Goal: Task Accomplishment & Management: Complete application form

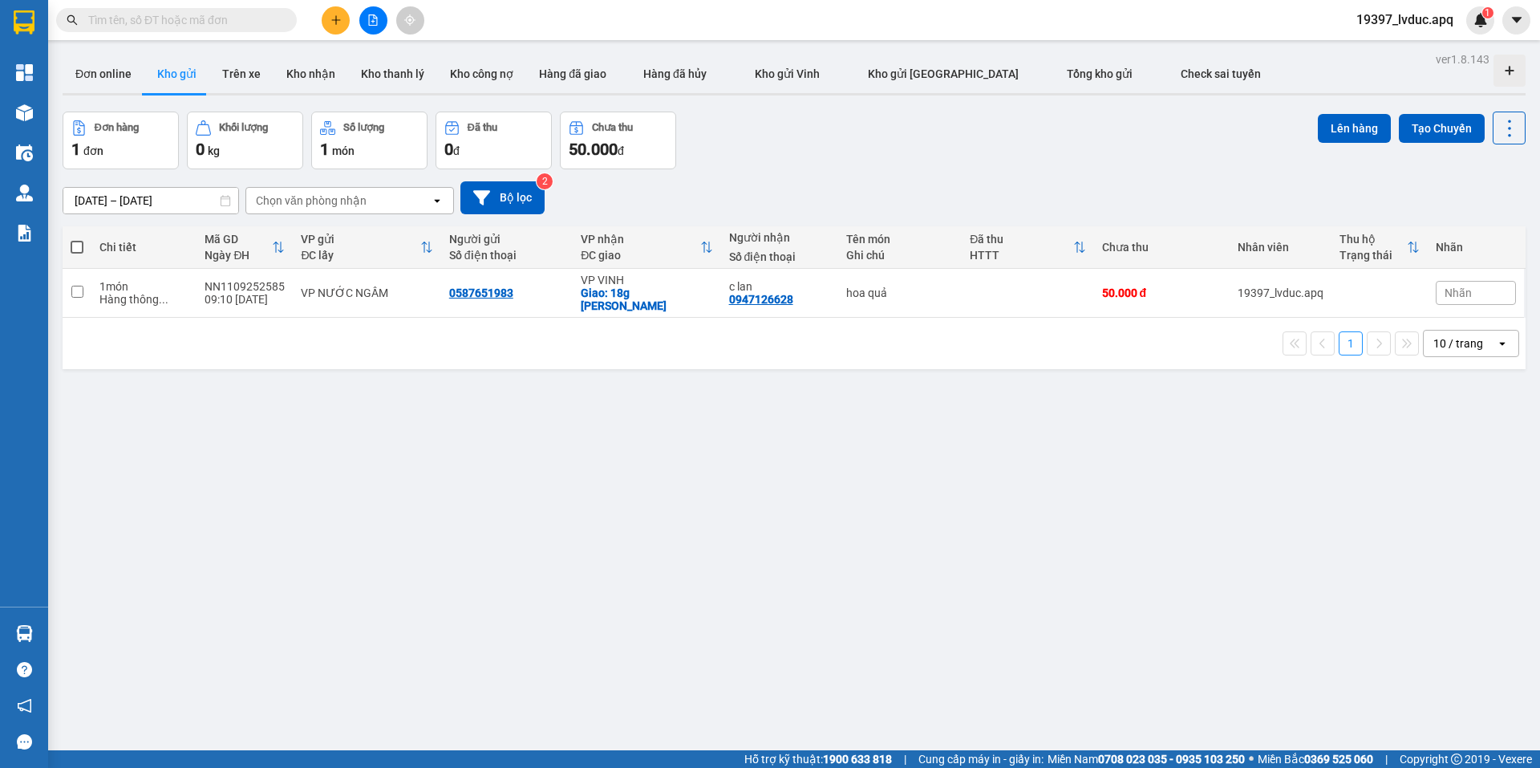
click at [331, 20] on icon "plus" at bounding box center [336, 19] width 11 height 11
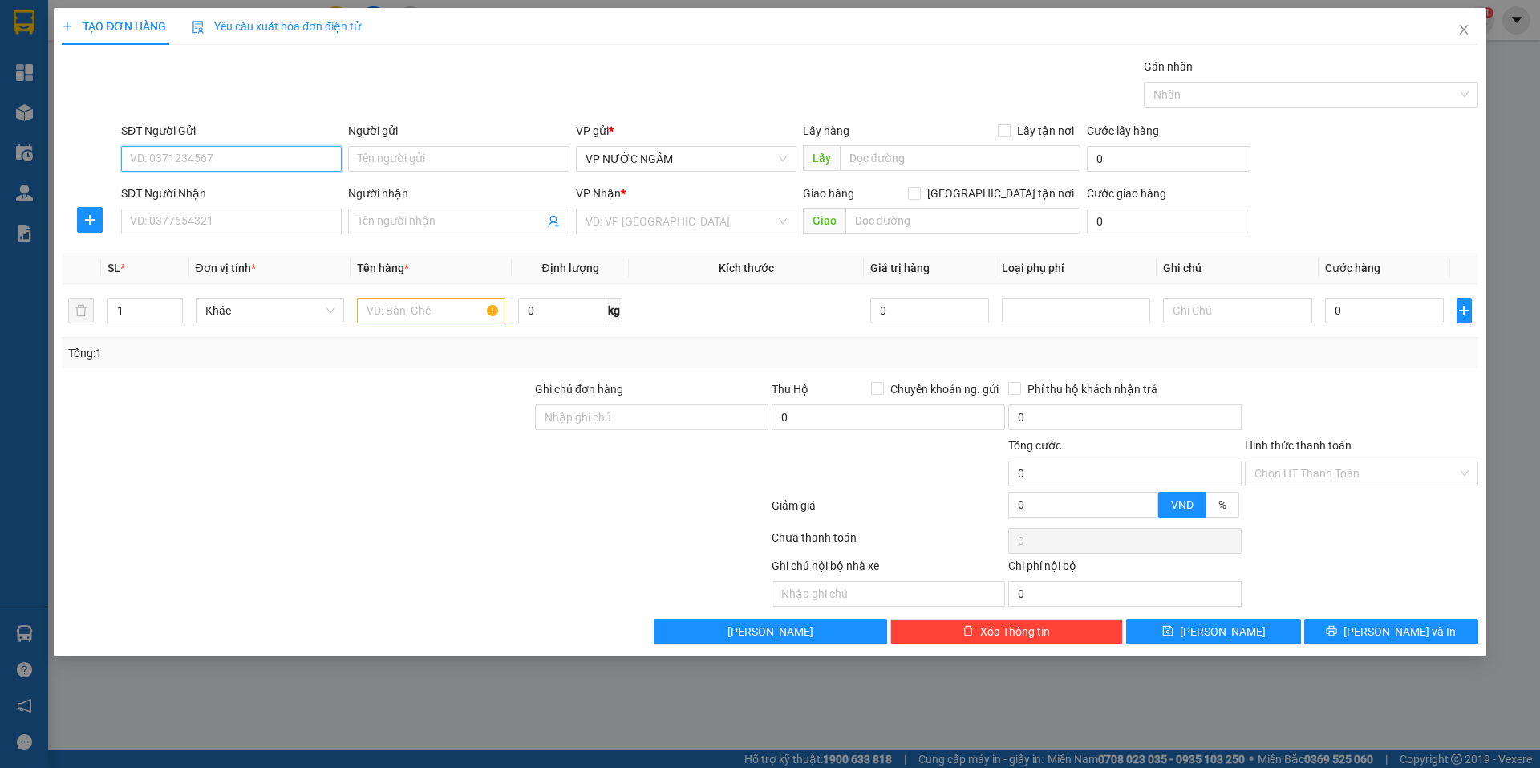
click at [190, 159] on input "SĐT Người Gửi" at bounding box center [231, 159] width 221 height 26
drag, startPoint x: 239, startPoint y: 190, endPoint x: 241, endPoint y: 237, distance: 46.6
click at [239, 193] on div "0329989376 - [GEOGRAPHIC_DATA]" at bounding box center [231, 191] width 201 height 18
type input "0329989376"
type input "việt sơn"
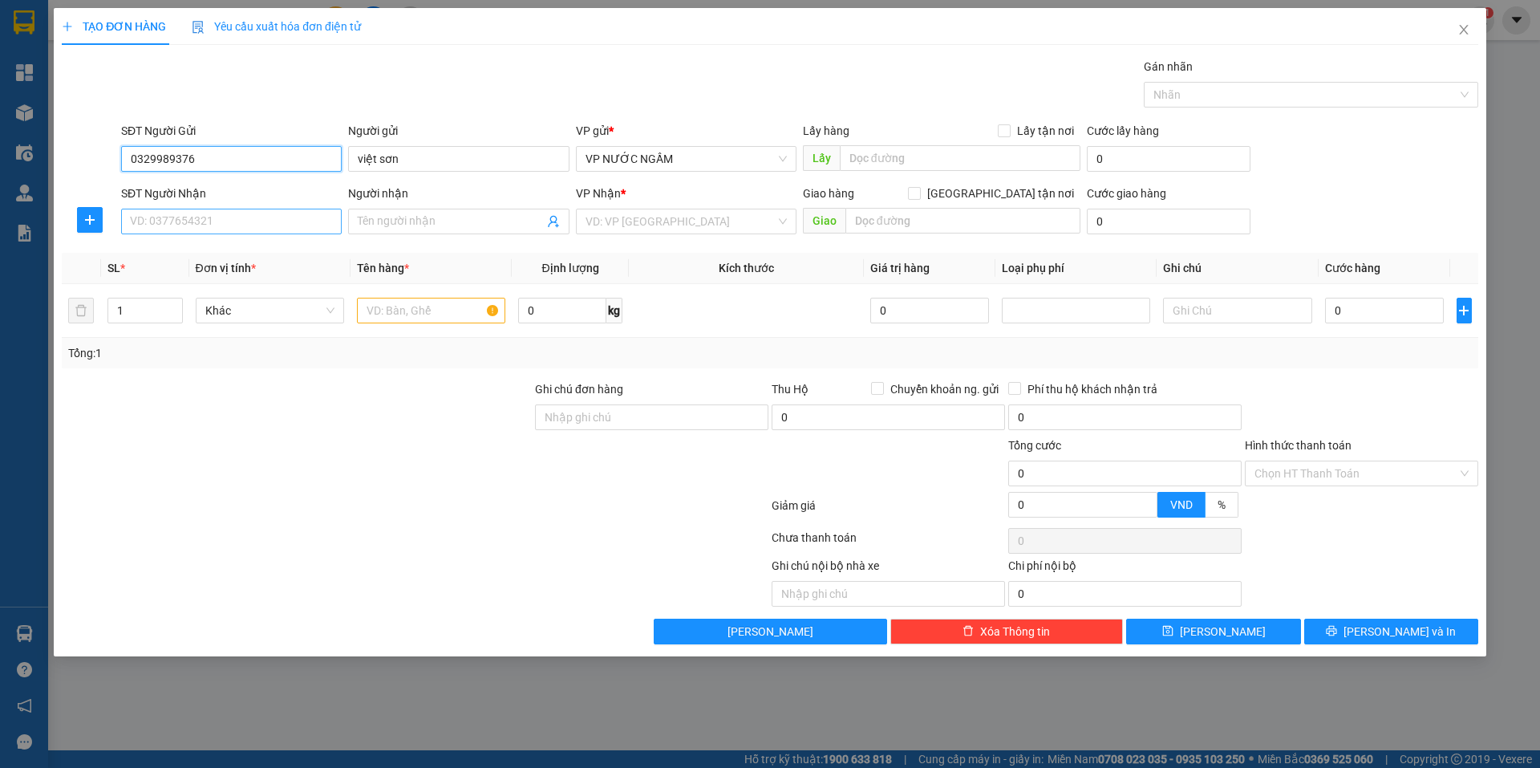
type input "0329989376"
click at [241, 216] on input "SĐT Người Nhận" at bounding box center [231, 222] width 221 height 26
drag, startPoint x: 170, startPoint y: 258, endPoint x: 193, endPoint y: 288, distance: 38.3
click at [171, 258] on div "0964135445 - e phú" at bounding box center [231, 254] width 201 height 18
type input "0964135445"
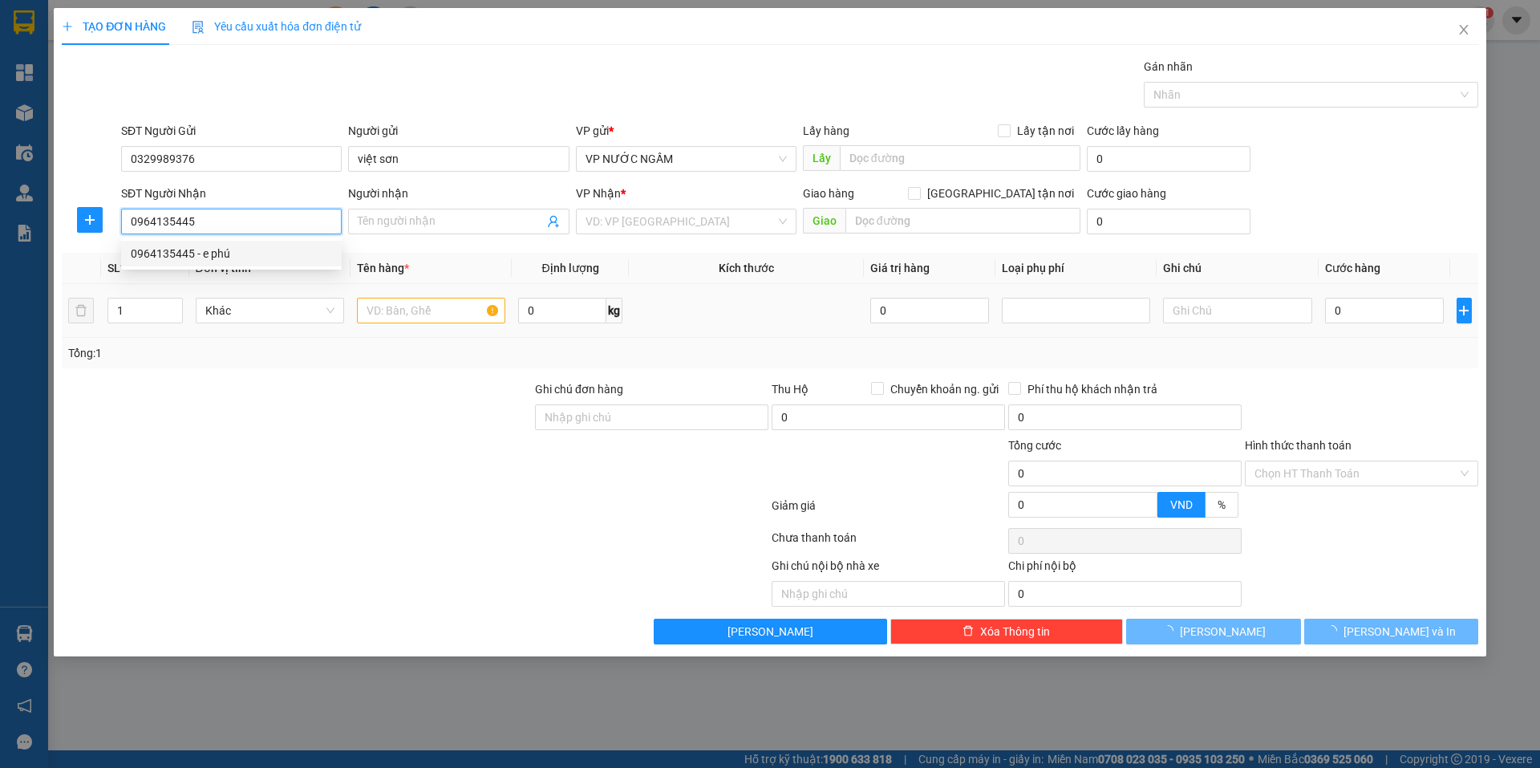
type input "e phú"
checkbox input "true"
type input "284 phạm hồng thái"
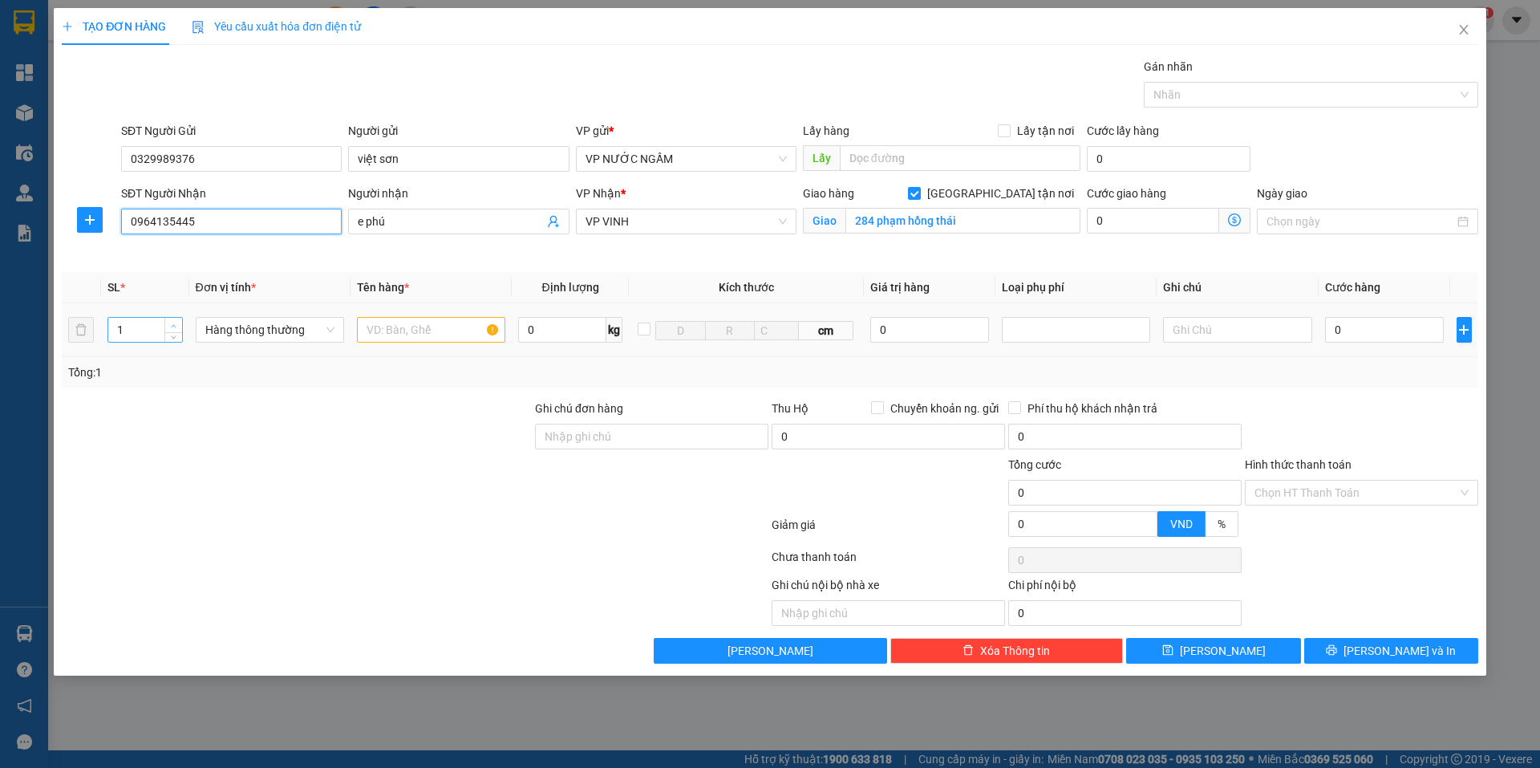
type input "0964135445"
type input "2"
click at [173, 319] on span "Increase Value" at bounding box center [173, 325] width 18 height 14
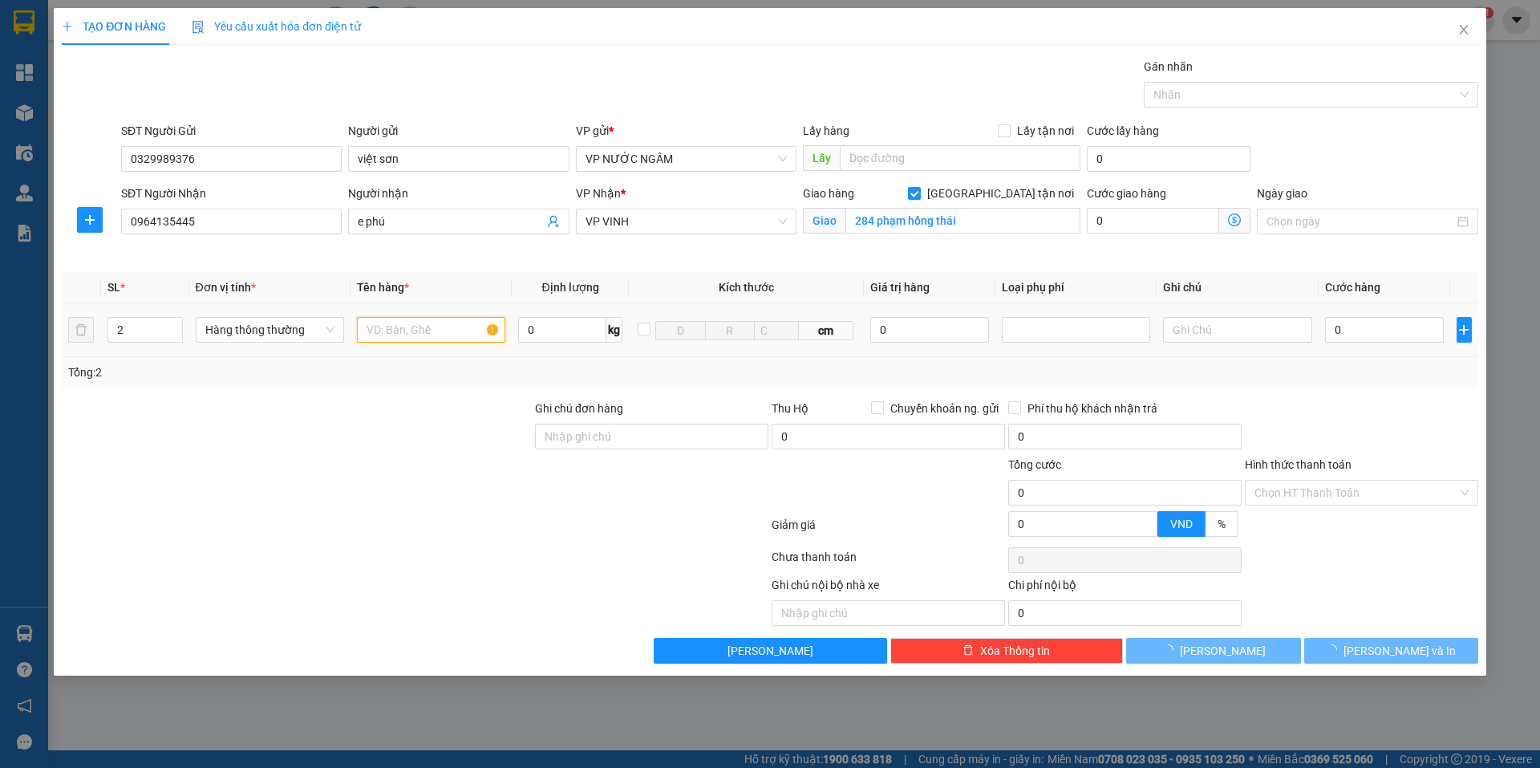
click at [411, 330] on input "text" at bounding box center [431, 330] width 148 height 26
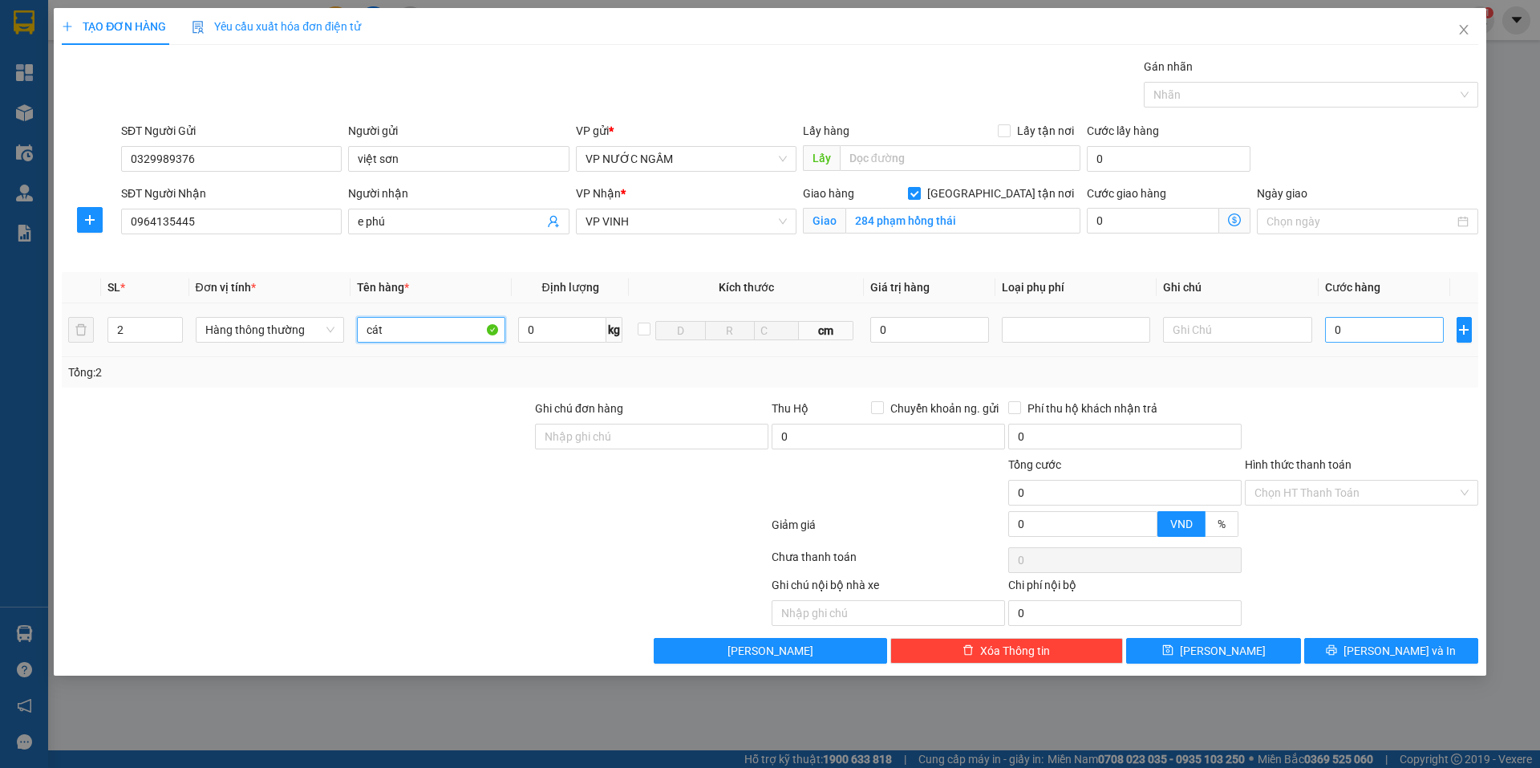
type input "cát"
click at [1373, 329] on input "0" at bounding box center [1385, 330] width 120 height 26
type input "1"
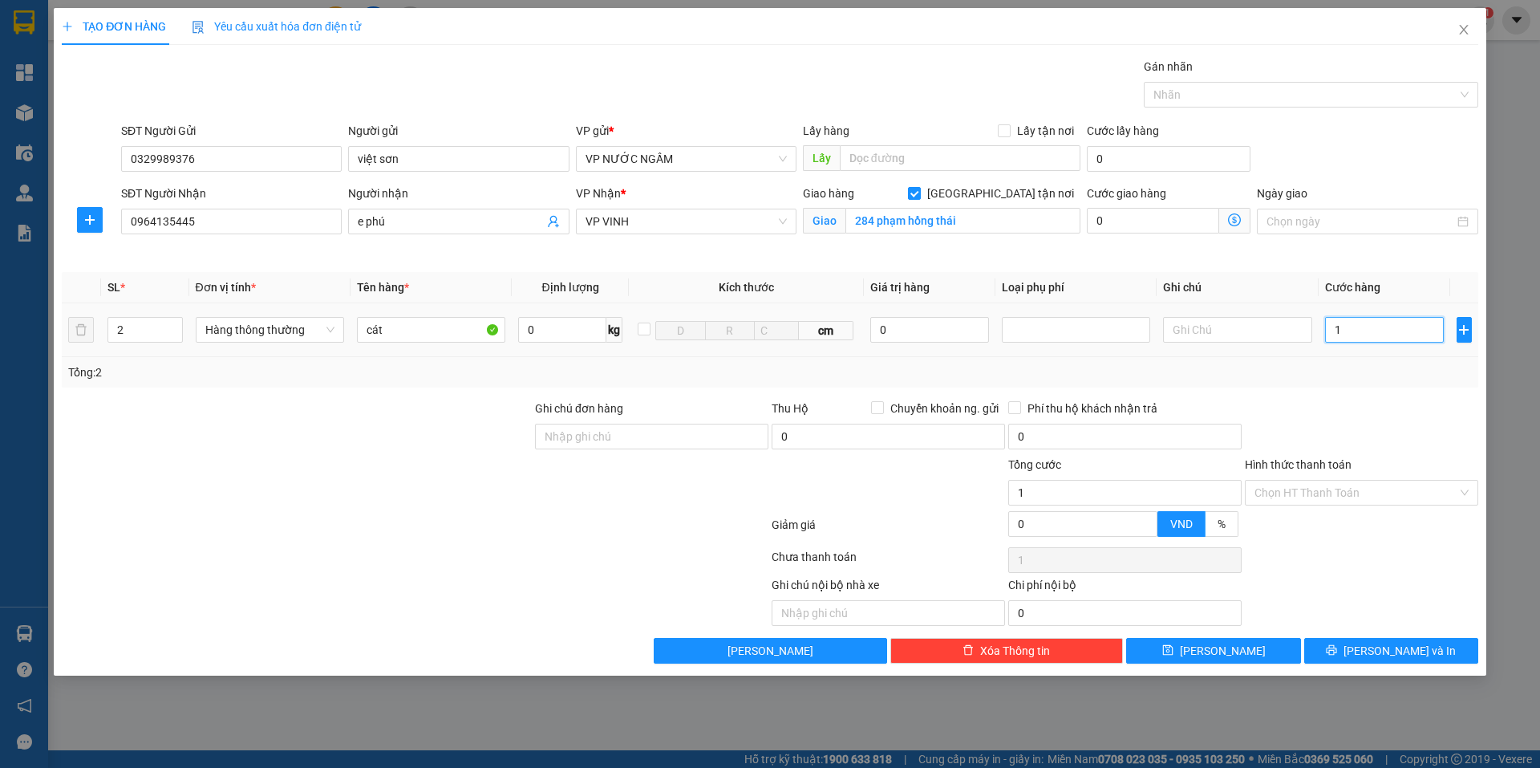
type input "16"
type input "161"
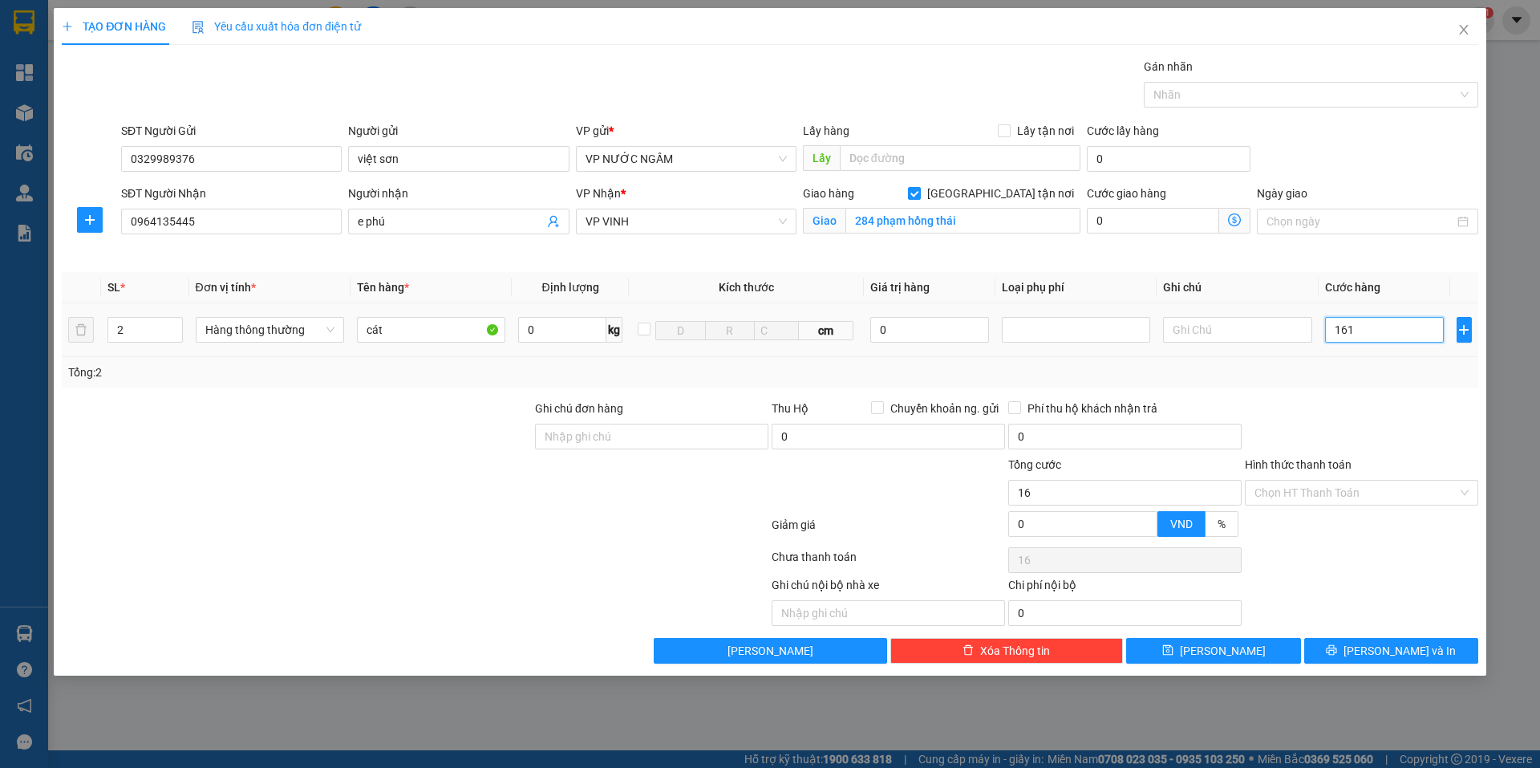
type input "161"
type input "16"
type input "160"
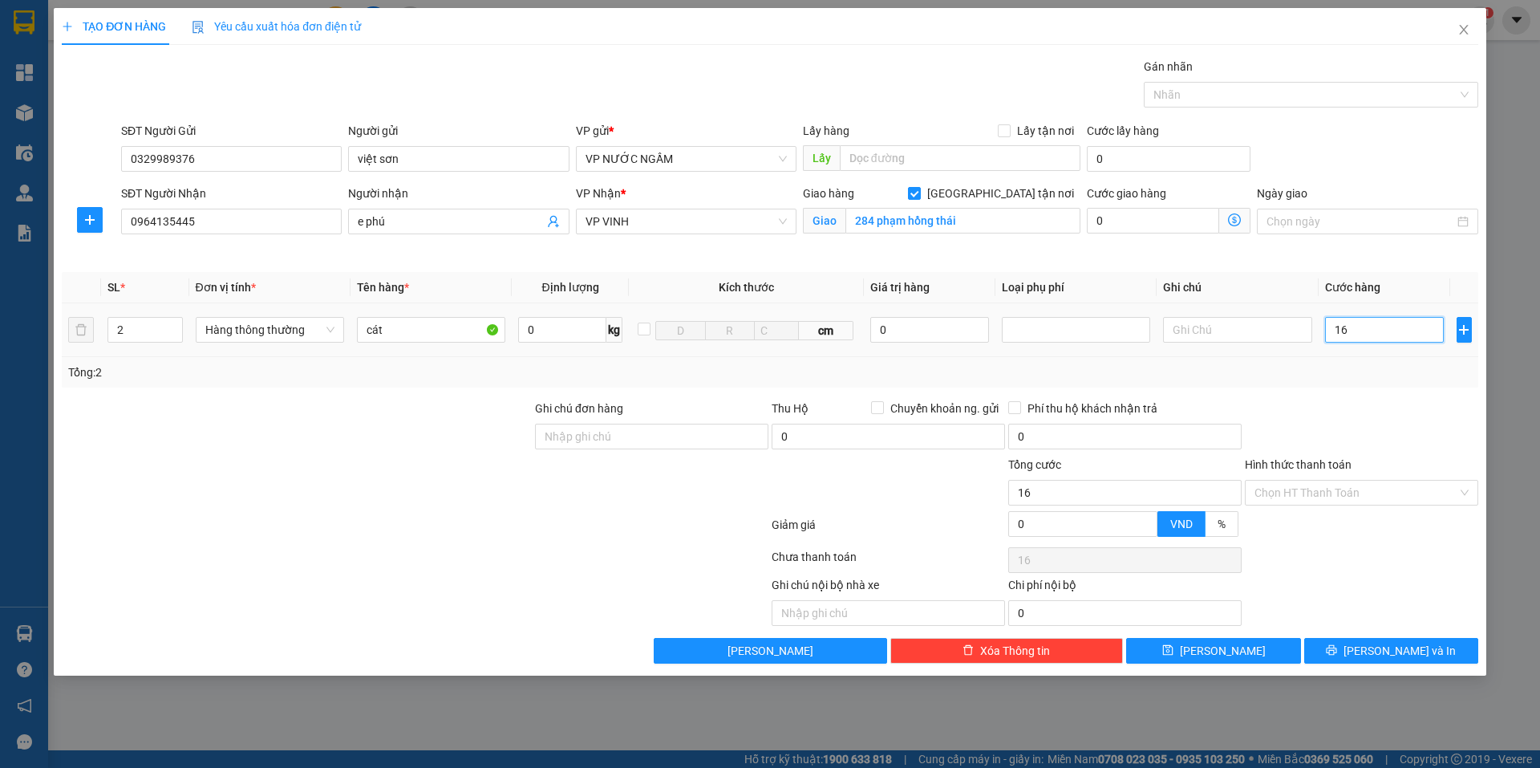
type input "160"
type input "160.000"
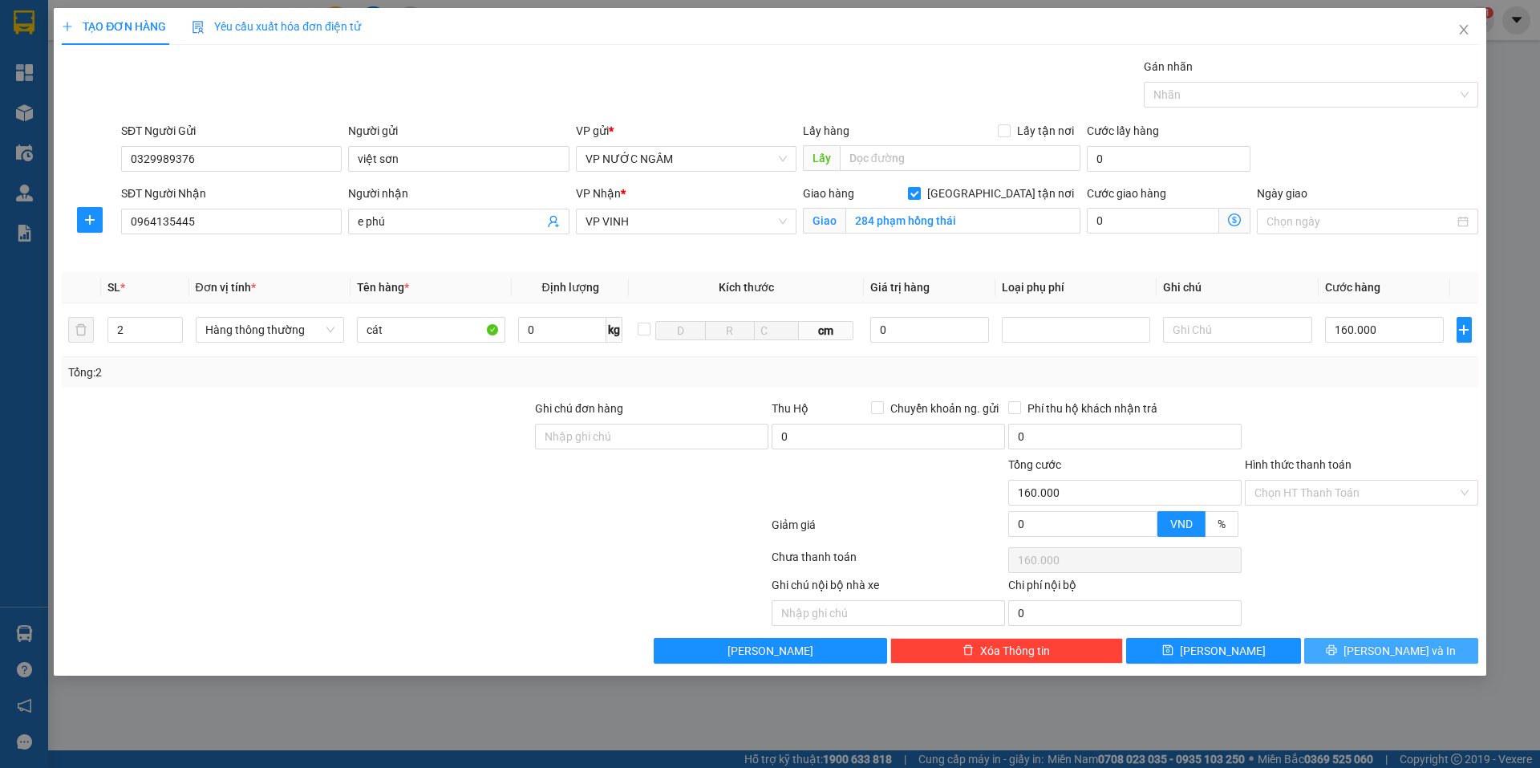
click at [1386, 643] on span "[PERSON_NAME] và In" at bounding box center [1400, 651] width 112 height 18
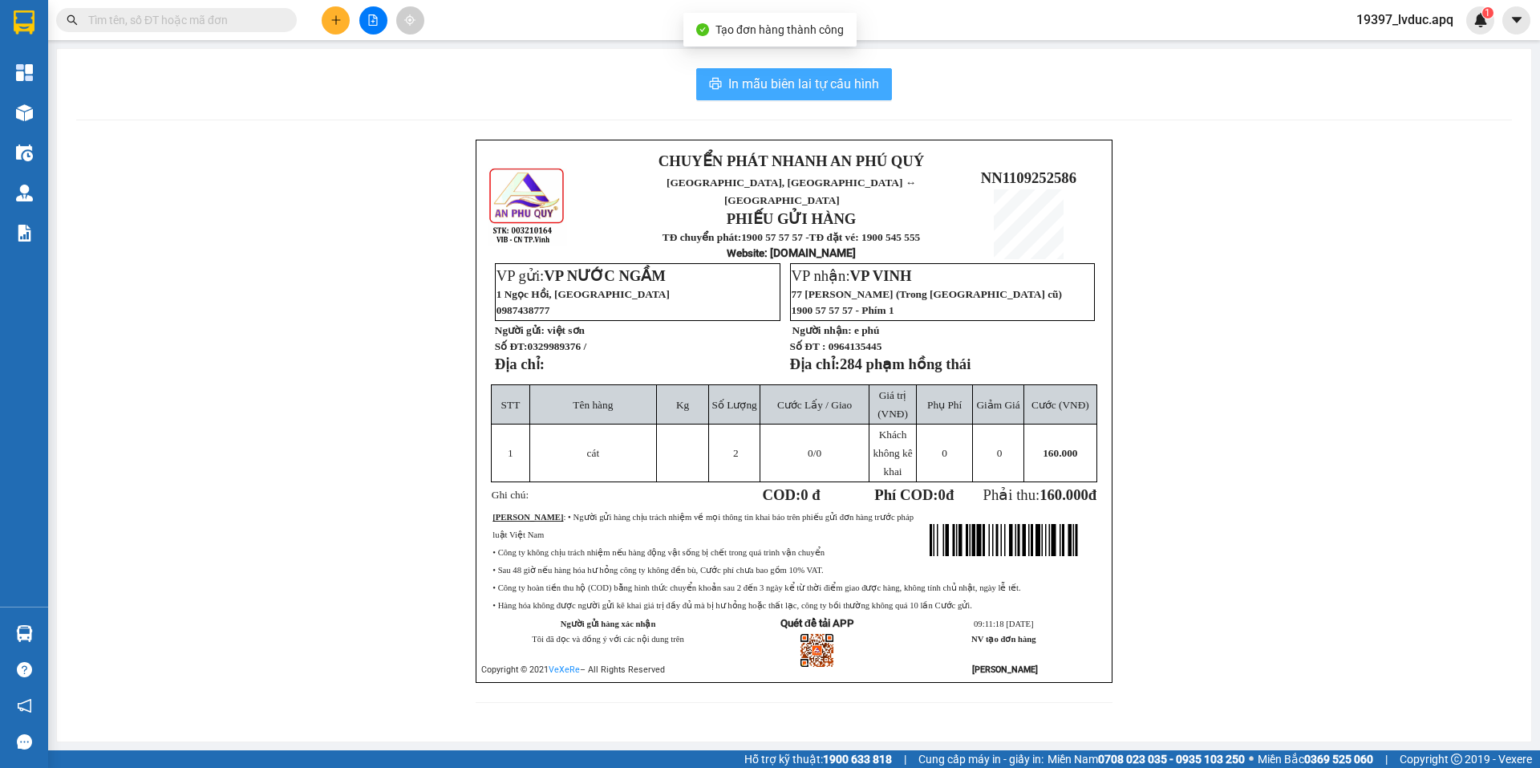
click at [797, 91] on span "In mẫu biên lai tự cấu hình" at bounding box center [803, 84] width 151 height 20
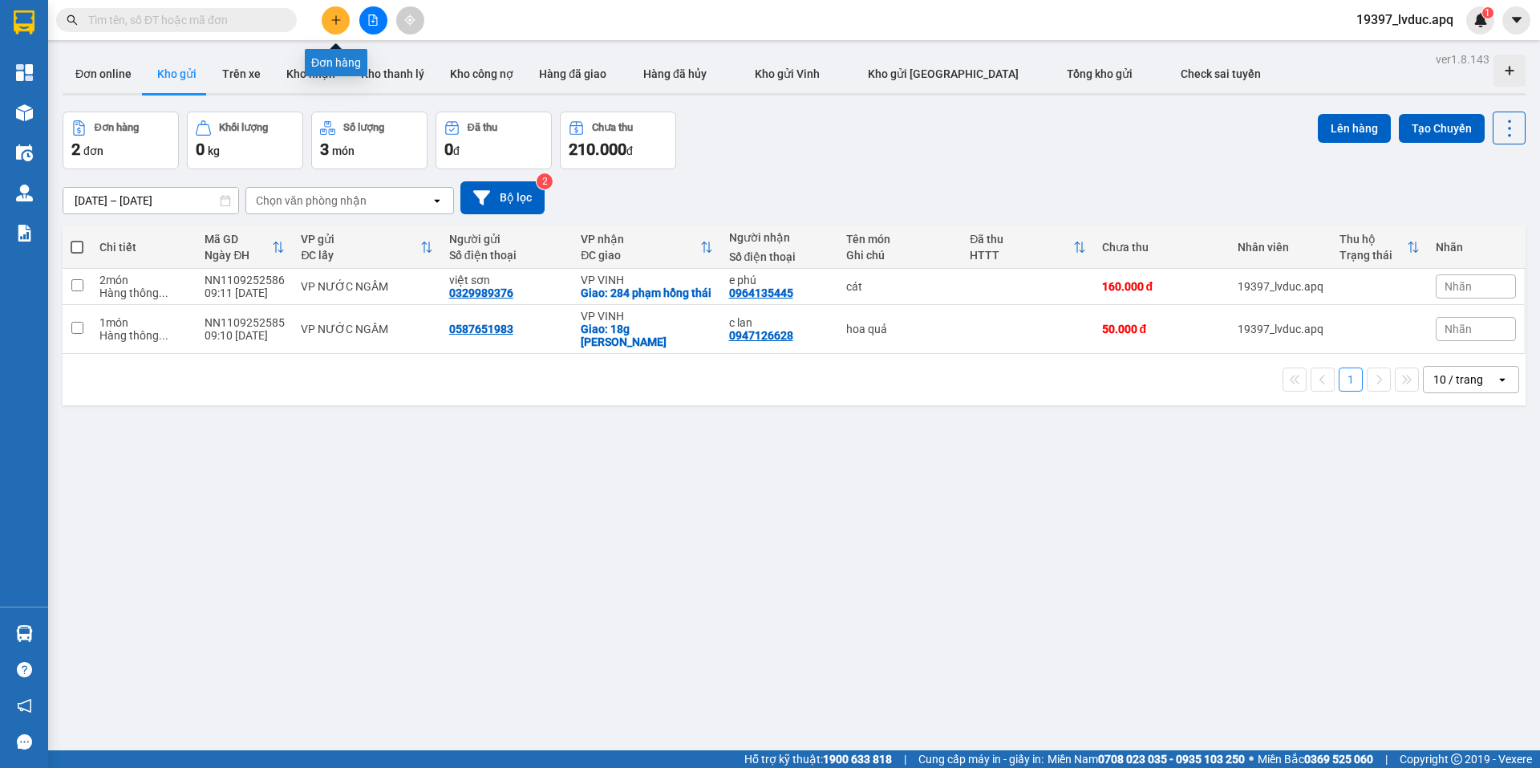
click at [331, 15] on icon "plus" at bounding box center [336, 19] width 11 height 11
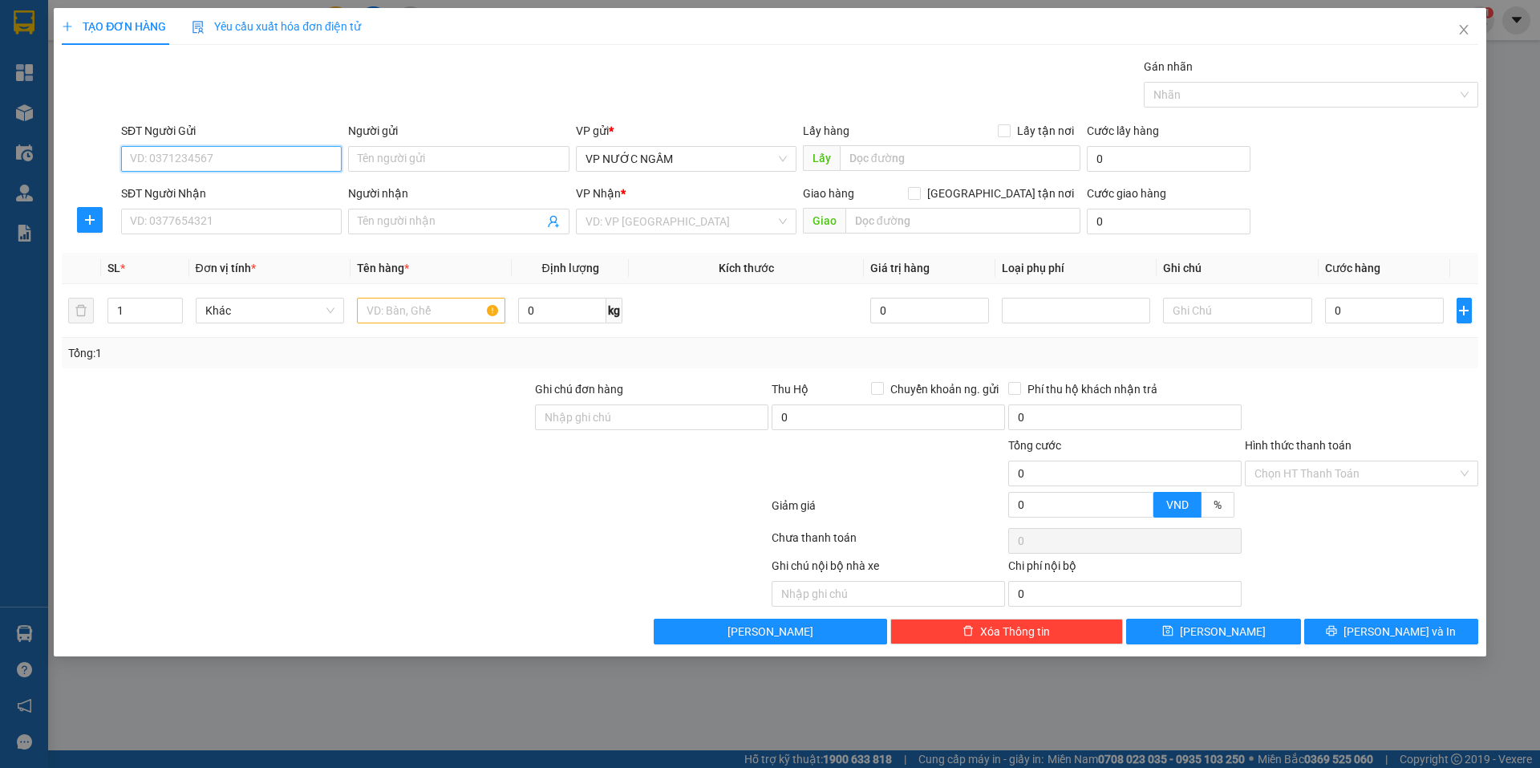
click at [256, 161] on input "SĐT Người Gửi" at bounding box center [231, 159] width 221 height 26
type input "0825955554"
drag, startPoint x: 176, startPoint y: 225, endPoint x: 516, endPoint y: 250, distance: 340.3
click at [182, 225] on input "SĐT Người Nhận" at bounding box center [231, 222] width 221 height 26
type input "0985537789"
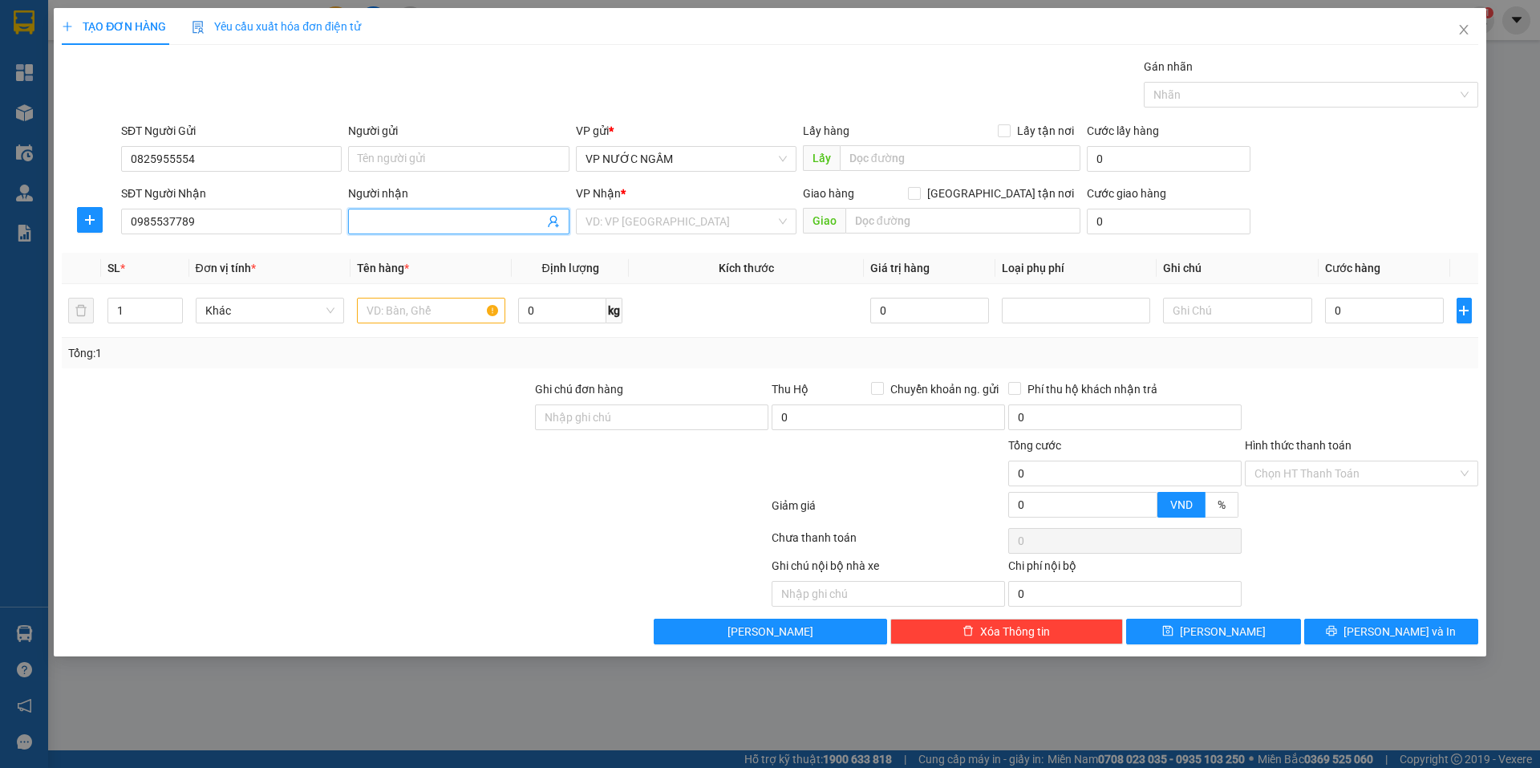
drag, startPoint x: 391, startPoint y: 229, endPoint x: 328, endPoint y: 236, distance: 62.9
click at [389, 229] on input "Người nhận" at bounding box center [450, 222] width 185 height 18
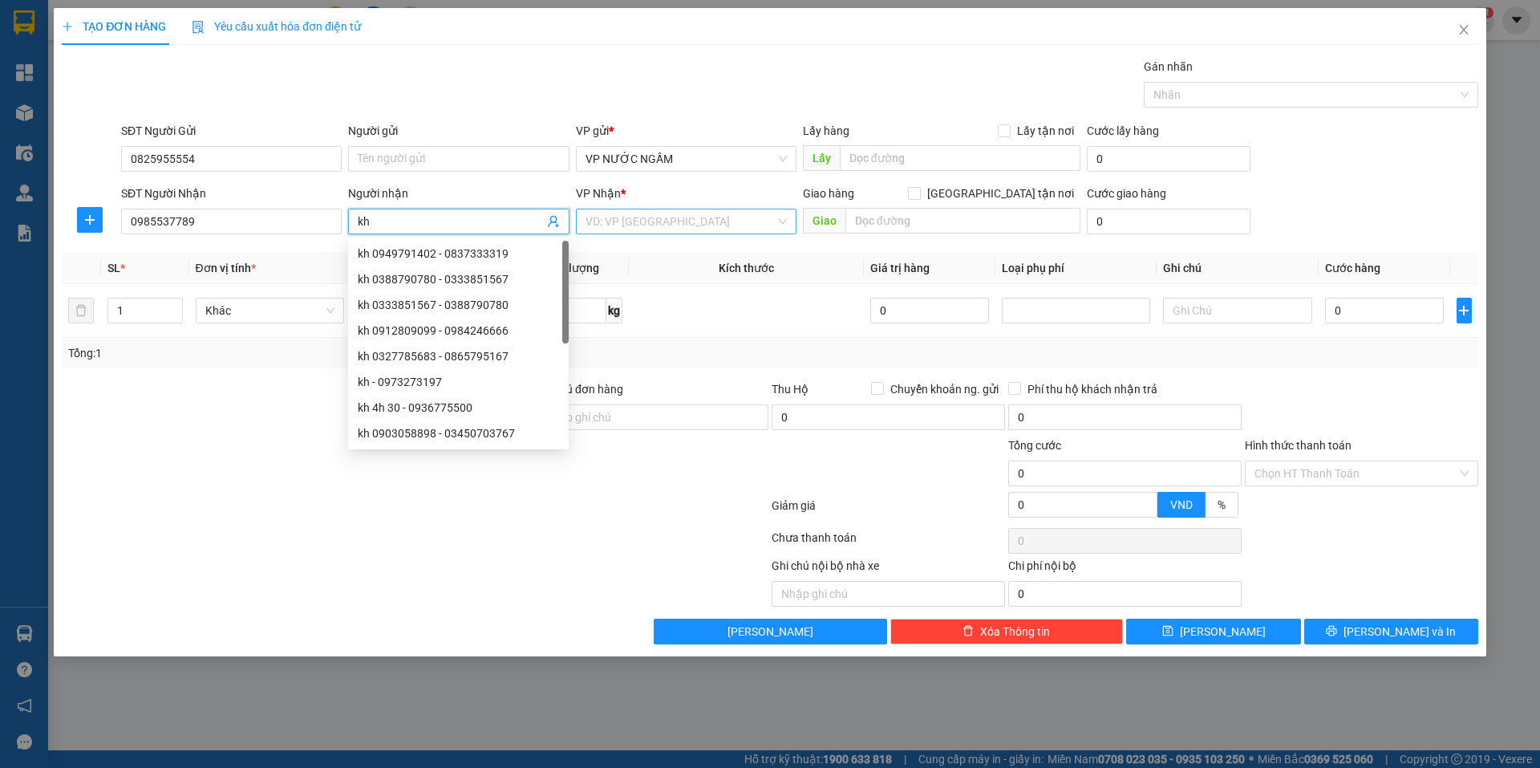
type input "kh"
drag, startPoint x: 643, startPoint y: 223, endPoint x: 639, endPoint y: 270, distance: 47.6
click at [643, 223] on input "search" at bounding box center [681, 221] width 190 height 24
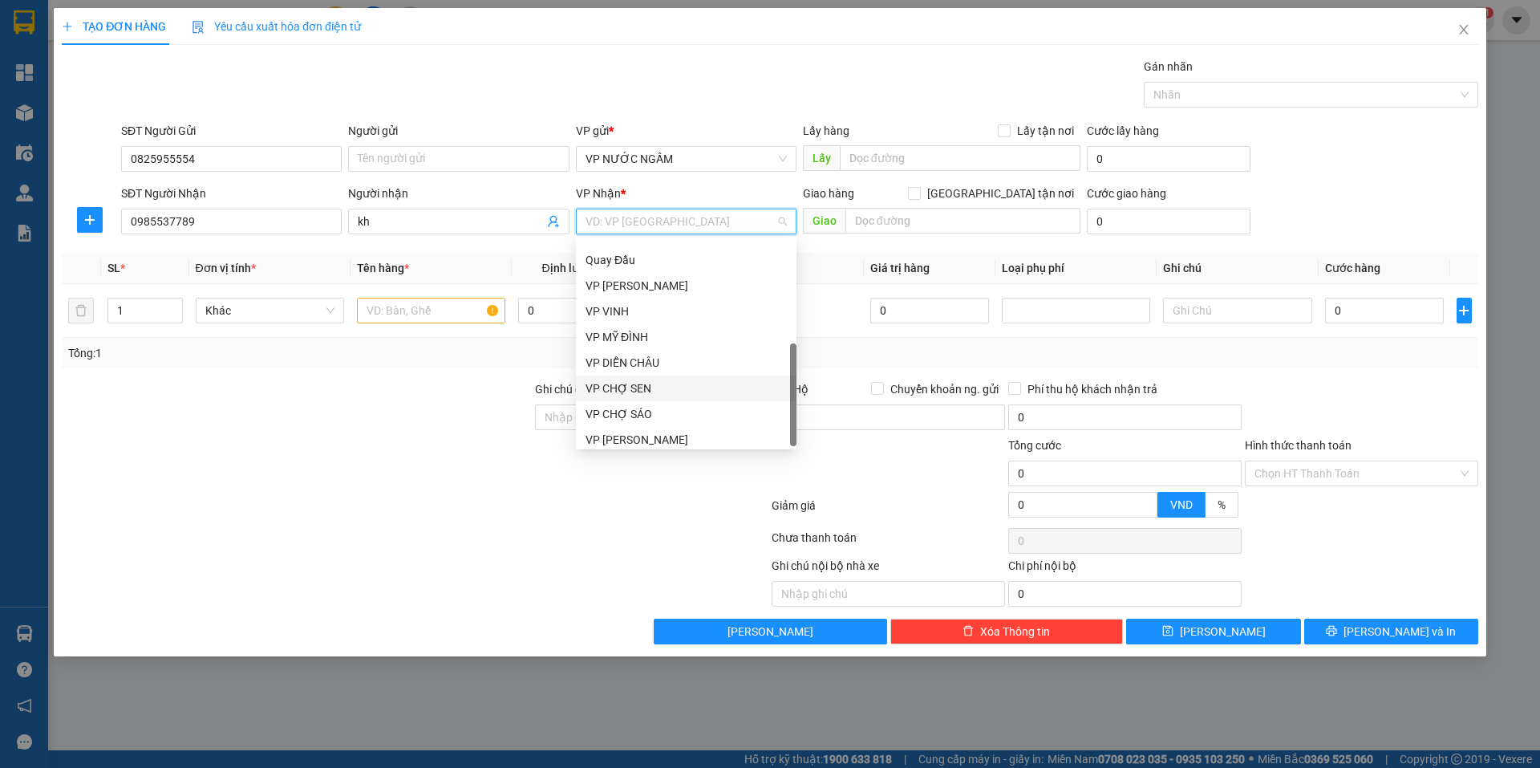
scroll to position [231, 0]
drag, startPoint x: 643, startPoint y: 357, endPoint x: 377, endPoint y: 319, distance: 269.0
click at [633, 357] on div "VP DIỄN CHÂU" at bounding box center [686, 356] width 201 height 18
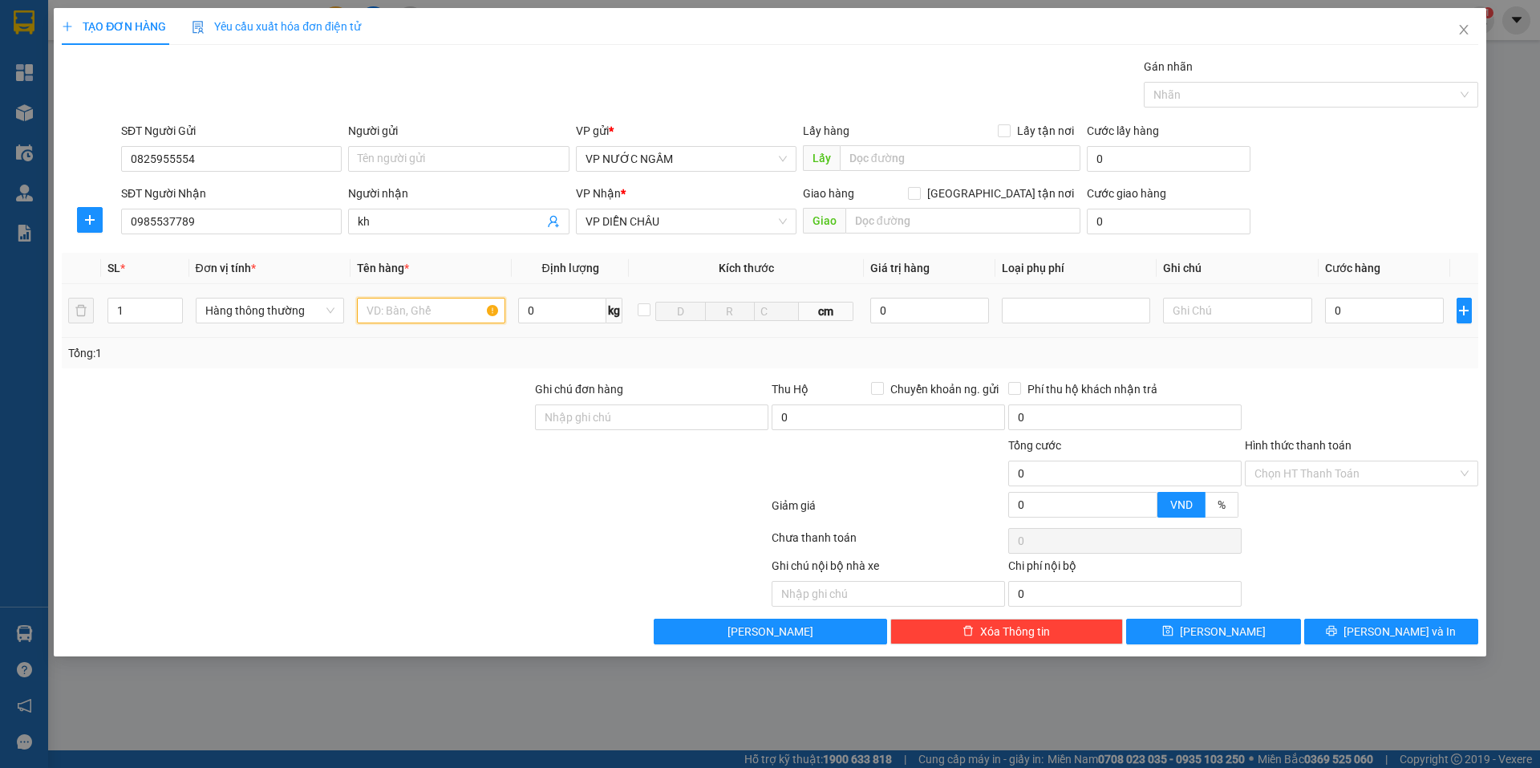
click at [397, 307] on input "text" at bounding box center [431, 311] width 148 height 26
type input "lk điện tử"
click at [939, 302] on input "0" at bounding box center [930, 311] width 120 height 26
click at [1079, 319] on div at bounding box center [1076, 310] width 140 height 19
type input "1.000.000"
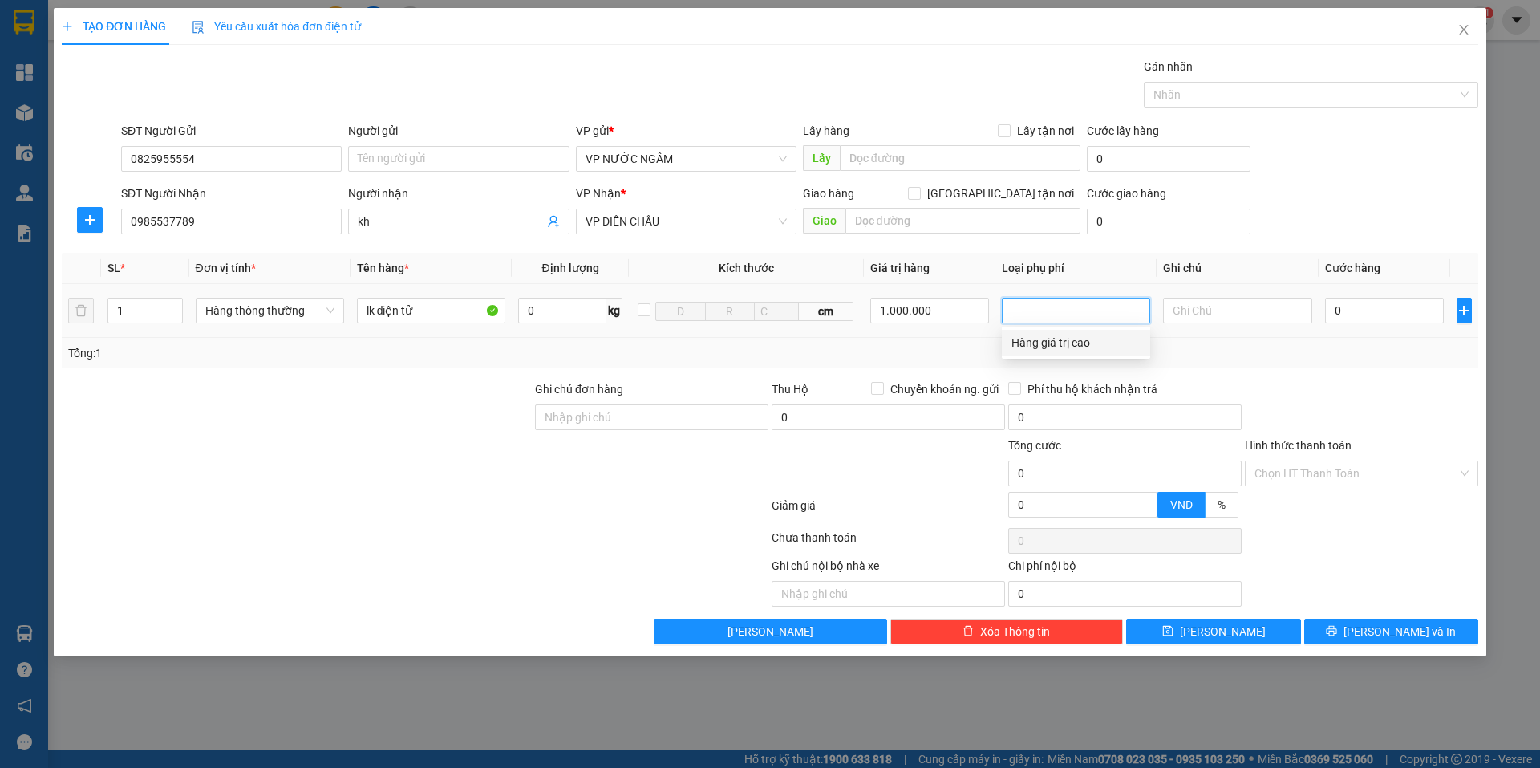
click at [1071, 342] on div "Hàng giá trị cao" at bounding box center [1076, 343] width 129 height 18
type input "5.000"
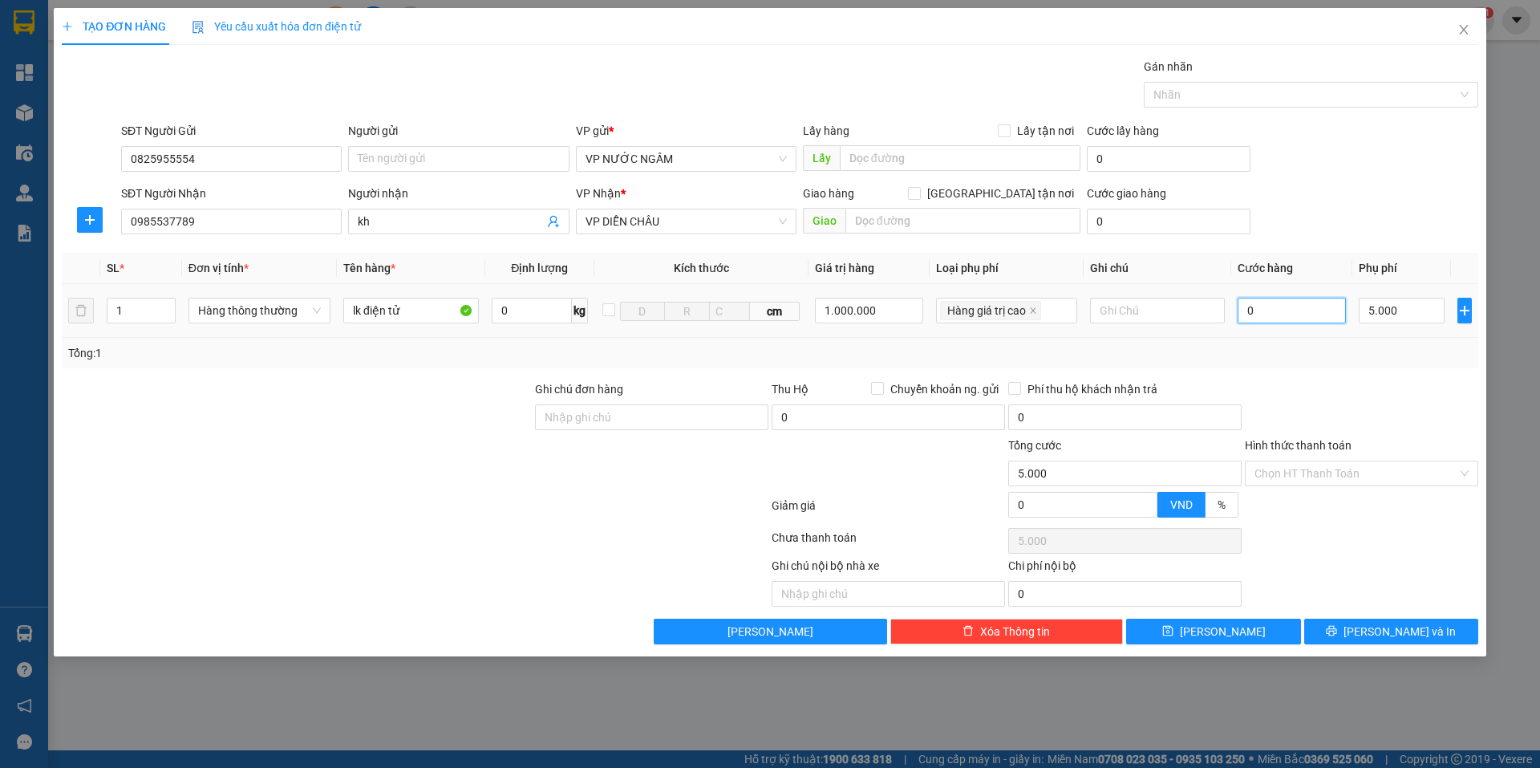
type input "5"
type input "5.005"
type input "50"
type input "5.050"
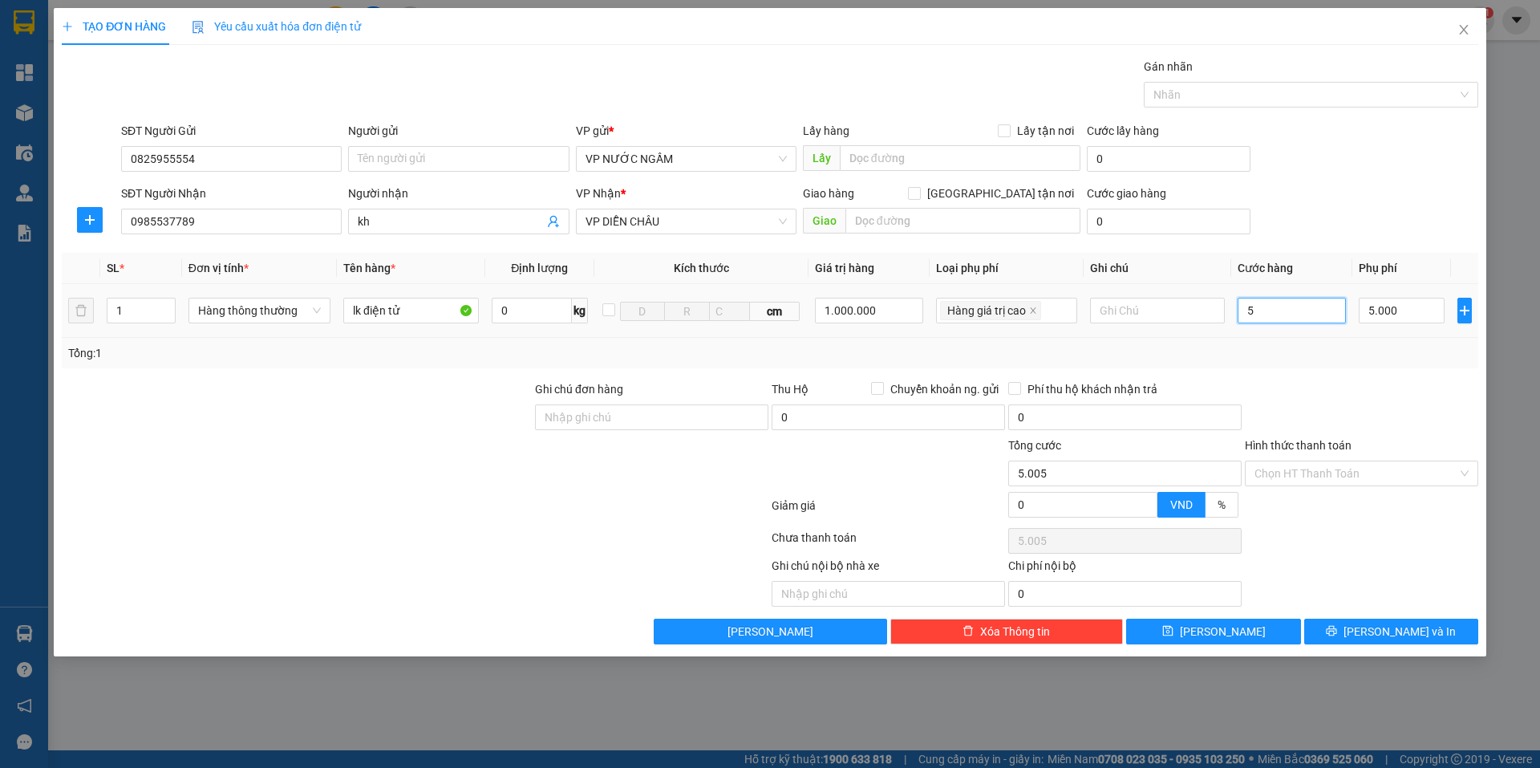
type input "5.050"
click at [1410, 636] on span "[PERSON_NAME] và In" at bounding box center [1400, 632] width 112 height 18
type input "50.000"
type input "55.000"
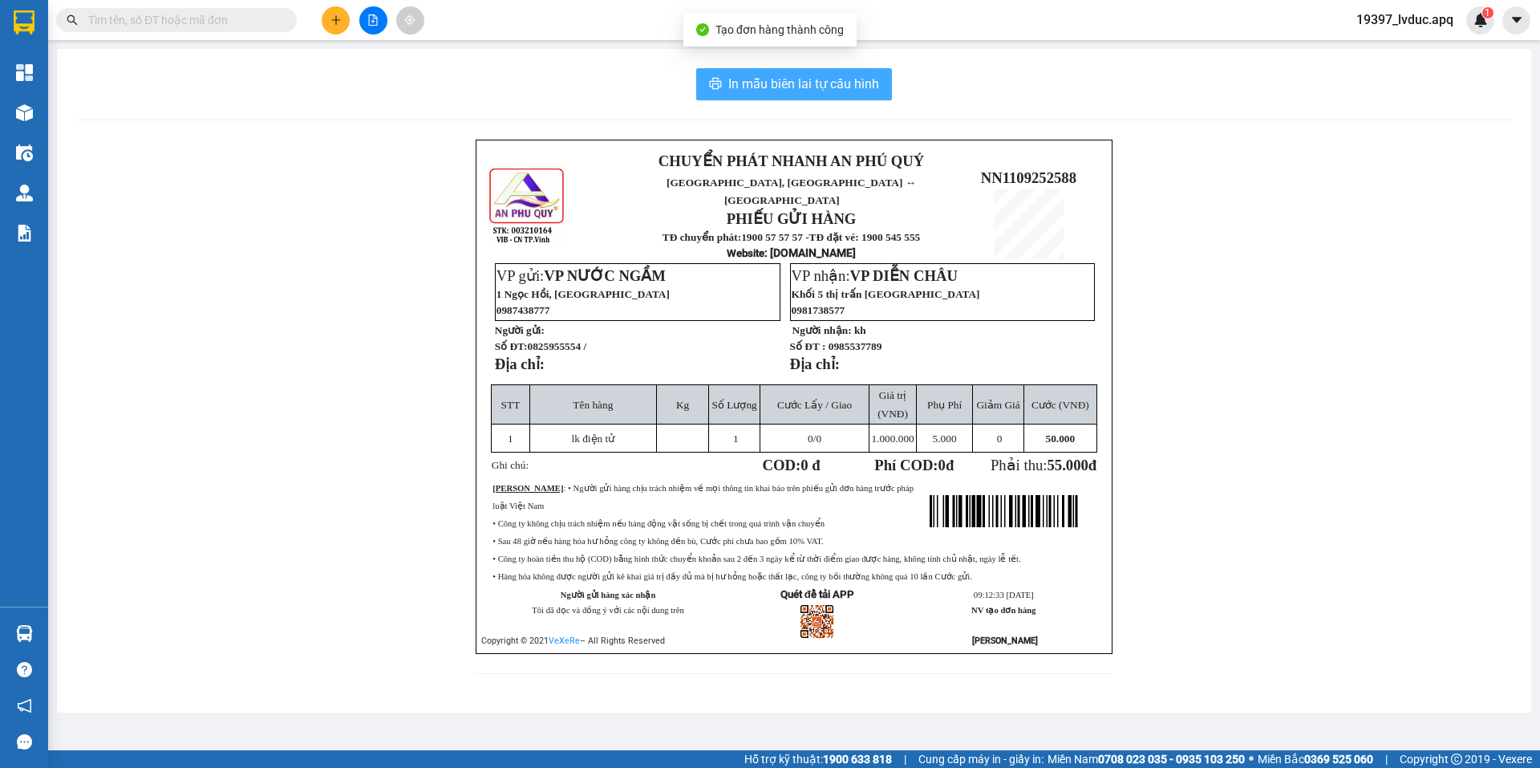
click at [861, 82] on span "In mẫu biên lai tự cấu hình" at bounding box center [803, 84] width 151 height 20
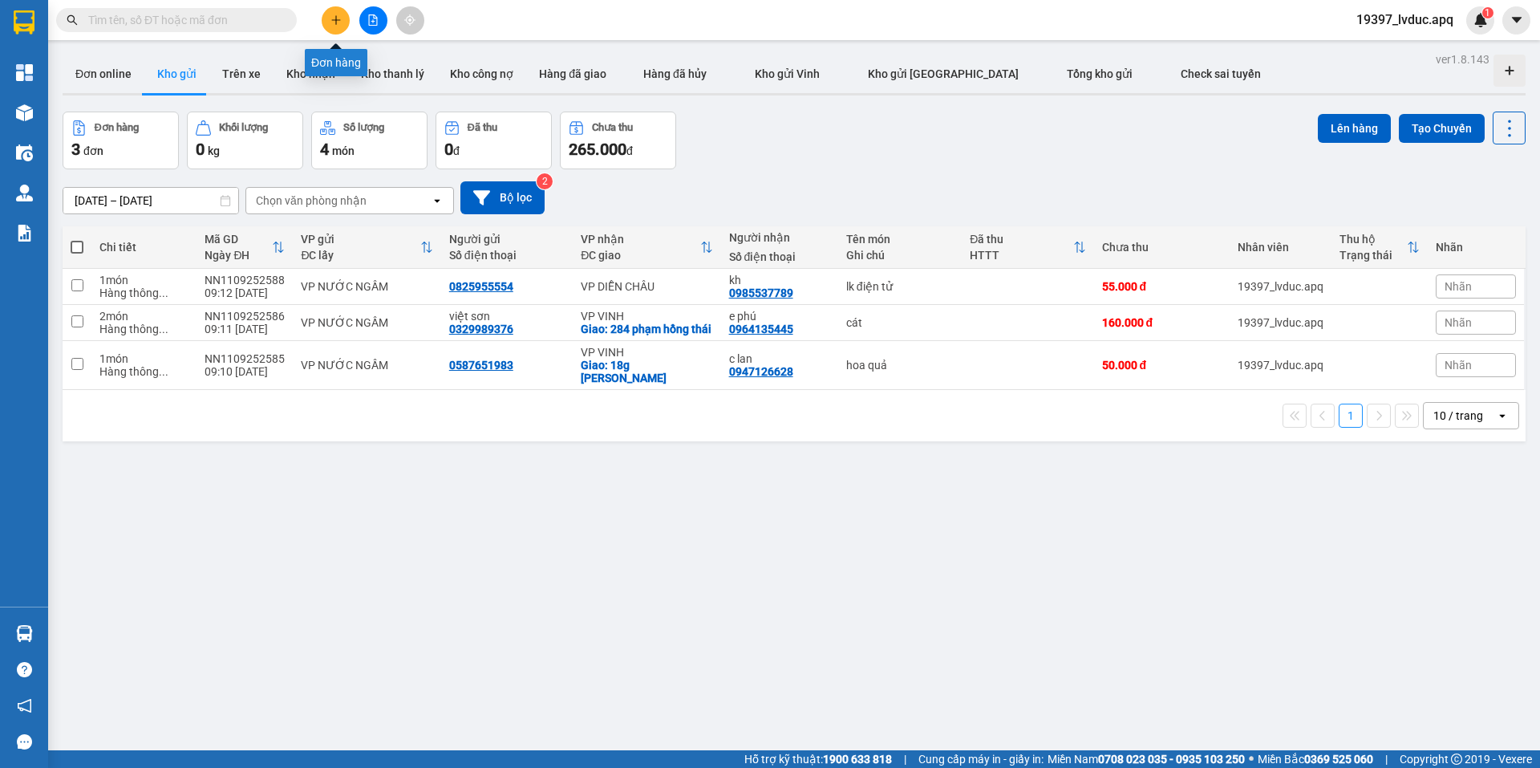
click at [338, 22] on icon "plus" at bounding box center [336, 19] width 11 height 11
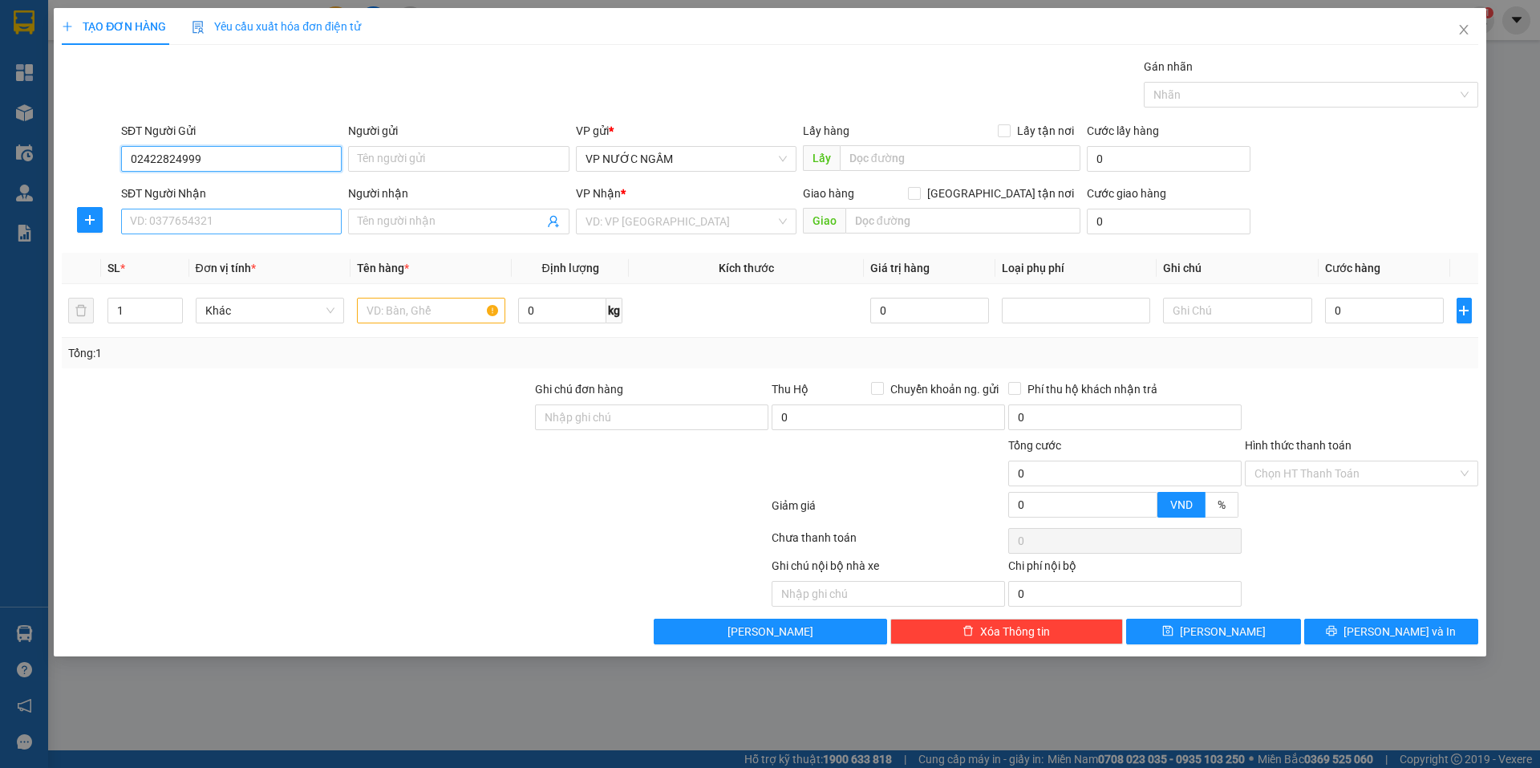
type input "02422824999"
click at [145, 223] on input "SĐT Người Nhận" at bounding box center [231, 222] width 221 height 26
type input "0989616434"
click at [405, 226] on input "Người nhận" at bounding box center [450, 222] width 185 height 18
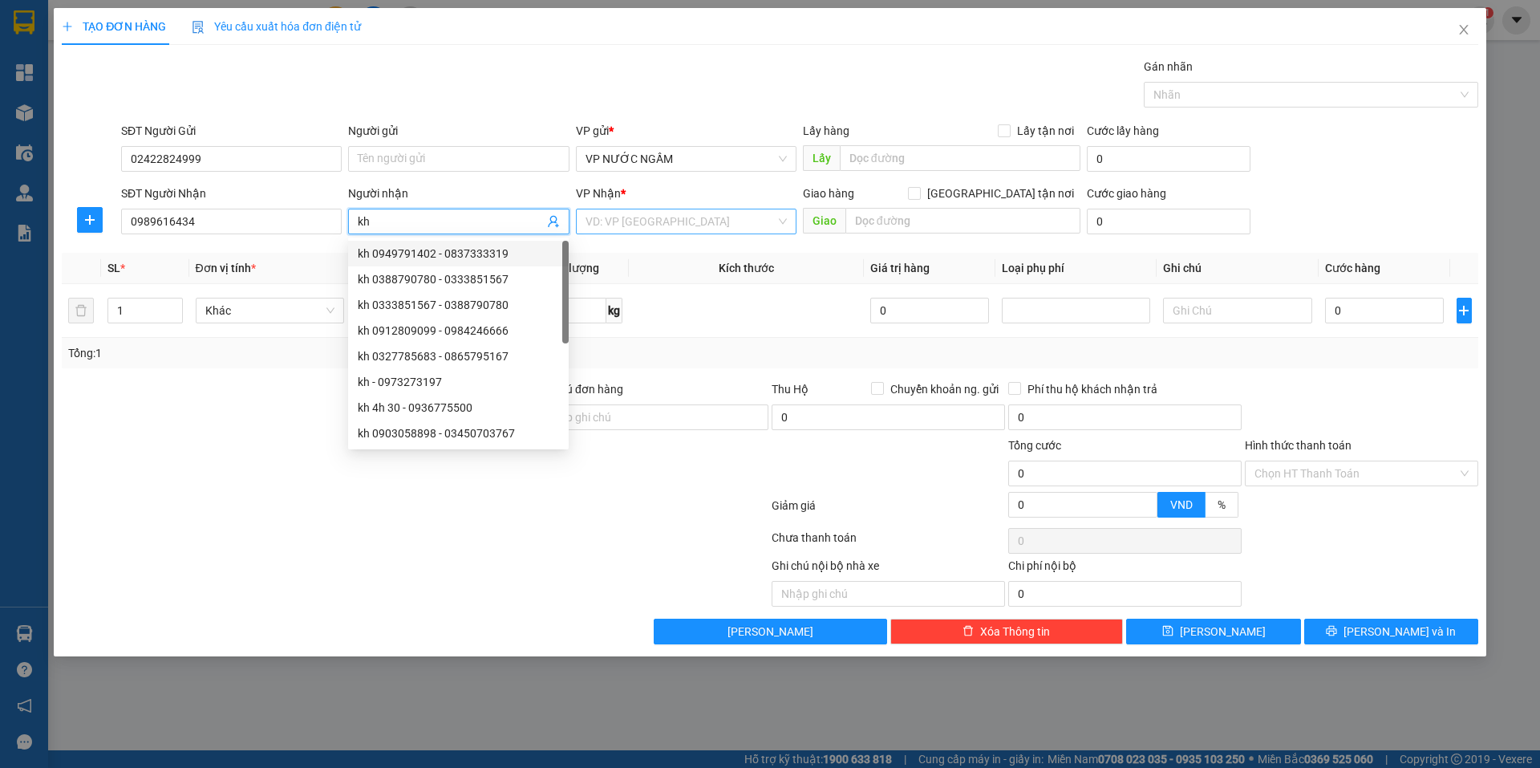
type input "kh"
click at [608, 228] on input "search" at bounding box center [681, 221] width 190 height 24
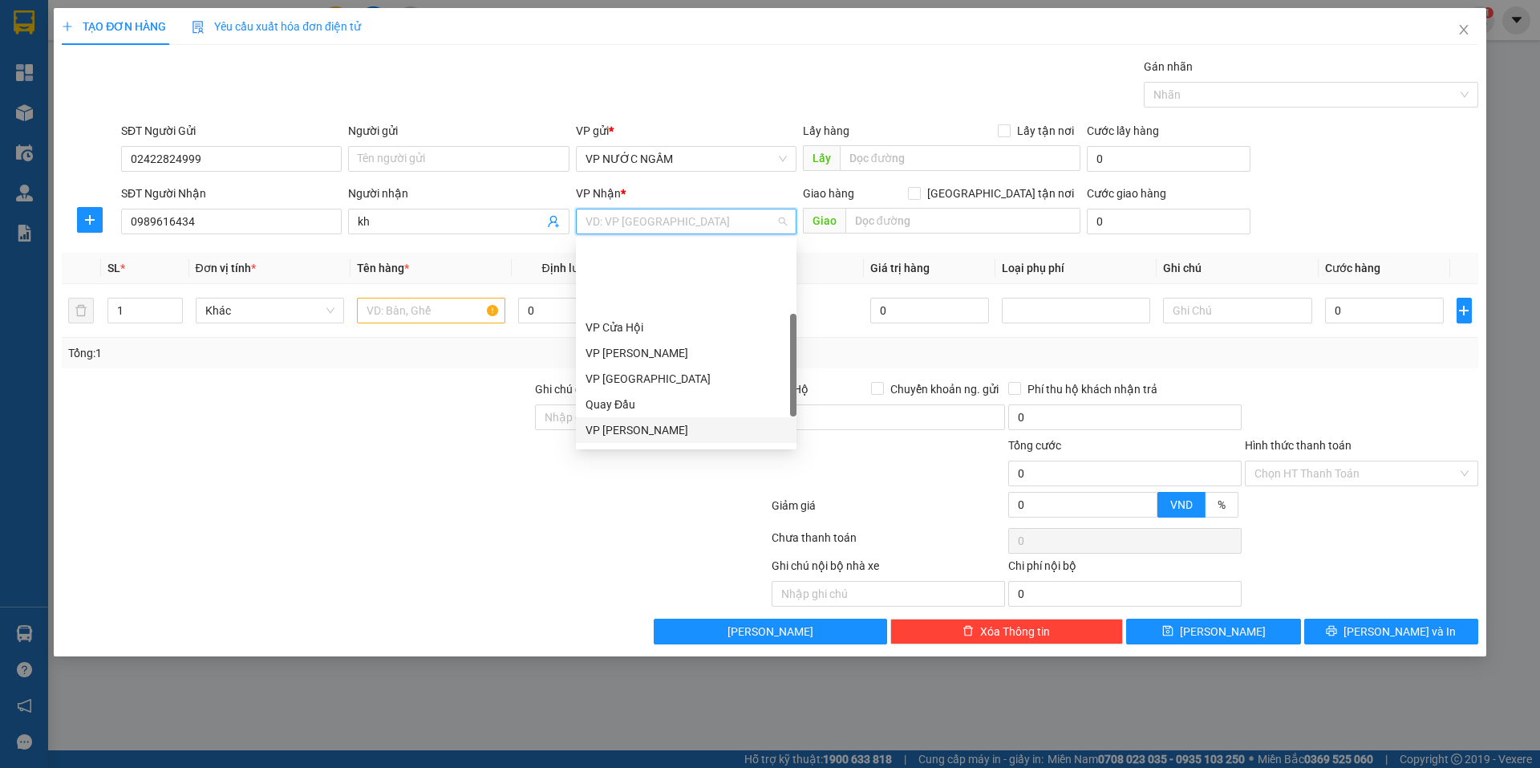
scroll to position [225, 0]
click at [617, 410] on div "VP CHỢ SÁO" at bounding box center [686, 414] width 201 height 18
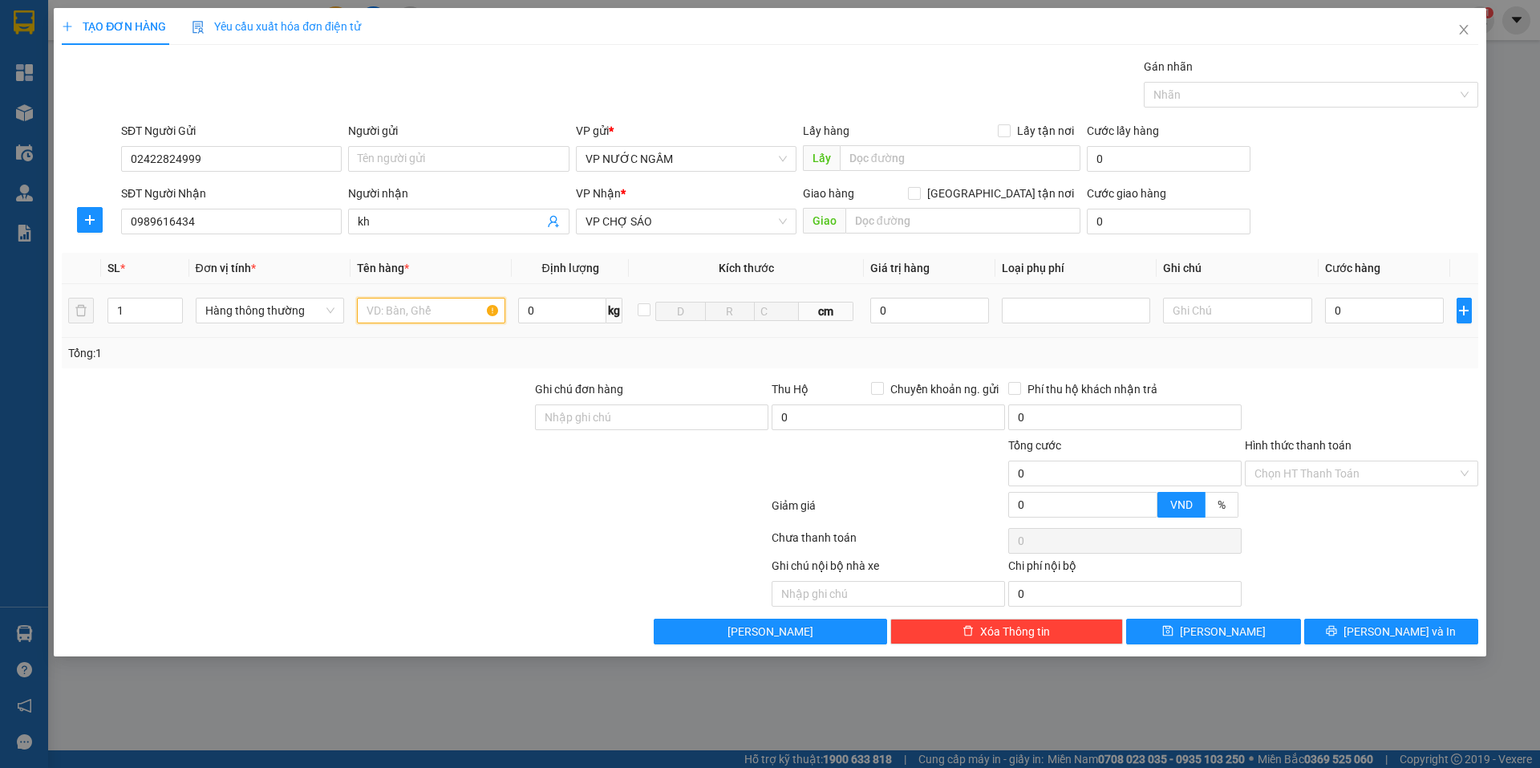
click at [427, 308] on input "text" at bounding box center [431, 311] width 148 height 26
type input "hồ sơ"
click at [1344, 314] on input "0" at bounding box center [1385, 311] width 120 height 26
type input "3"
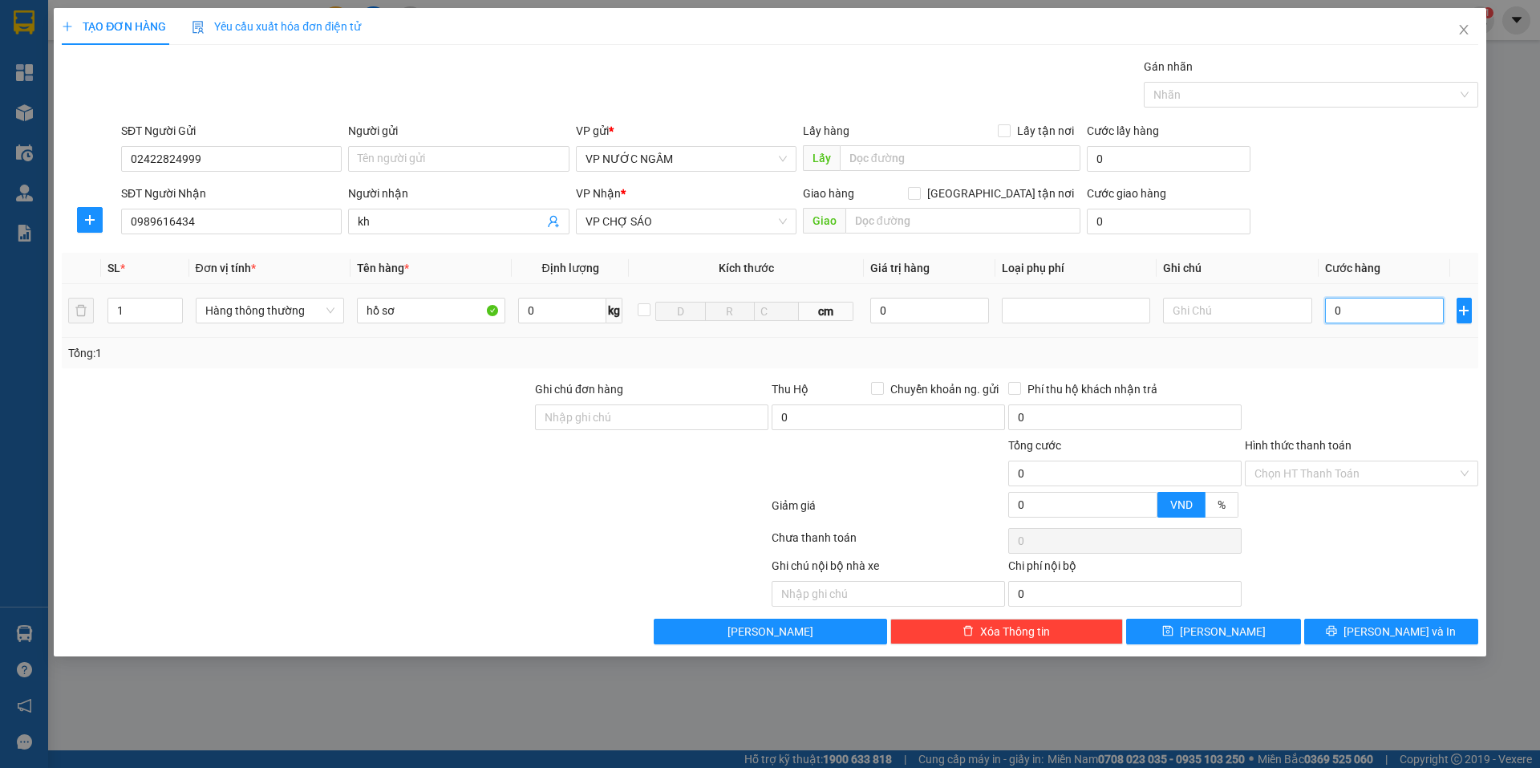
type input "3"
type input "30"
type input "30.000"
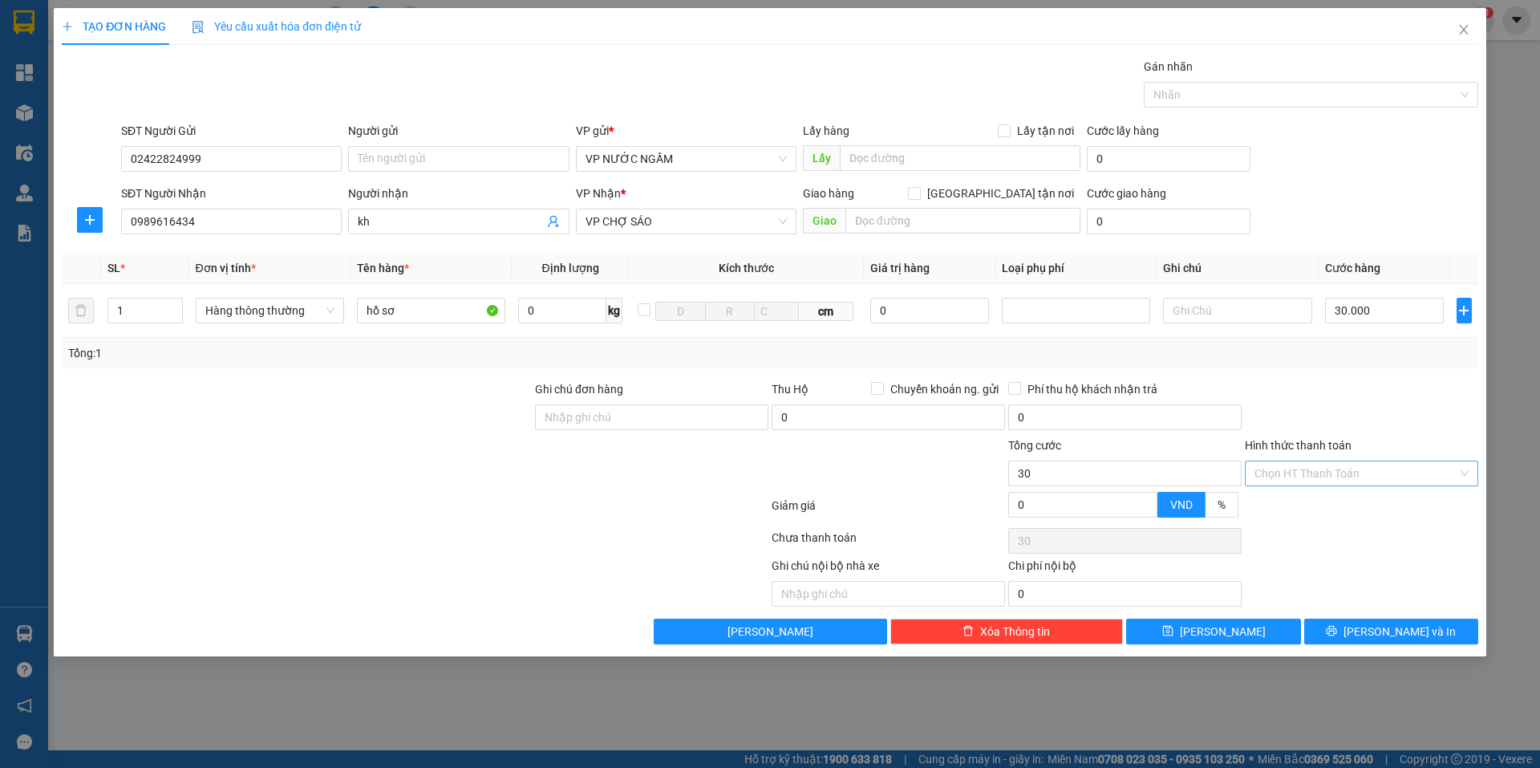
type input "30.000"
click at [1398, 467] on input "Hình thức thanh toán" at bounding box center [1356, 473] width 203 height 24
click at [1331, 510] on div "Tại văn phòng" at bounding box center [1362, 506] width 214 height 18
type input "0"
click at [1433, 628] on button "[PERSON_NAME] và In" at bounding box center [1391, 632] width 174 height 26
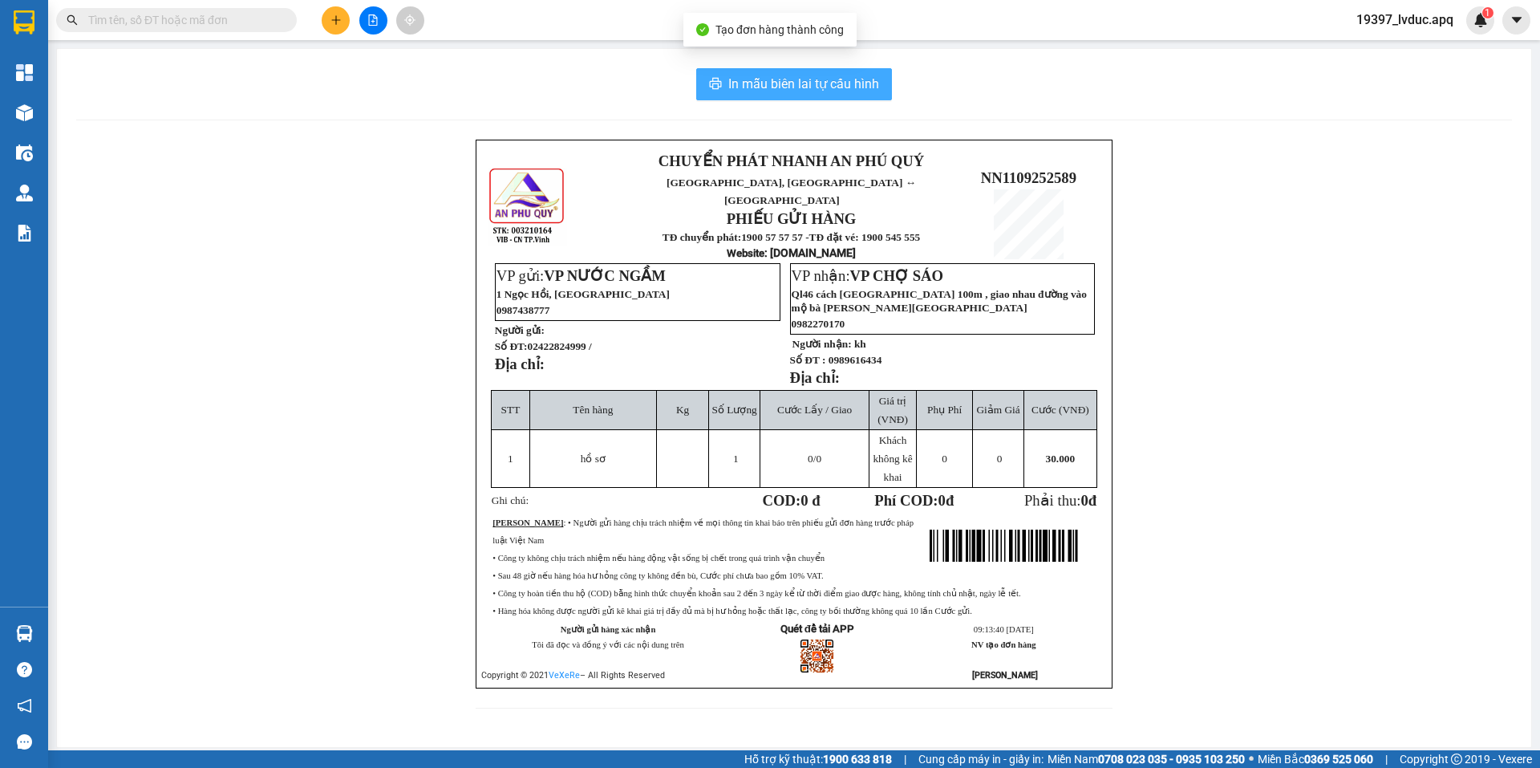
click at [759, 72] on button "In mẫu biên lai tự cấu hình" at bounding box center [794, 84] width 196 height 32
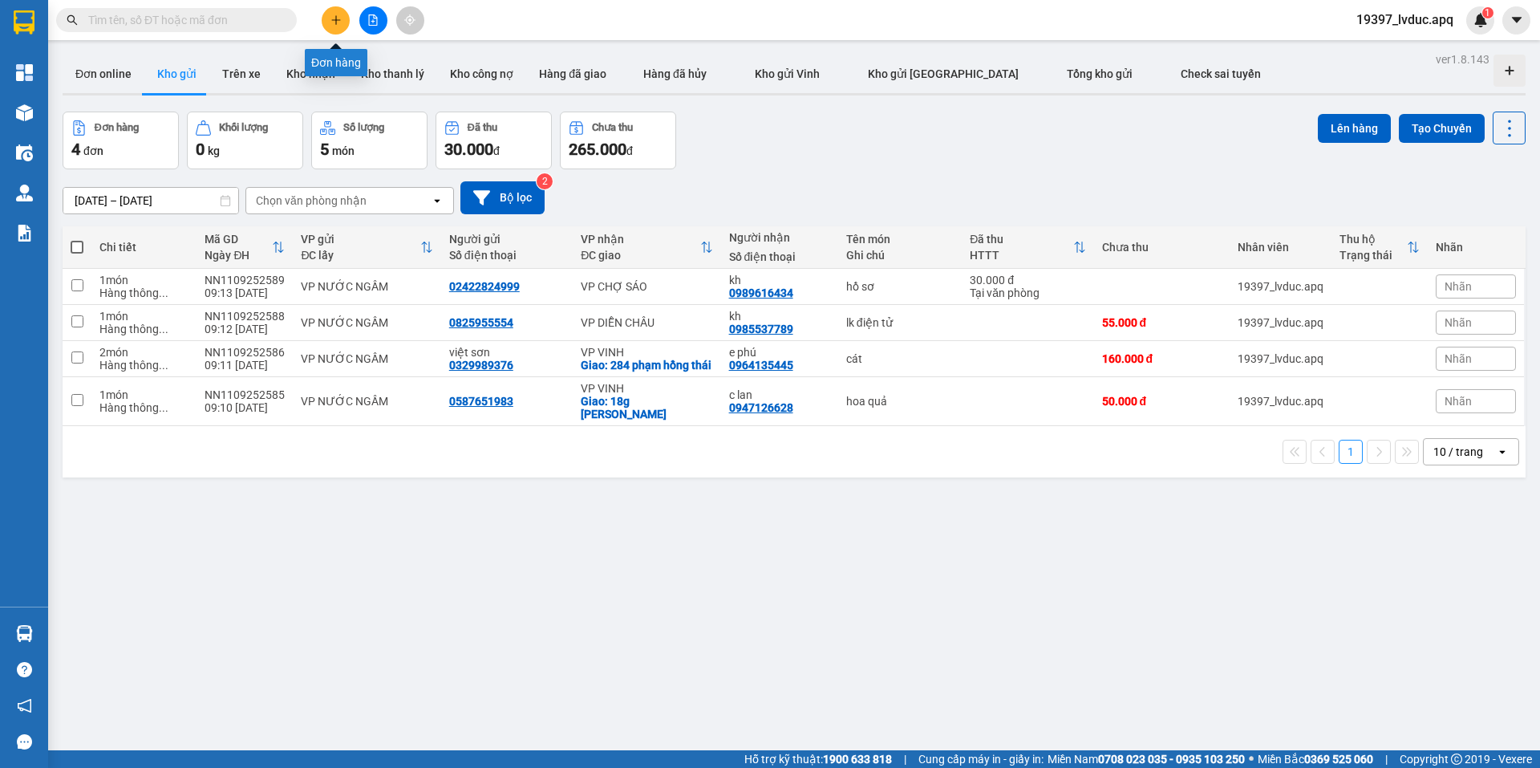
click at [338, 18] on icon "plus" at bounding box center [336, 19] width 11 height 11
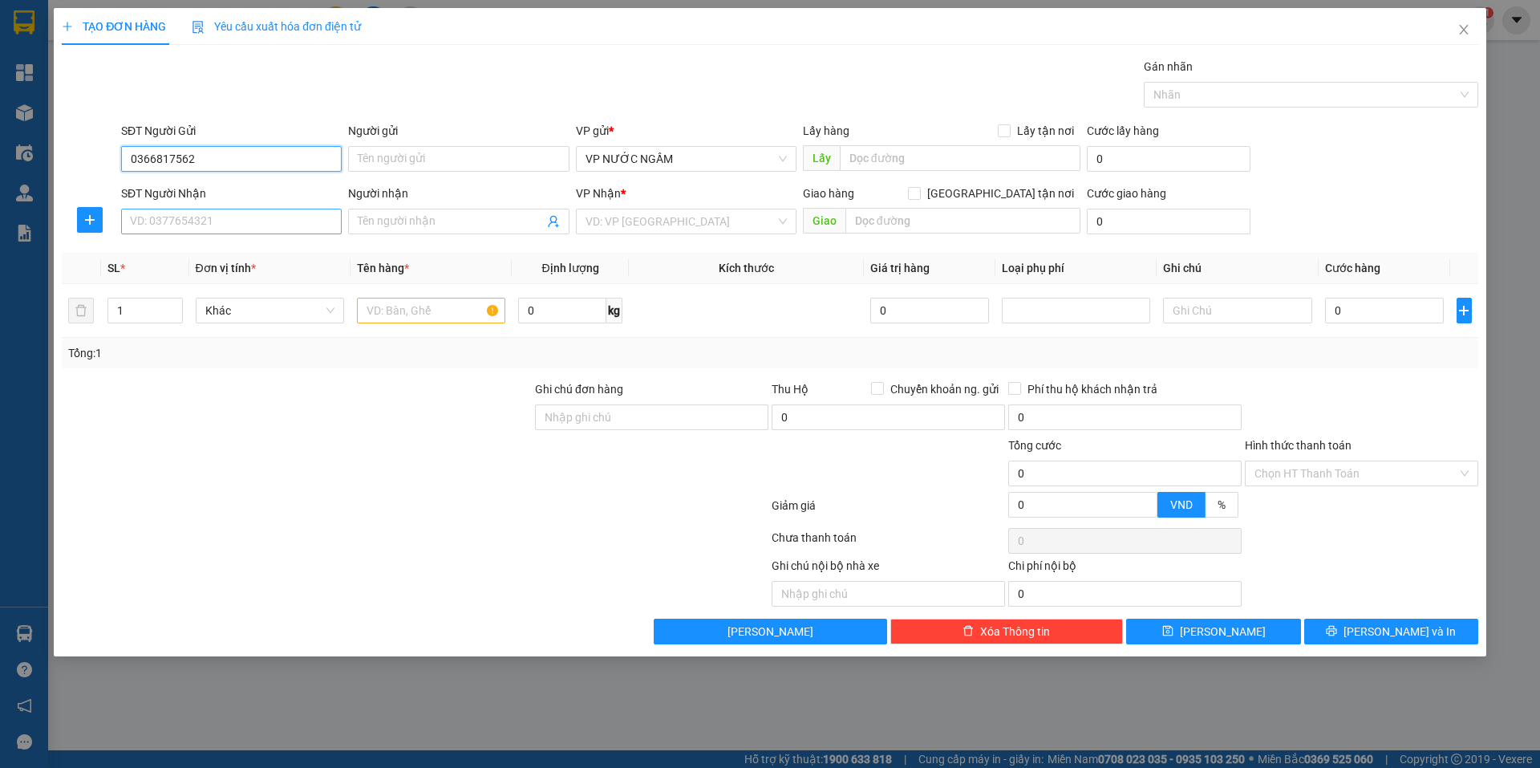
type input "0366817562"
click at [229, 216] on input "SĐT Người Nhận" at bounding box center [231, 222] width 221 height 26
type input "0974375365"
click at [290, 257] on div "0974375365 - a dông" at bounding box center [231, 254] width 201 height 18
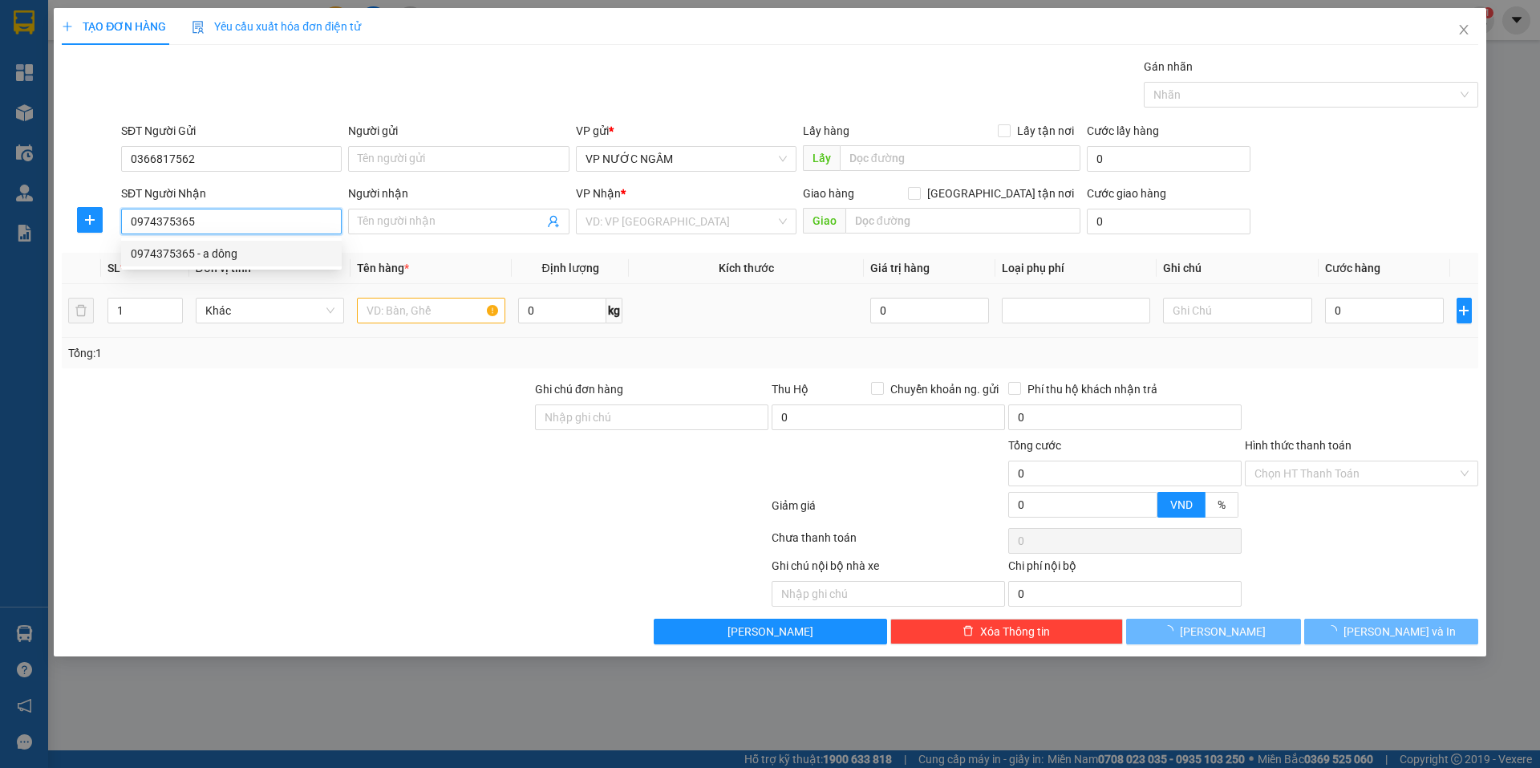
type input "a dông"
checkbox input "true"
type input "so 22 [PERSON_NAME] ,nam lien , nghi liên, (k giao địa chỉ này chỉ nhận bến xe …"
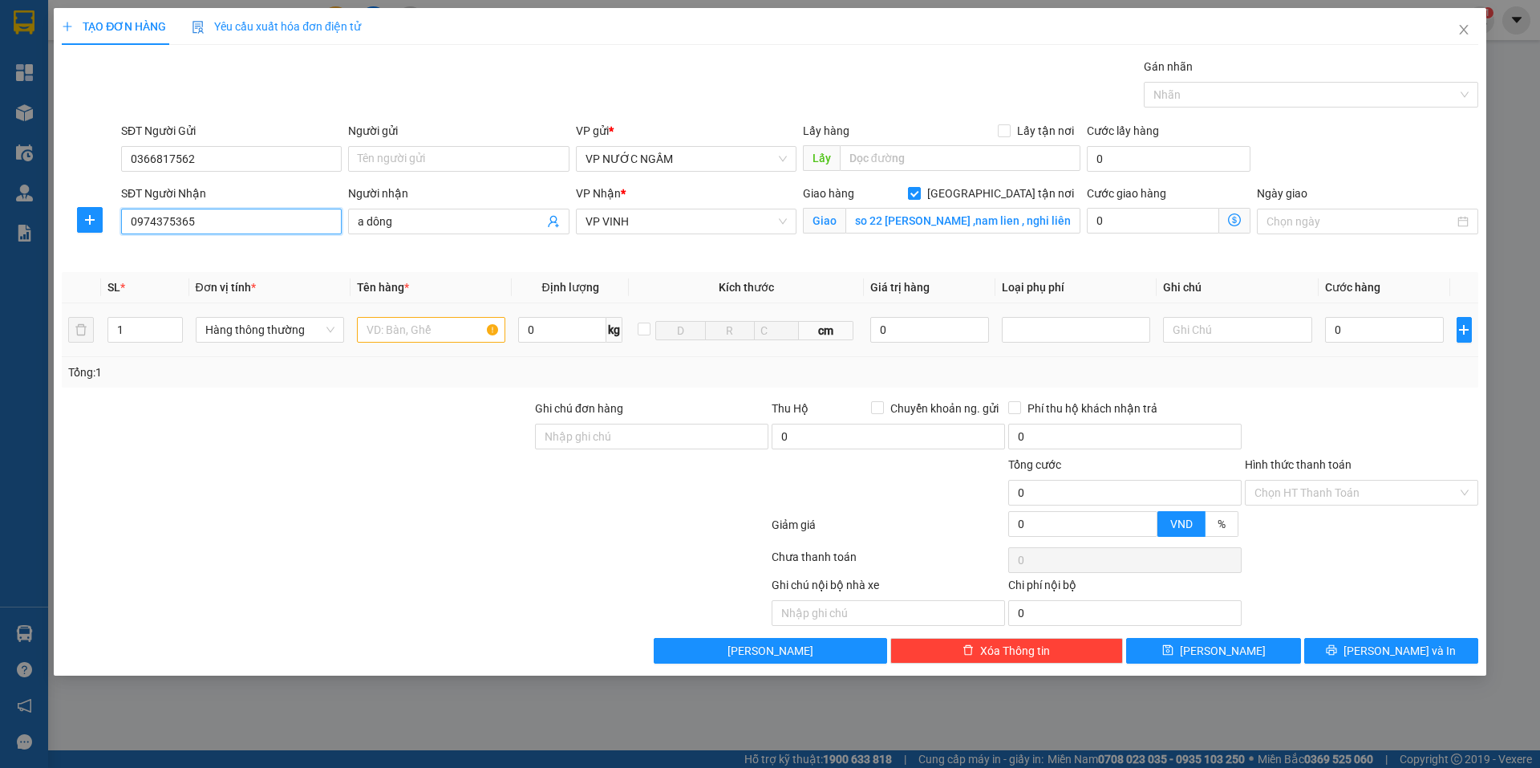
type input "0974375365"
click at [430, 326] on input "text" at bounding box center [431, 330] width 148 height 26
type input "nhựa"
click at [1369, 333] on input "0" at bounding box center [1385, 330] width 120 height 26
type input "4"
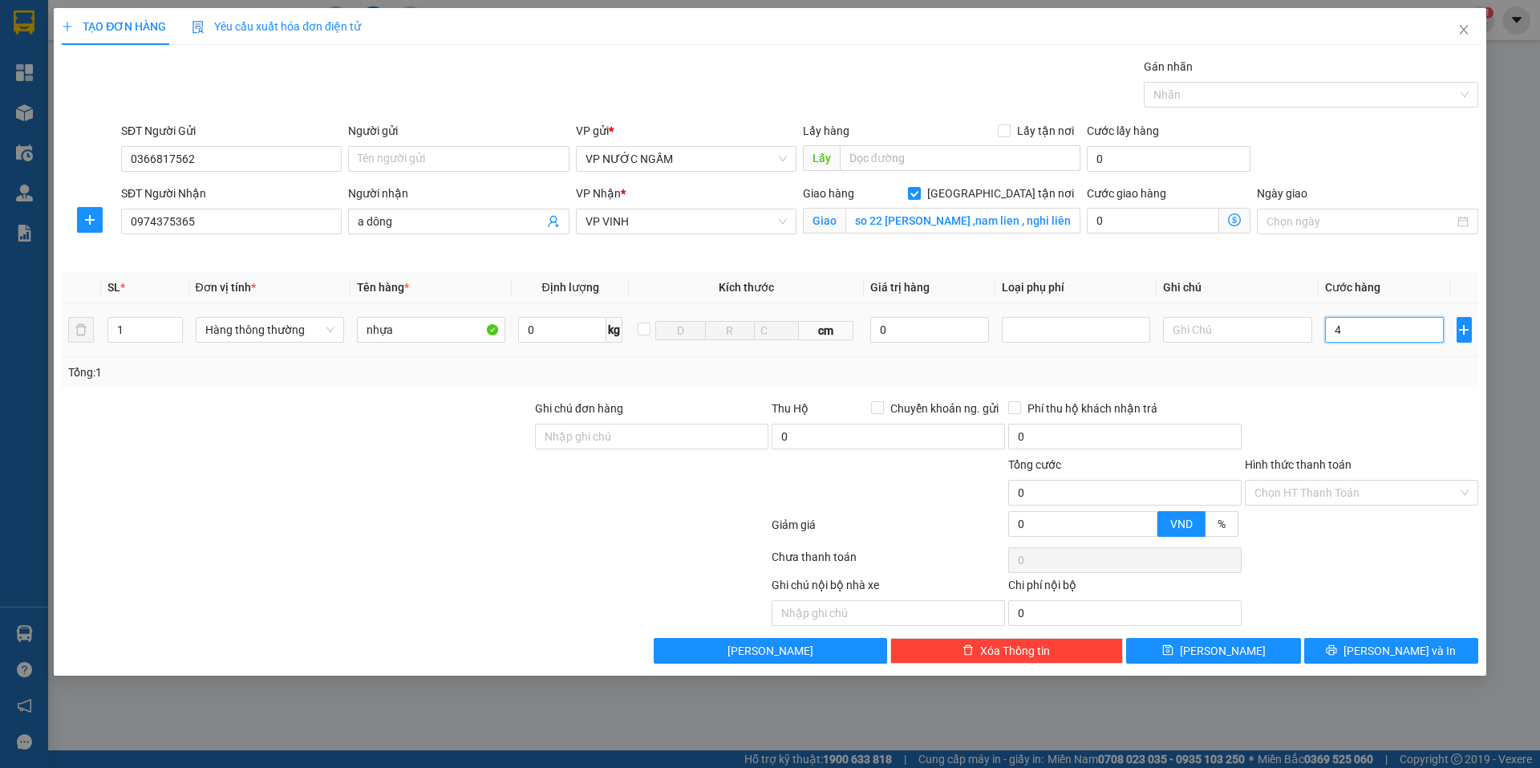
type input "4"
type input "40"
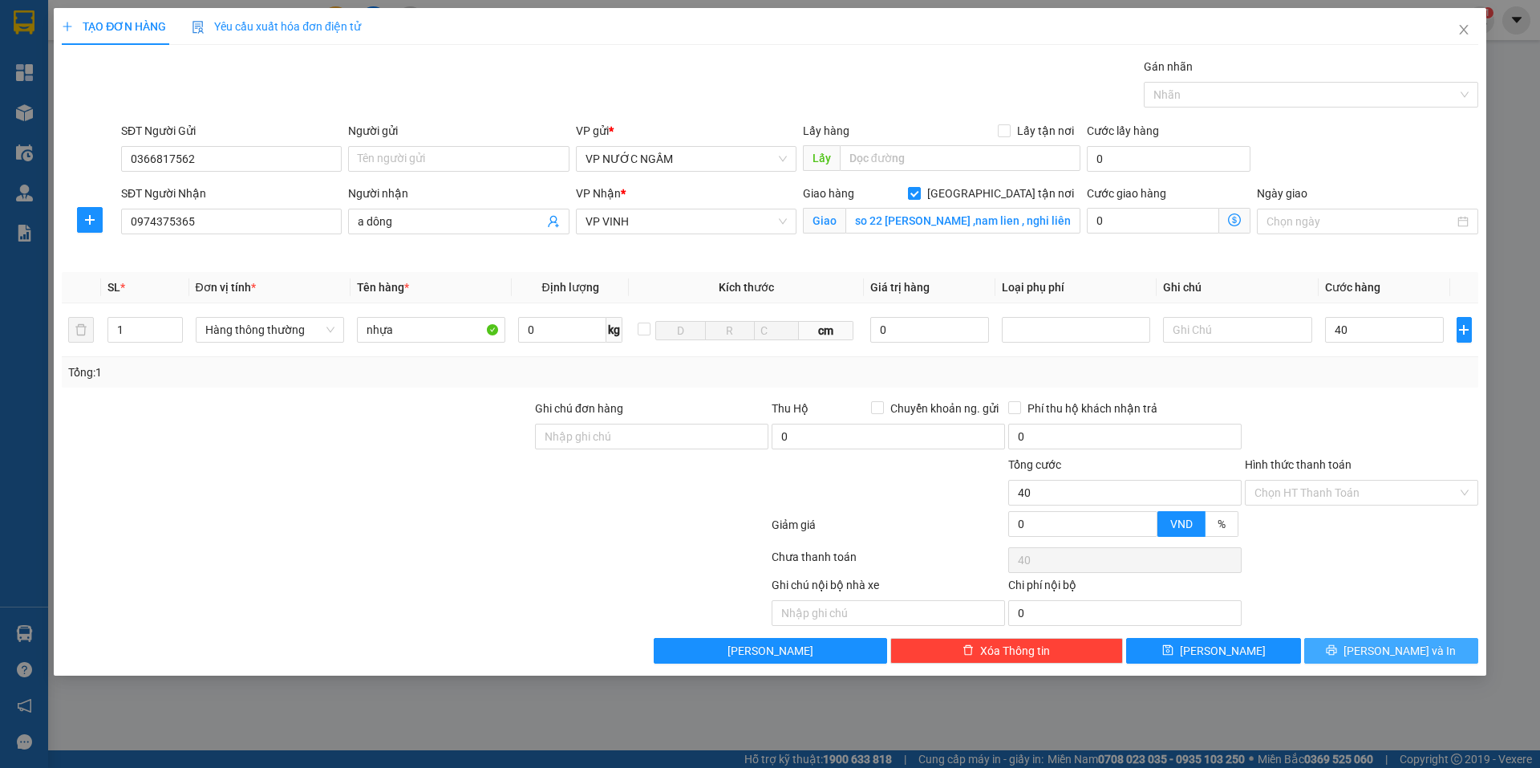
type input "40.000"
click at [1410, 651] on span "[PERSON_NAME] và In" at bounding box center [1400, 651] width 112 height 18
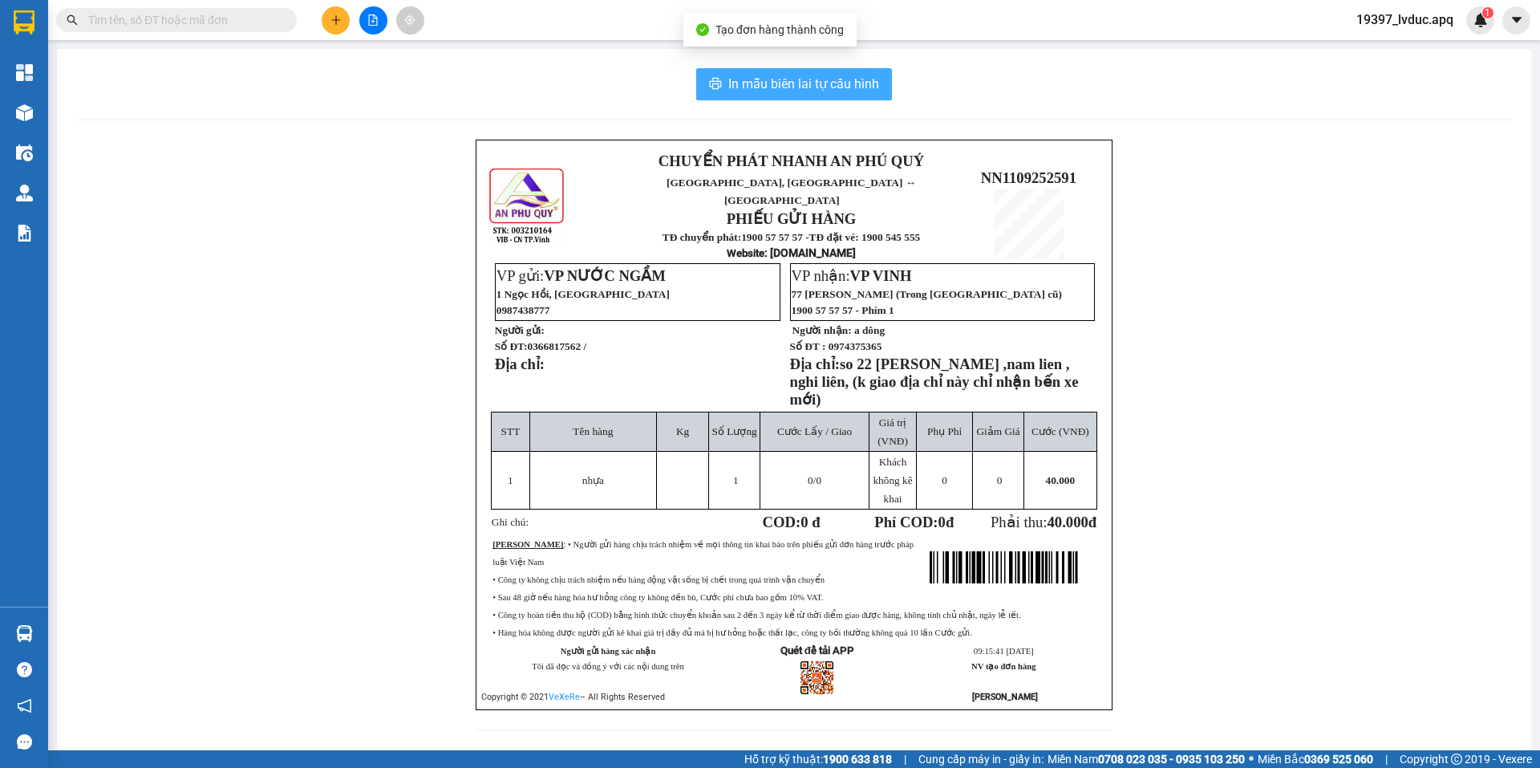
click at [861, 88] on span "In mẫu biên lai tự cấu hình" at bounding box center [803, 84] width 151 height 20
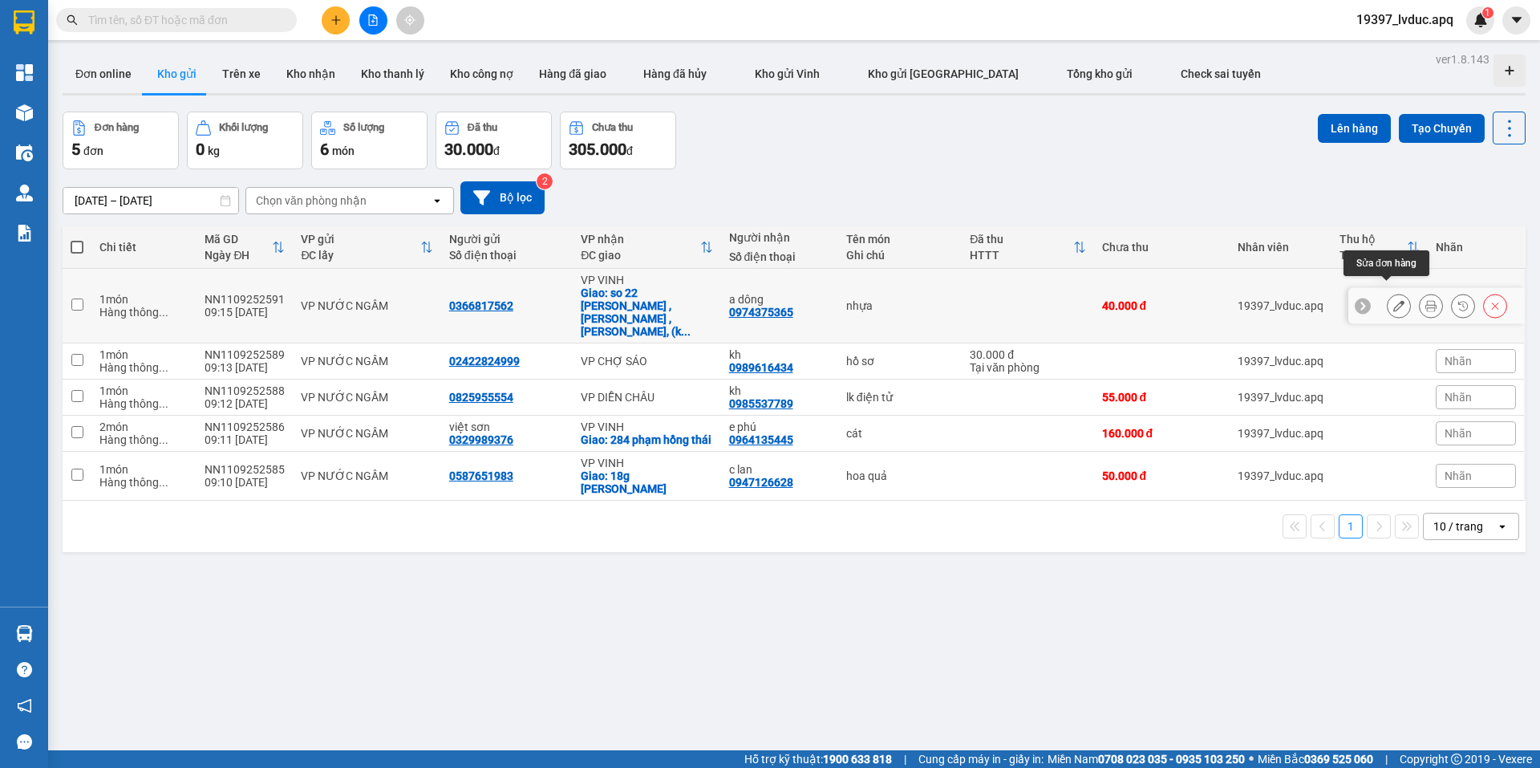
click at [1393, 292] on button at bounding box center [1399, 306] width 22 height 28
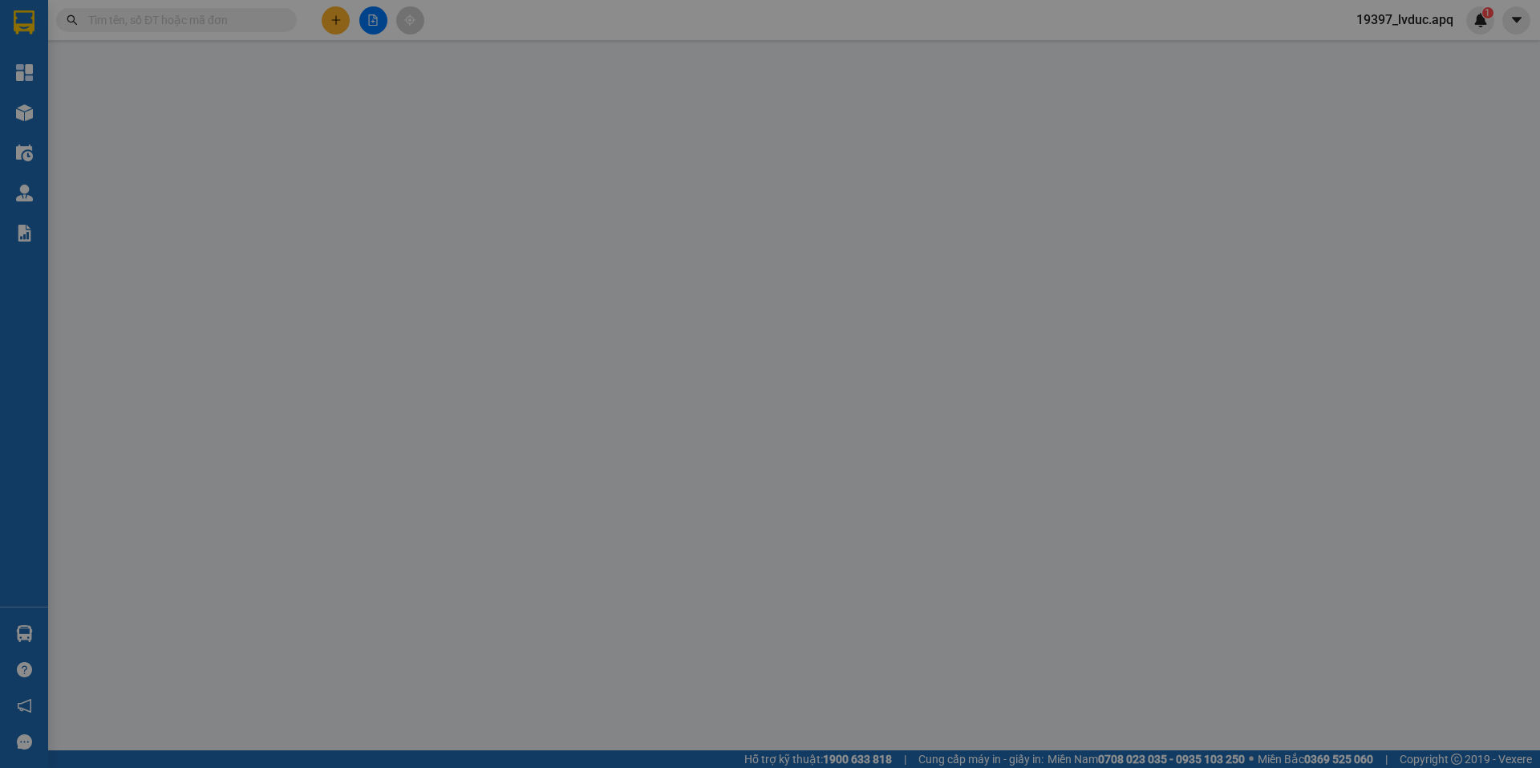
type input "0366817562"
type input "0974375365"
type input "a dông"
checkbox input "true"
type input "so 22 [PERSON_NAME] ,nam lien , nghi liên, (k giao địa chỉ này chỉ nhận bến xe …"
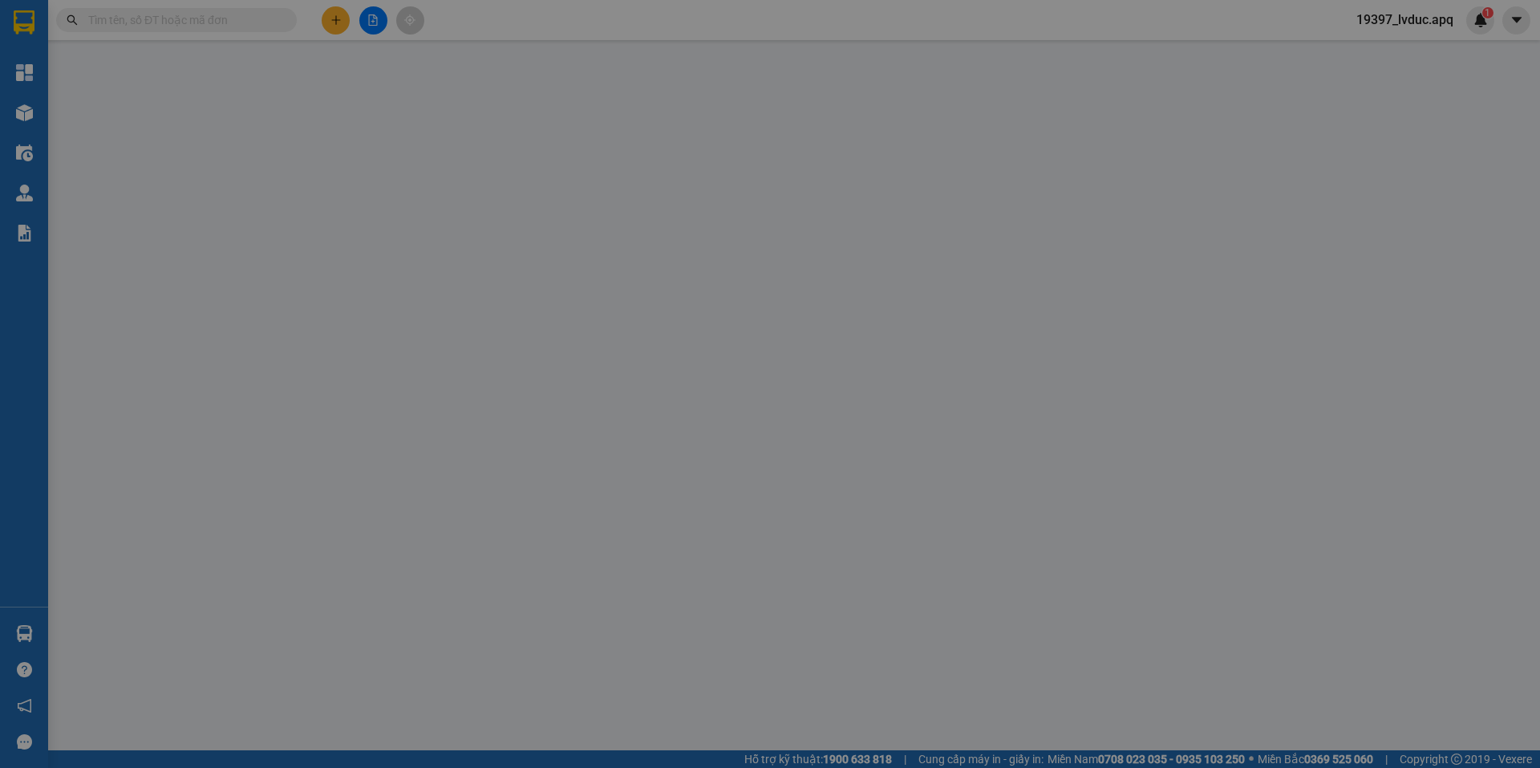
type input "40.000"
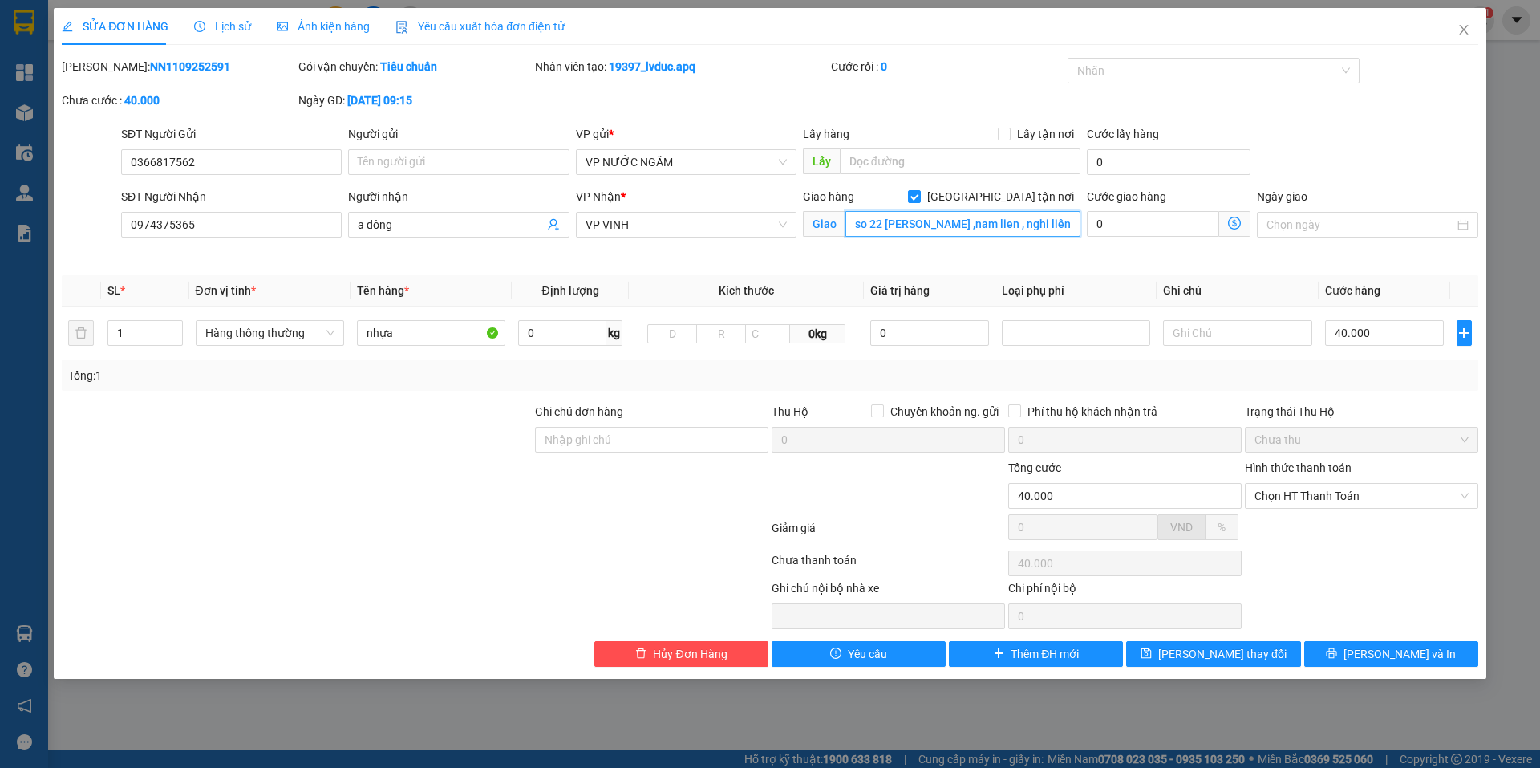
click at [1029, 228] on input "so 22 [PERSON_NAME] ,nam lien , nghi liên, (k giao địa chỉ này chỉ nhận bến xe …" at bounding box center [963, 224] width 235 height 26
drag, startPoint x: 1039, startPoint y: 226, endPoint x: 879, endPoint y: 238, distance: 160.1
click at [879, 238] on div "Giao hàng [GEOGRAPHIC_DATA] tận nơi Giao so 22 [PERSON_NAME] ,nam lien , nghi l…" at bounding box center [942, 216] width 278 height 56
type input "k giao địa chỉ này chỉ nhận bến xe mới)"
click at [1056, 224] on input "k giao địa chỉ này chỉ nhận bến xe mới)" at bounding box center [963, 224] width 235 height 26
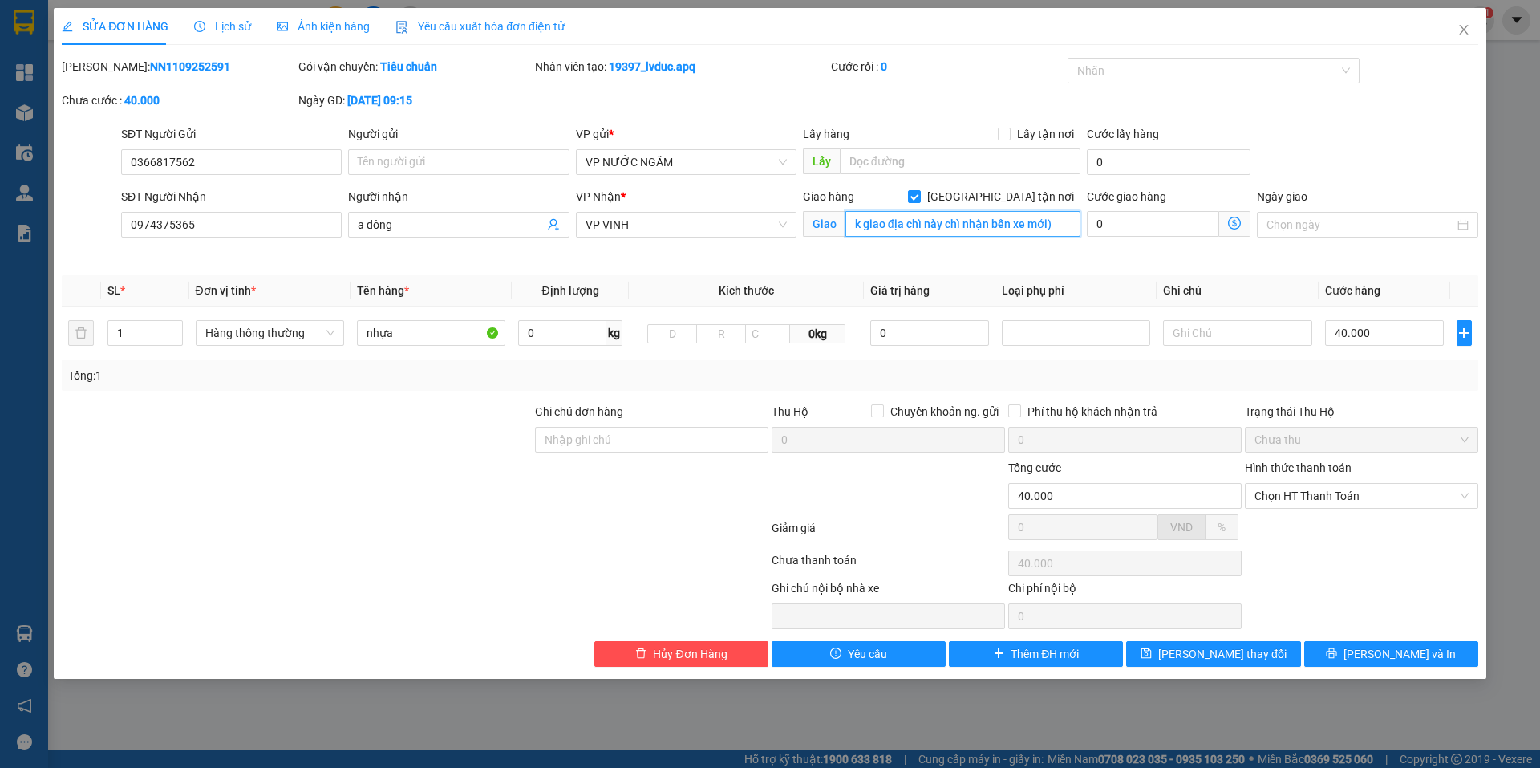
drag, startPoint x: 1056, startPoint y: 224, endPoint x: 849, endPoint y: 224, distance: 207.0
click at [850, 224] on input "k giao địa chỉ này chỉ nhận bến xe mới)" at bounding box center [963, 224] width 235 height 26
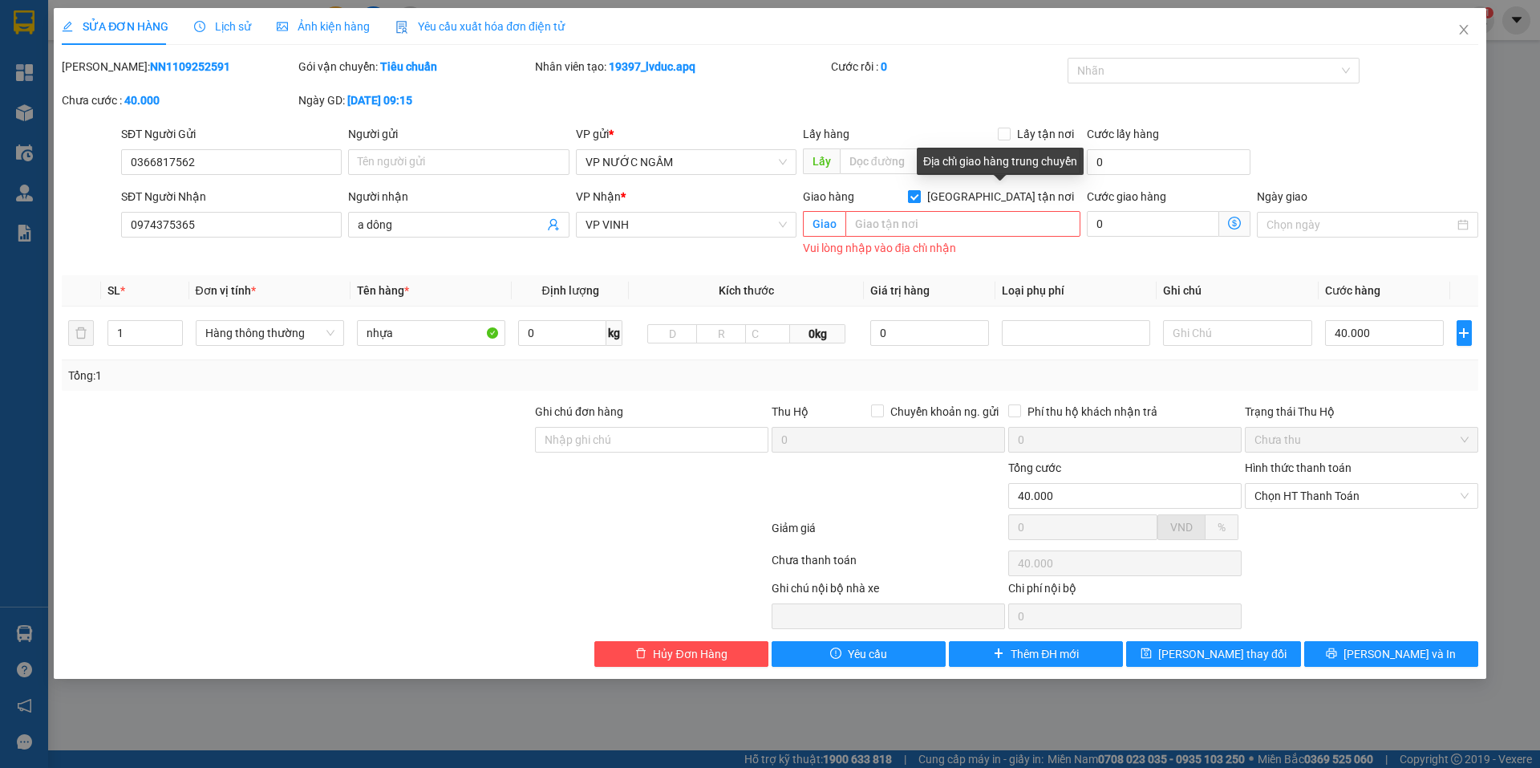
click at [919, 201] on input "[GEOGRAPHIC_DATA] tận nơi" at bounding box center [913, 195] width 11 height 11
checkbox input "false"
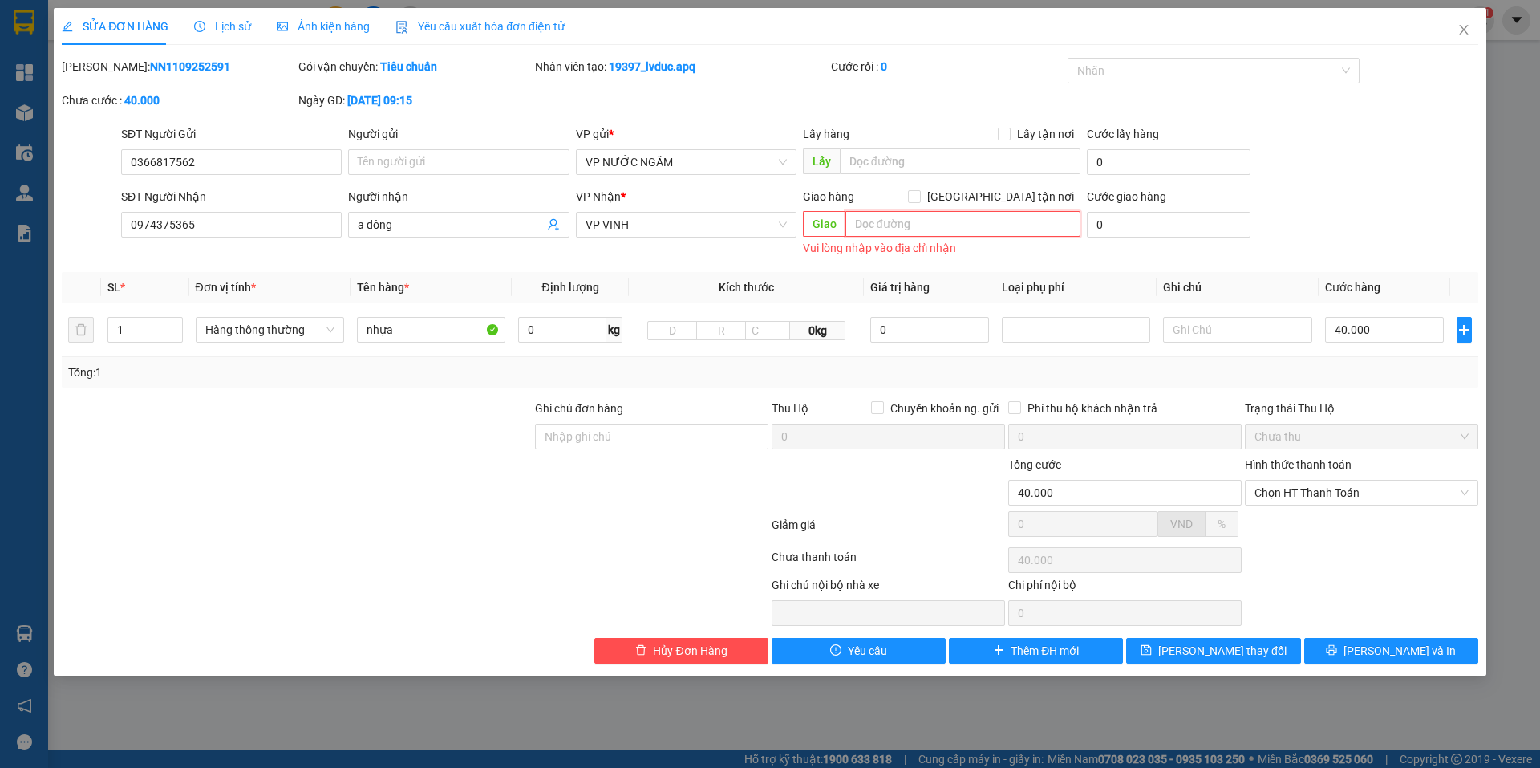
click at [922, 224] on input "text" at bounding box center [963, 224] width 235 height 26
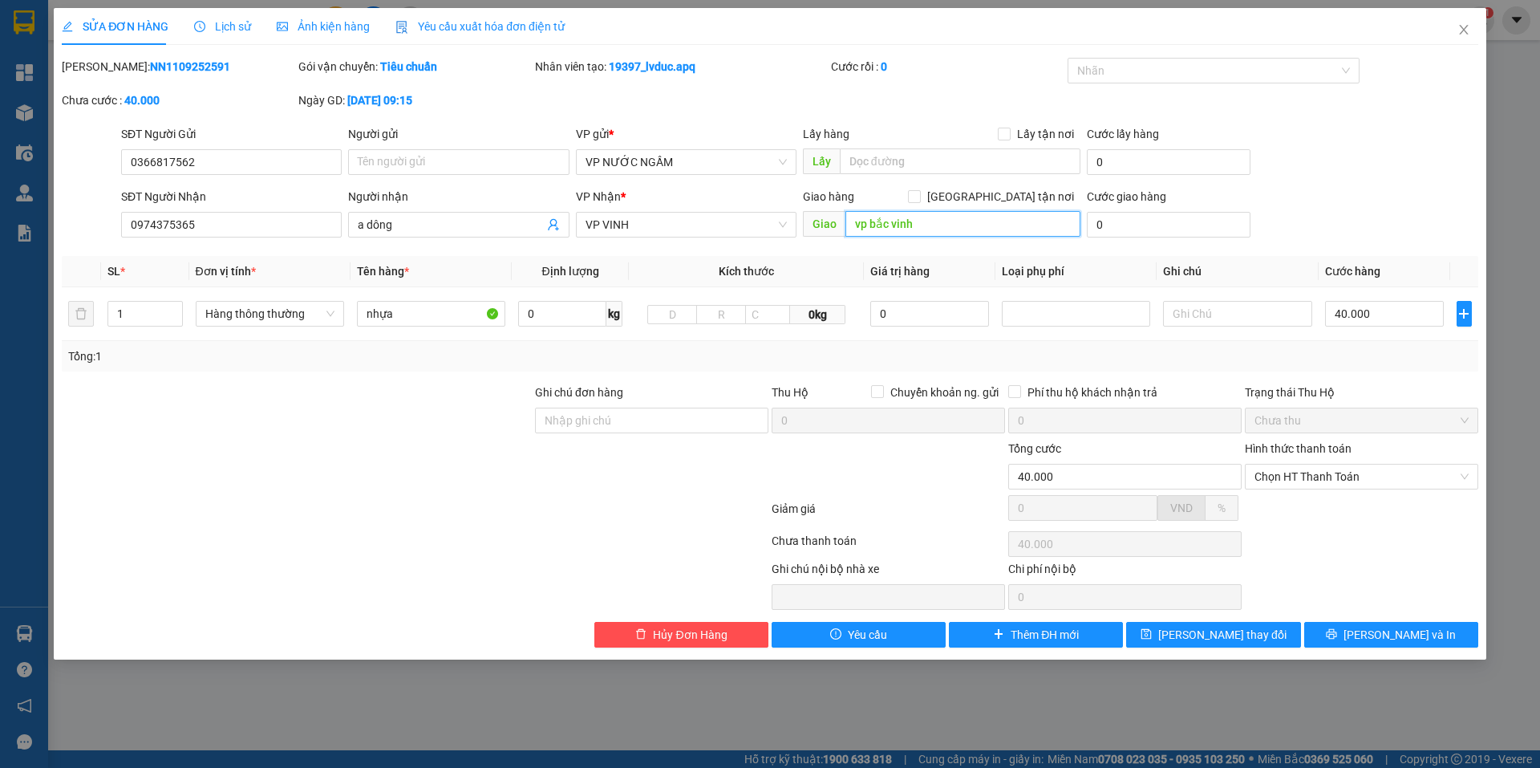
type input "vp bắc vinh"
click at [991, 197] on div "Giao hàng [GEOGRAPHIC_DATA] tận nơi" at bounding box center [942, 197] width 278 height 18
click at [919, 197] on input "[GEOGRAPHIC_DATA] tận nơi" at bounding box center [913, 195] width 11 height 11
checkbox input "true"
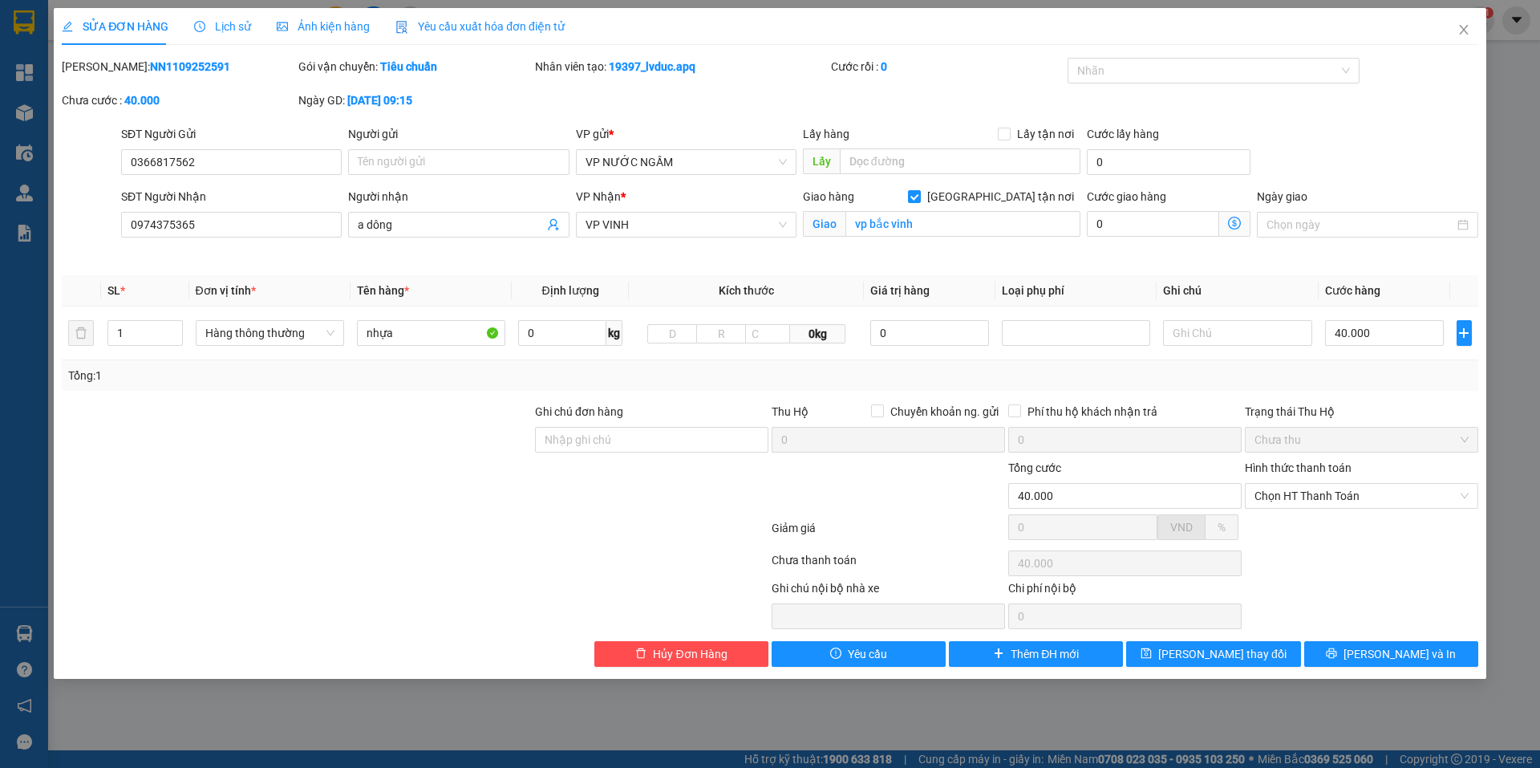
drag, startPoint x: 1408, startPoint y: 573, endPoint x: 1366, endPoint y: 638, distance: 77.2
click at [1408, 574] on div "Chọn HT Thanh Toán" at bounding box center [1361, 563] width 237 height 32
click at [1375, 651] on button "[PERSON_NAME] và In" at bounding box center [1391, 654] width 174 height 26
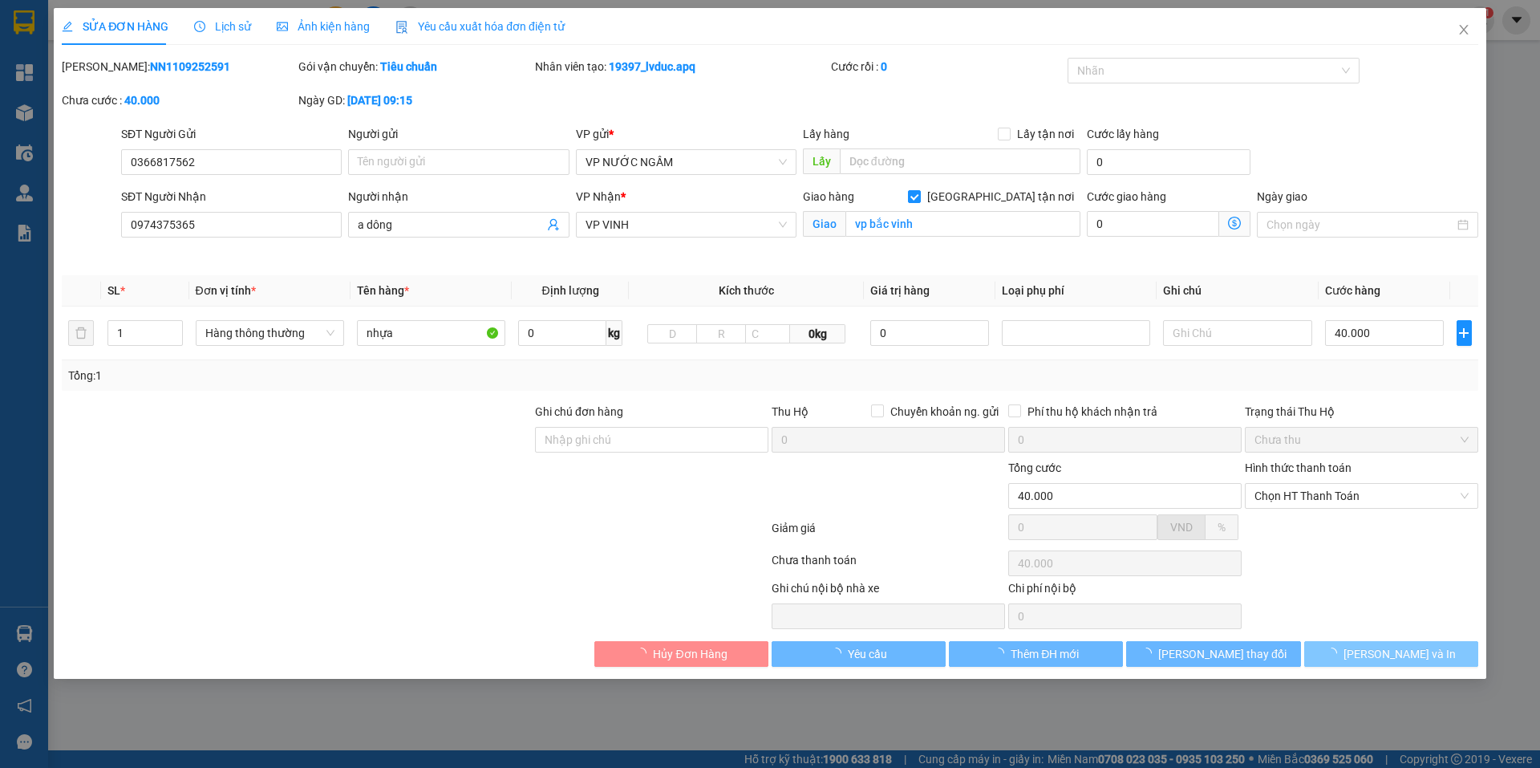
click at [1344, 651] on span "loading" at bounding box center [1335, 652] width 18 height 11
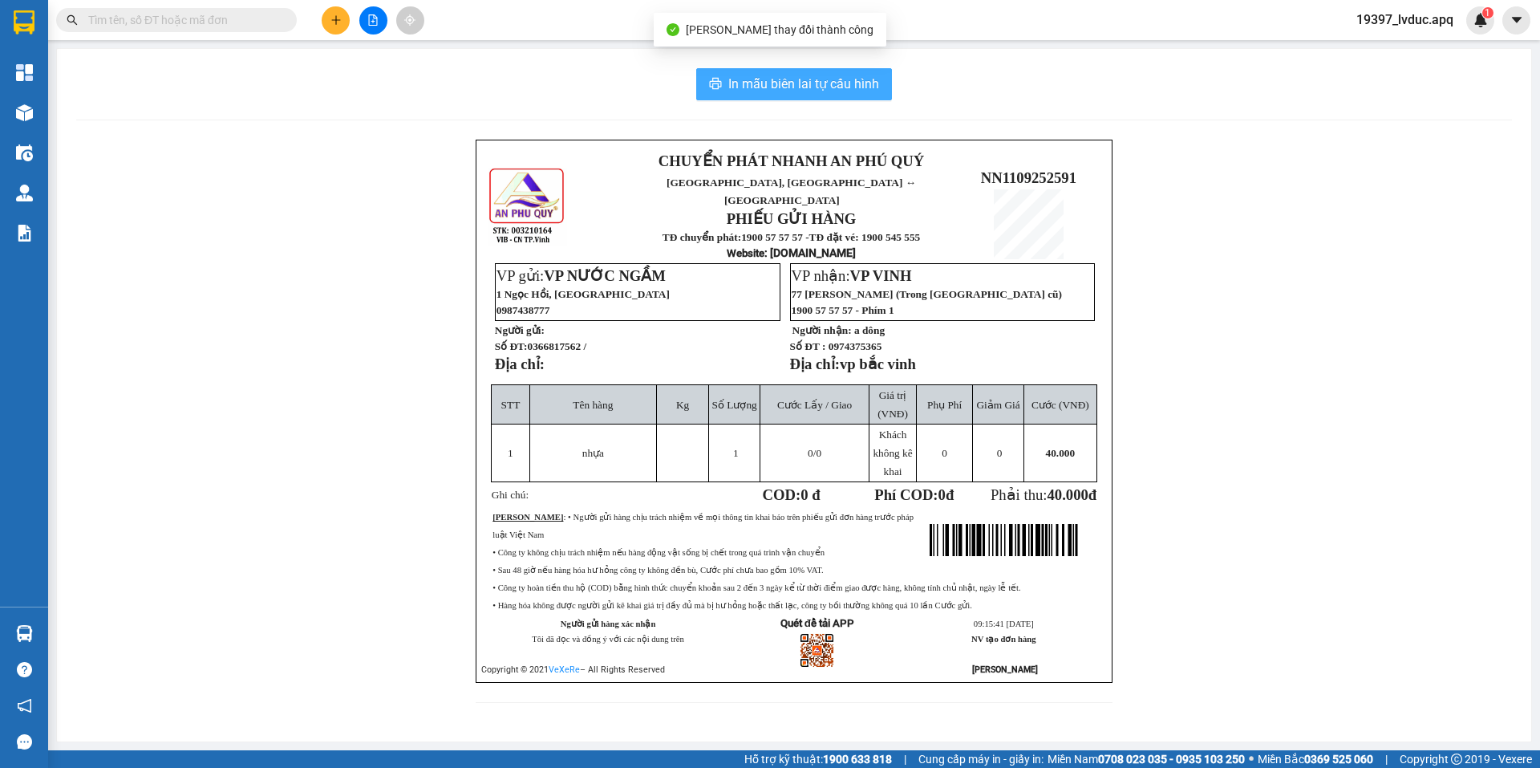
click at [870, 88] on span "In mẫu biên lai tự cấu hình" at bounding box center [803, 84] width 151 height 20
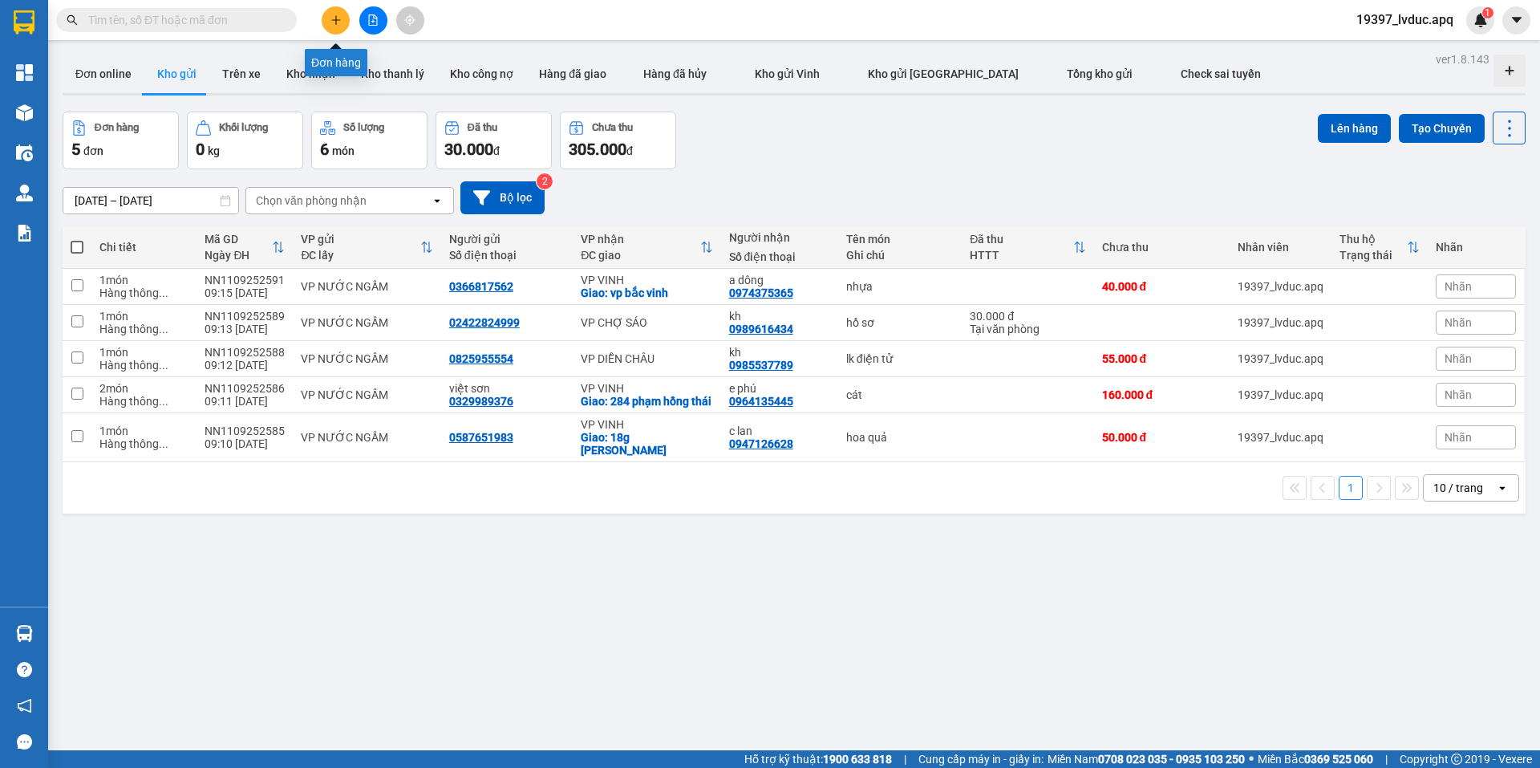
click at [339, 28] on button at bounding box center [336, 20] width 28 height 28
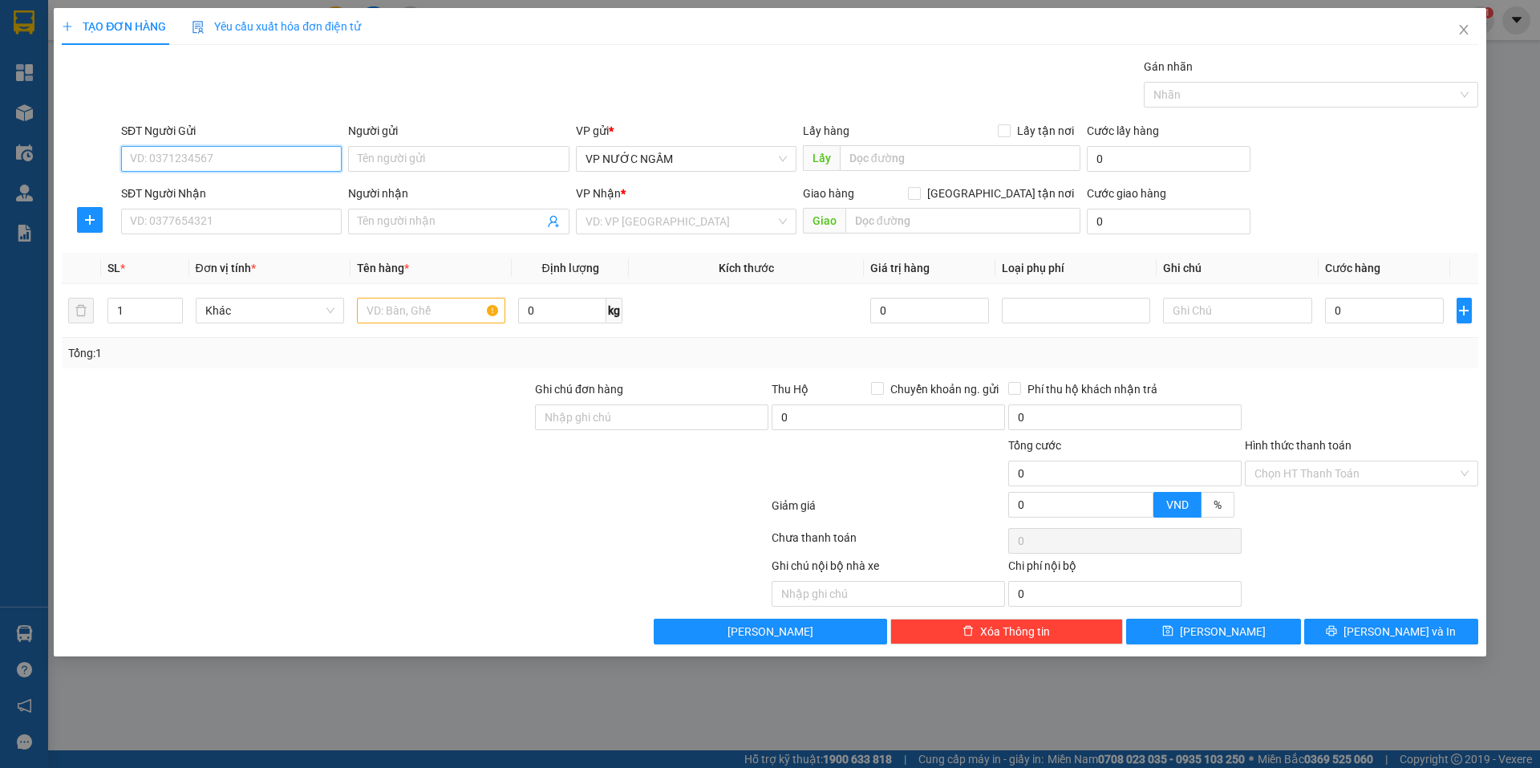
click at [166, 157] on input "SĐT Người Gửi" at bounding box center [231, 159] width 221 height 26
type input "0947114510"
click at [300, 193] on div "0947114510 - a phi" at bounding box center [231, 191] width 201 height 18
type input "a phi"
type input "0947114510"
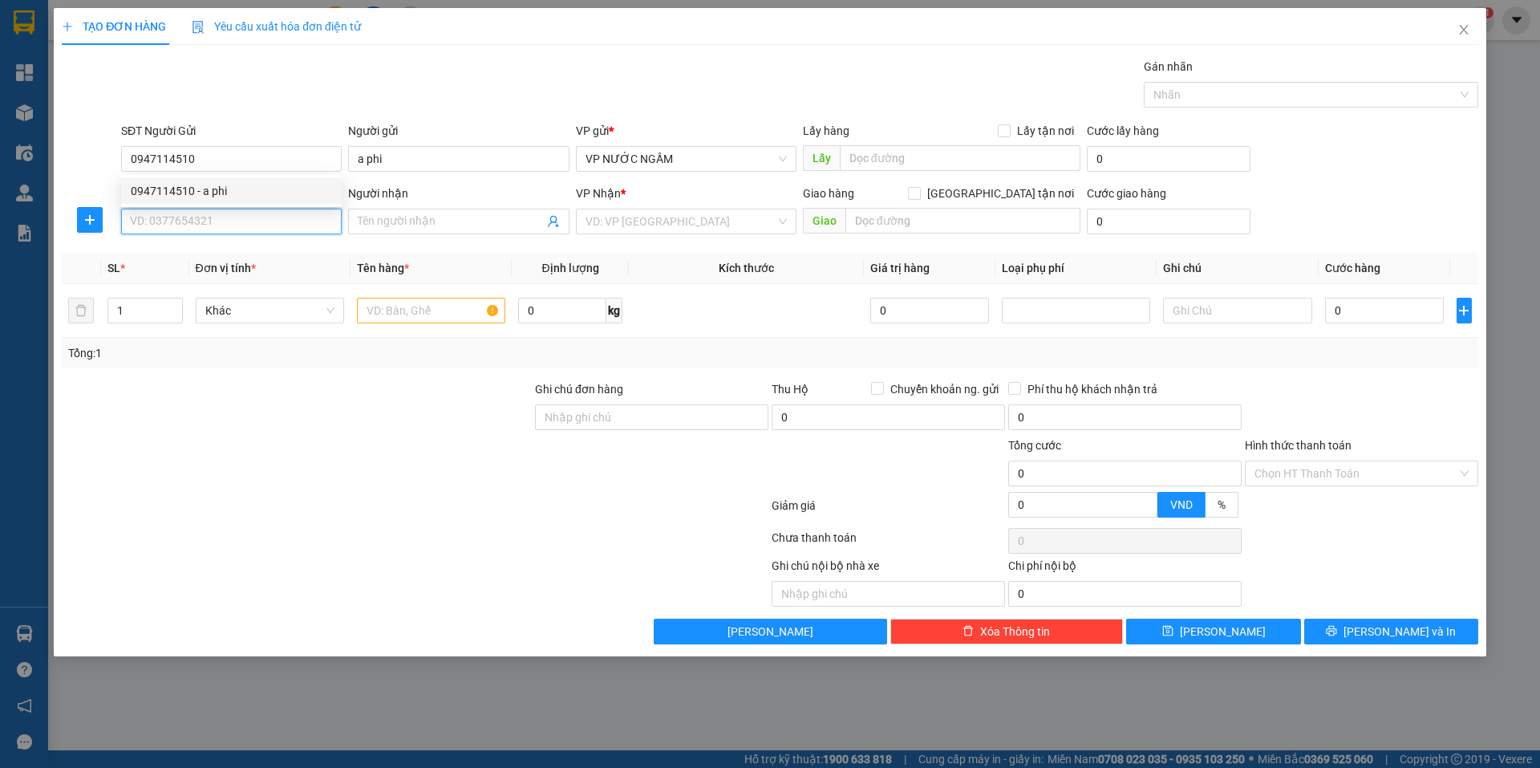
click at [296, 217] on input "SĐT Người Nhận" at bounding box center [231, 222] width 221 height 26
click at [160, 250] on div "0932350699 - lan biên" at bounding box center [231, 254] width 201 height 18
type input "0932350699"
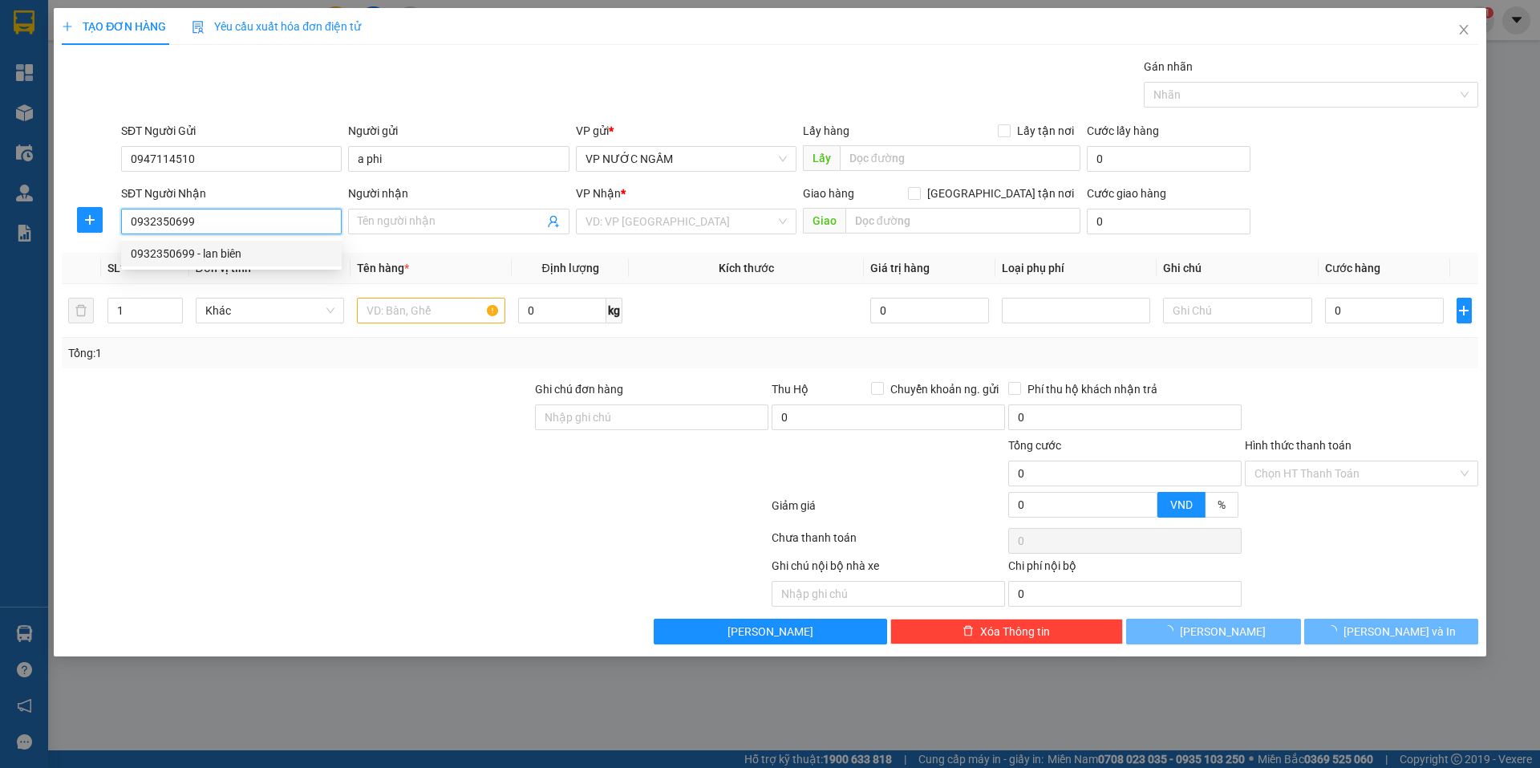
type input "lan biên"
checkbox input "true"
type input "135 [PERSON_NAME]"
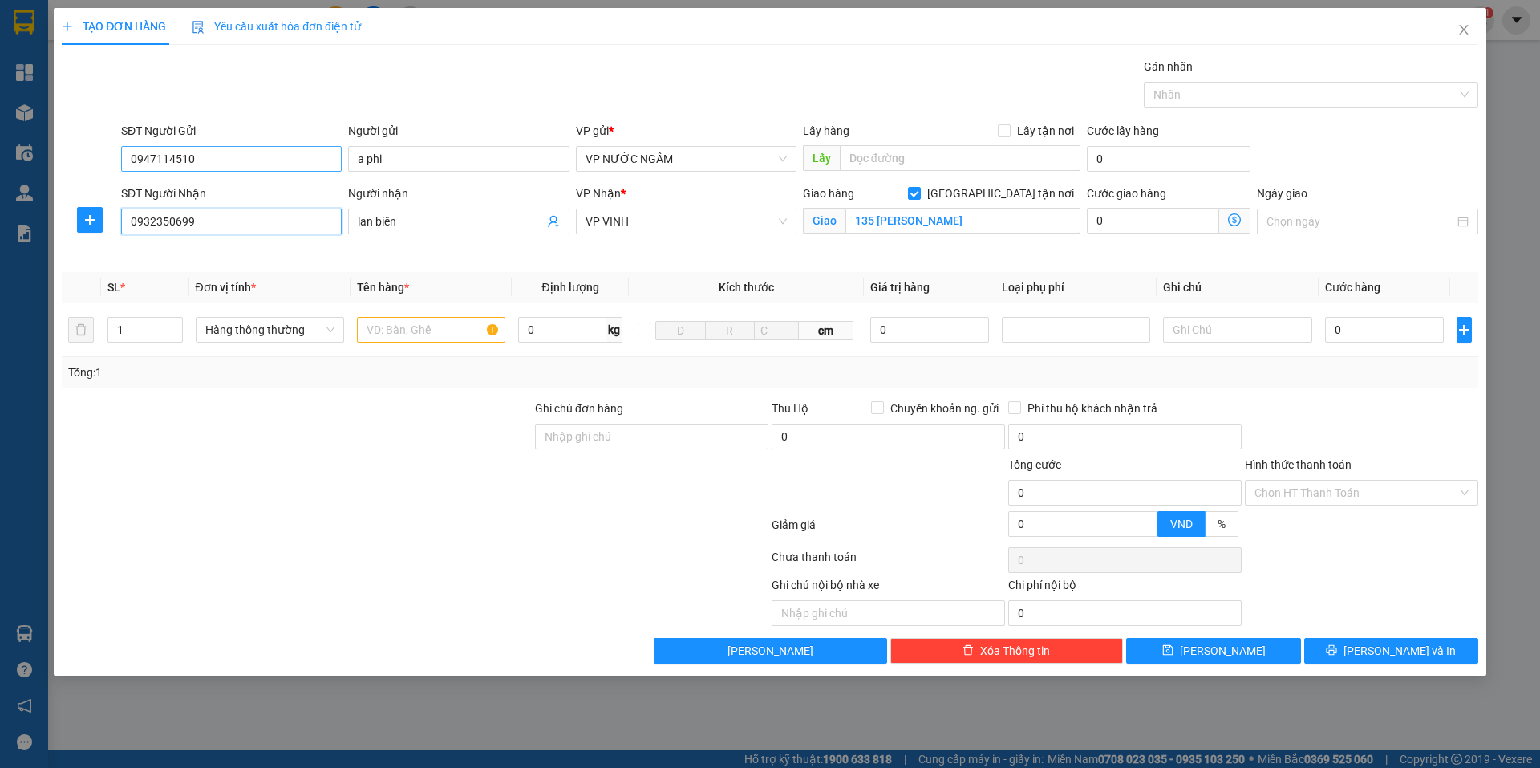
type input "0932350699"
click at [296, 162] on input "0947114510" at bounding box center [231, 159] width 221 height 26
click at [415, 324] on input "text" at bounding box center [431, 330] width 148 height 26
type input "d"
type input "đèn"
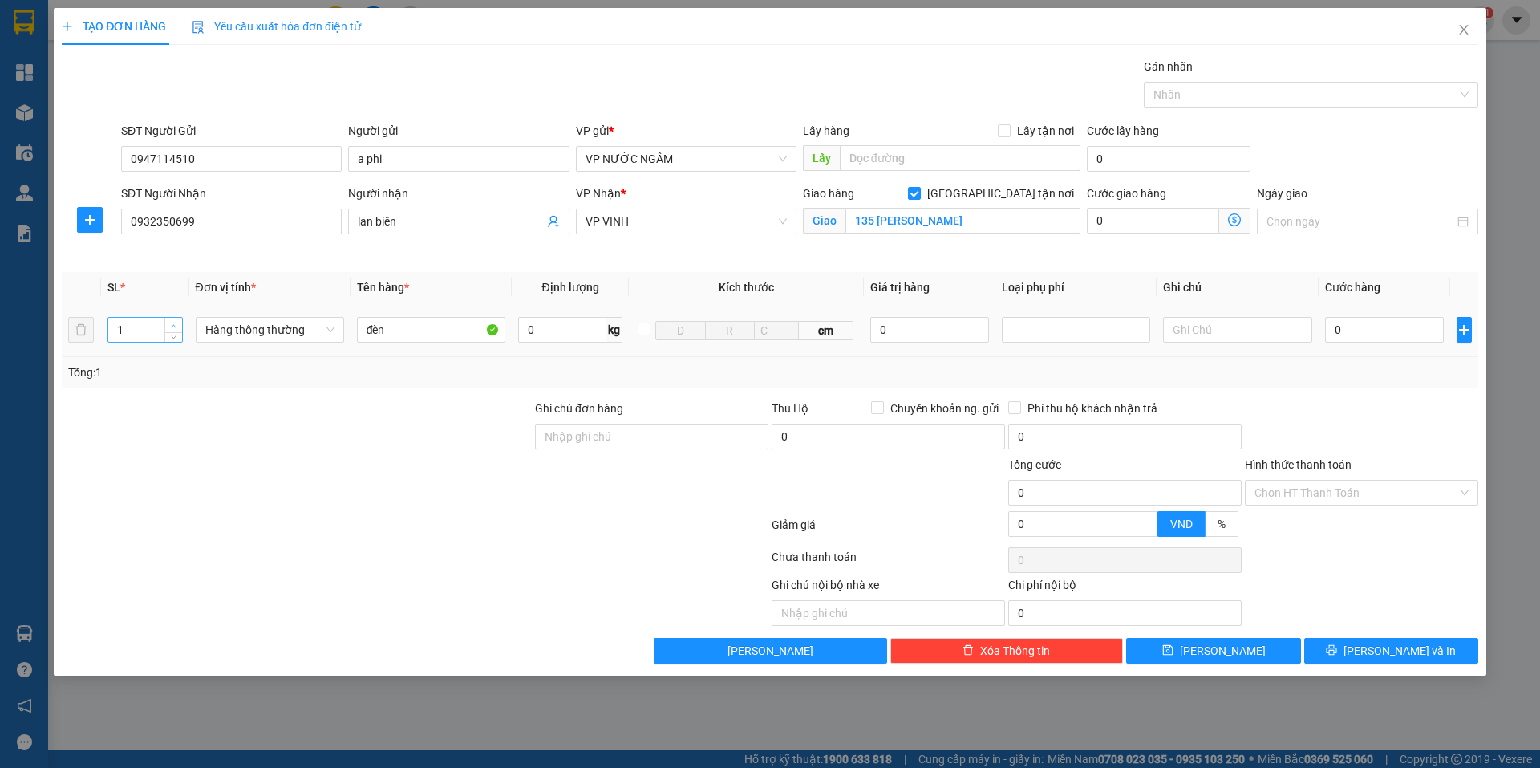
type input "2"
click at [178, 327] on span "up" at bounding box center [174, 326] width 10 height 10
click at [1384, 339] on input "0" at bounding box center [1385, 330] width 120 height 26
type input "98"
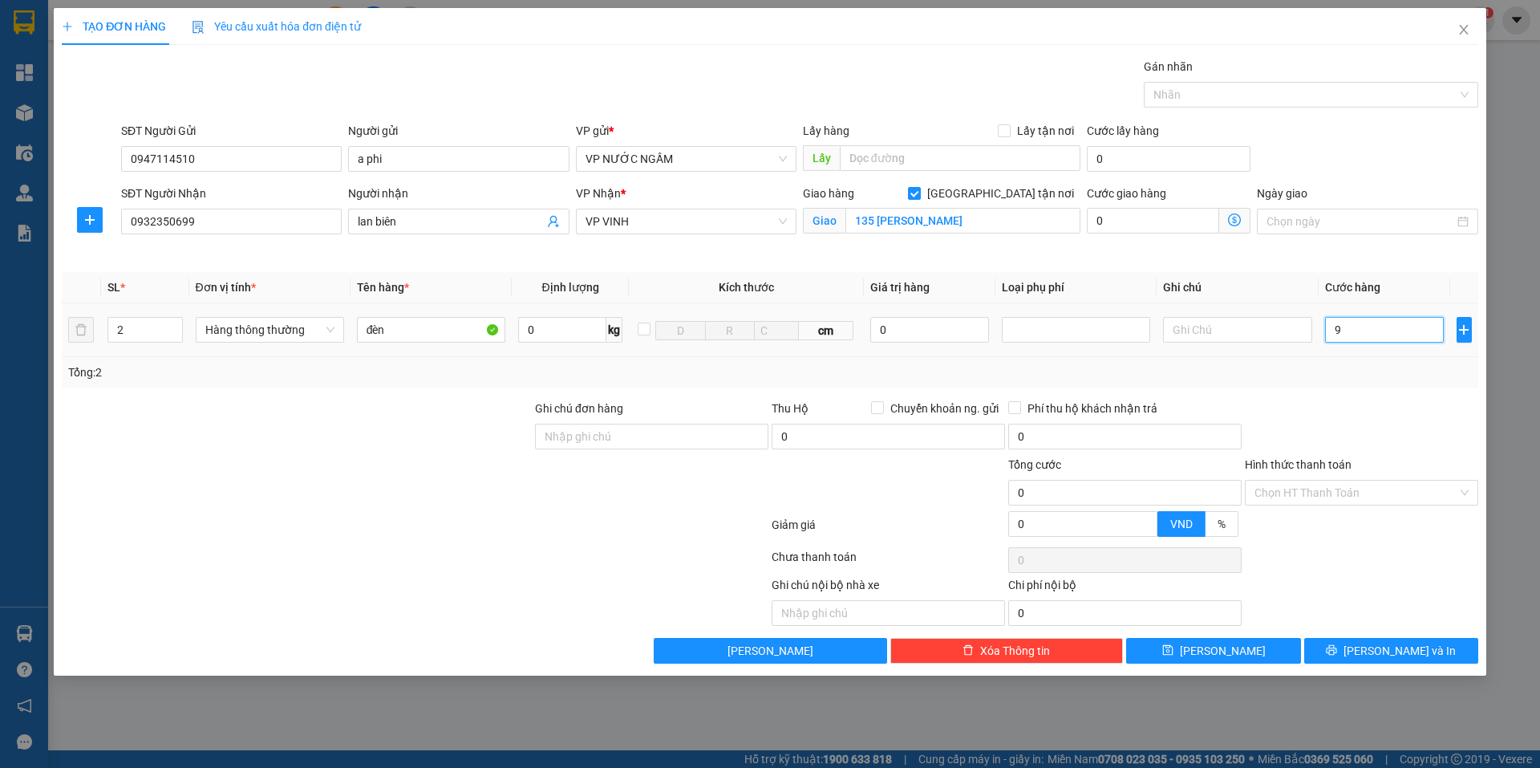
type input "98"
type input "9"
type input "0"
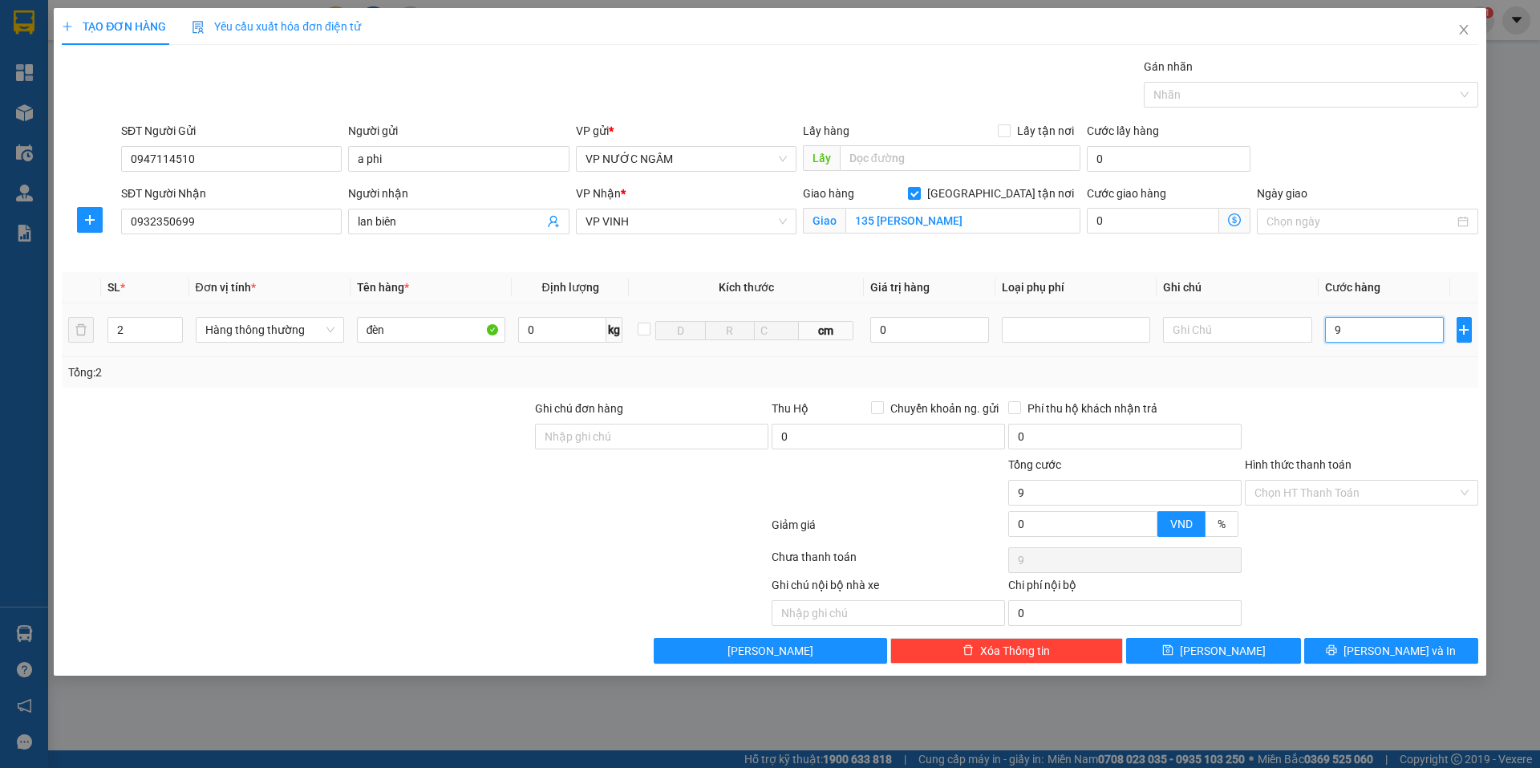
type input "0"
type input "08"
type input "8"
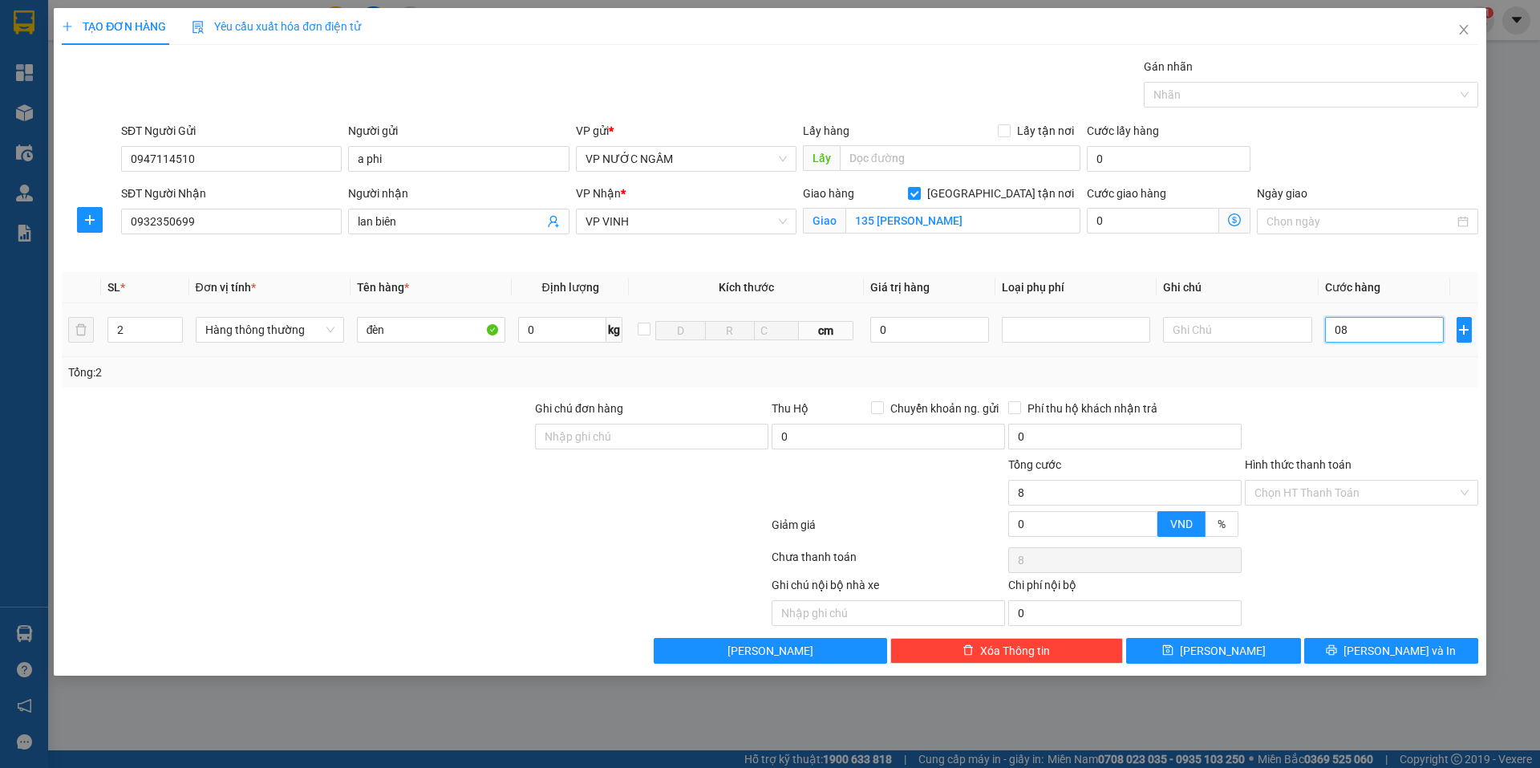
type input "080"
type input "80"
type input "80.000"
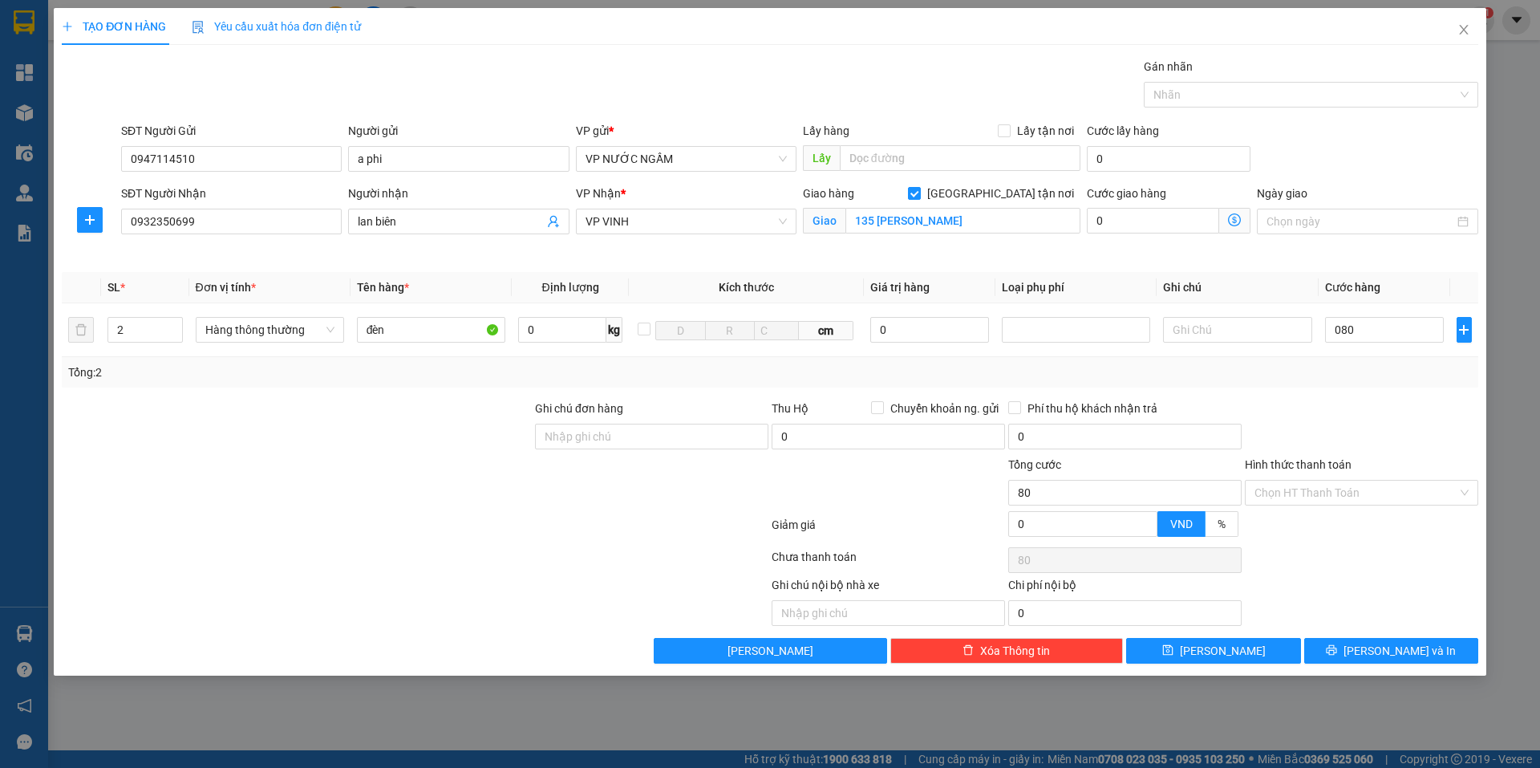
type input "80.000"
drag, startPoint x: 1345, startPoint y: 623, endPoint x: 1349, endPoint y: 637, distance: 14.2
click at [1345, 627] on div "Transit Pickup Surcharge Ids Transit Deliver Surcharge Ids Transit Deliver Surc…" at bounding box center [770, 361] width 1417 height 606
click at [1355, 646] on button "[PERSON_NAME] và In" at bounding box center [1391, 651] width 174 height 26
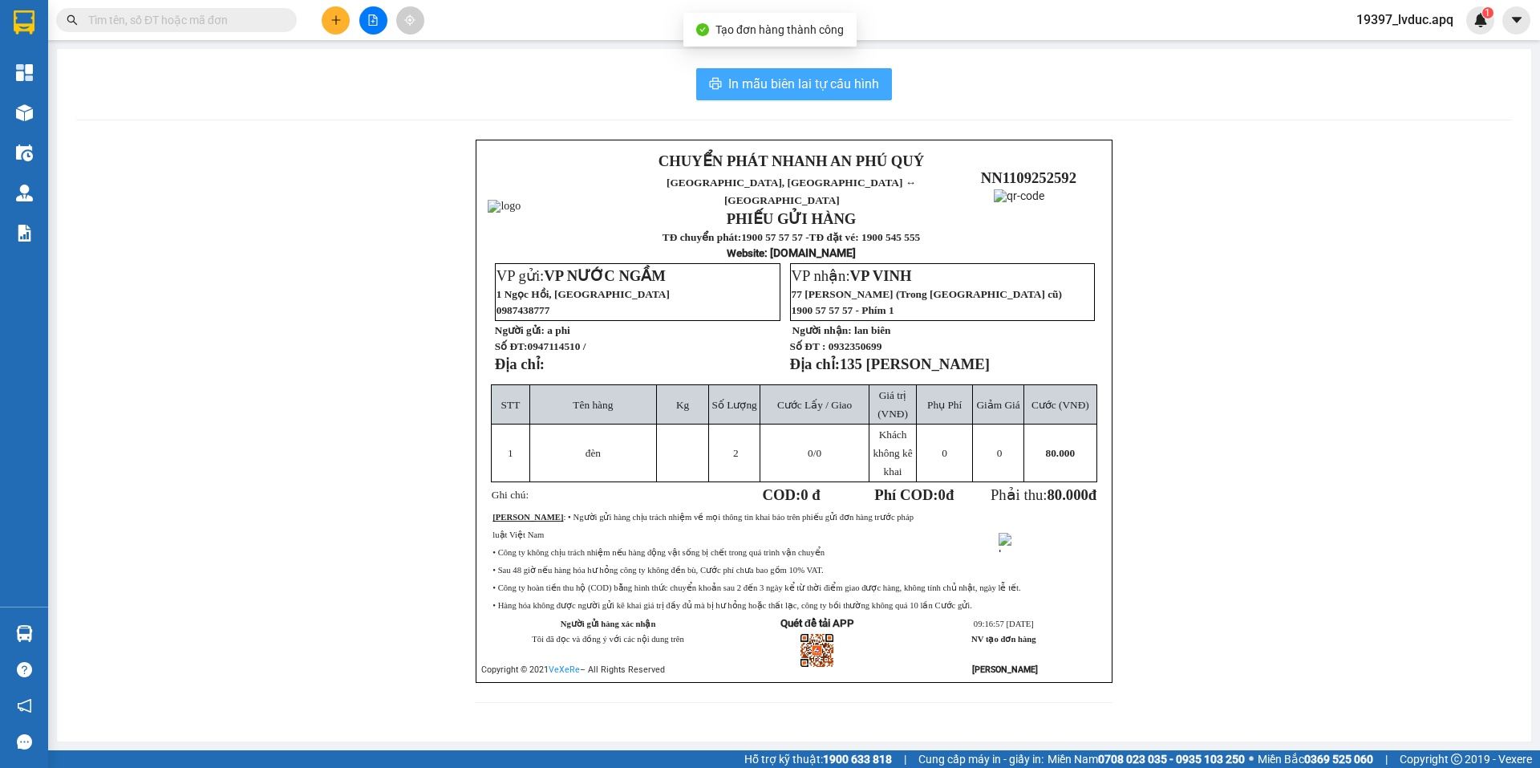
click at [858, 84] on span "In mẫu biên lai tự cấu hình" at bounding box center [803, 84] width 151 height 20
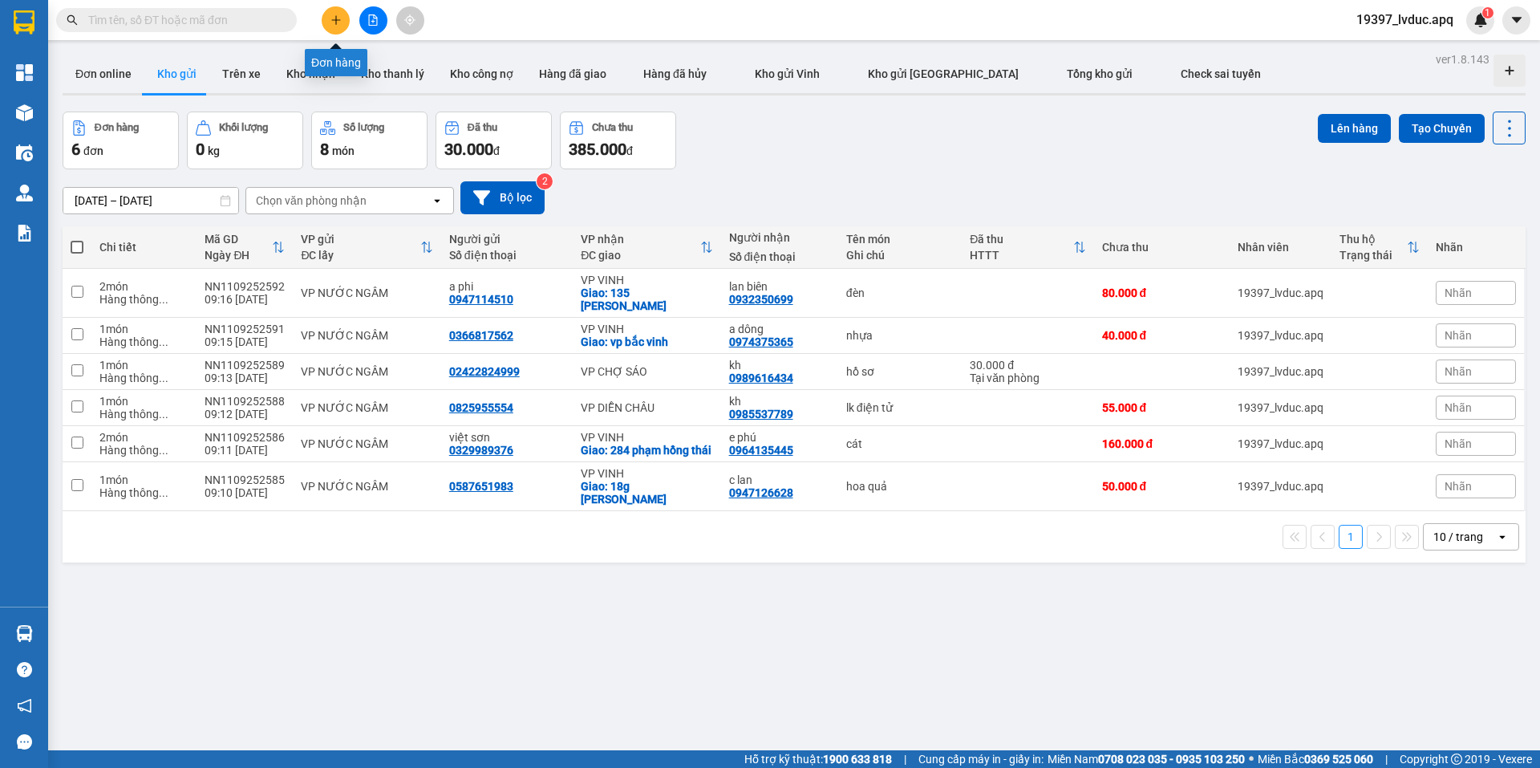
click at [333, 20] on icon "plus" at bounding box center [335, 19] width 9 height 1
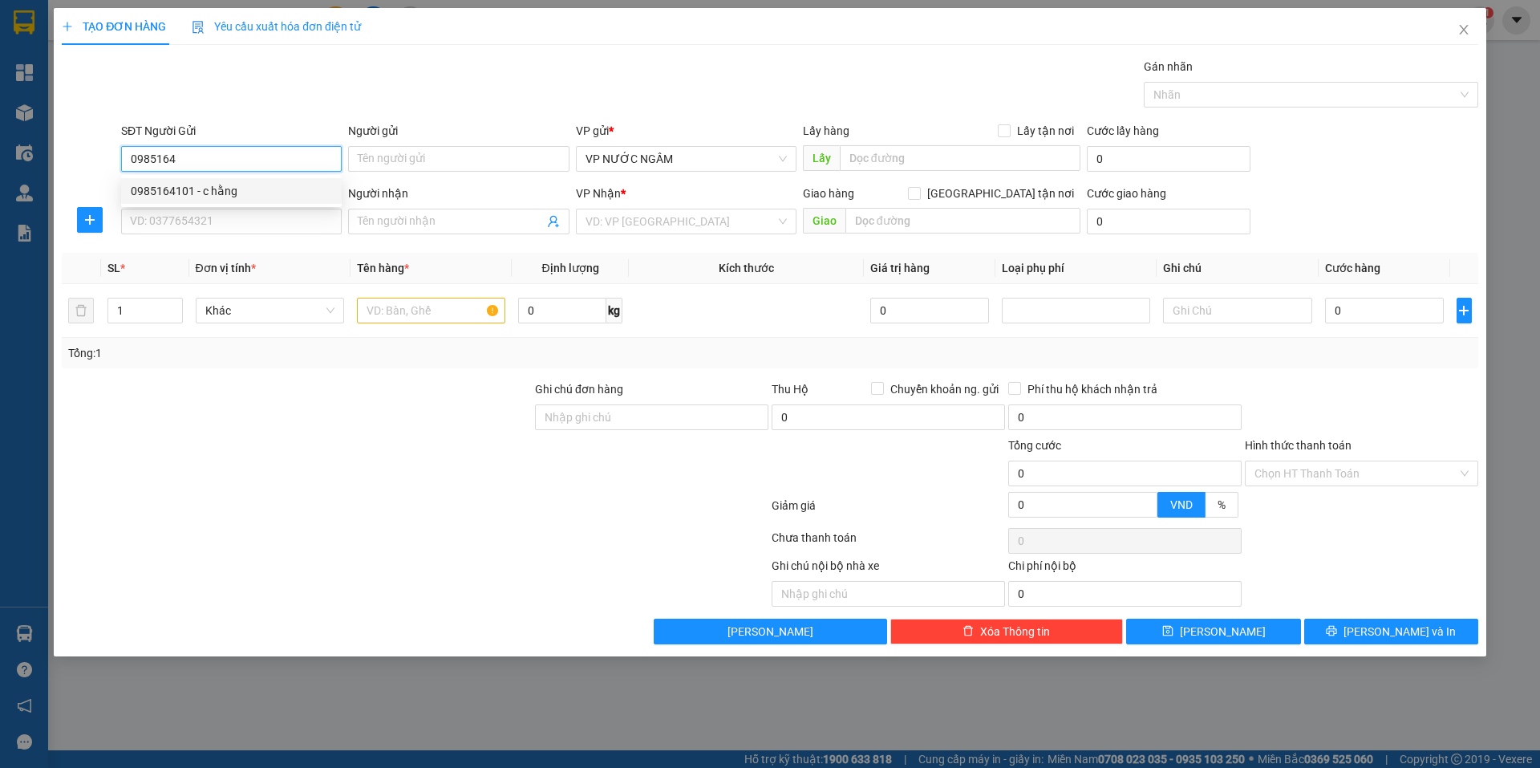
click at [217, 200] on div "0985164101 - c hằng" at bounding box center [231, 191] width 221 height 26
type input "0985164101"
type input "c hằng"
type input "0985164101"
click at [228, 218] on input "SĐT Người Nhận" at bounding box center [231, 222] width 221 height 26
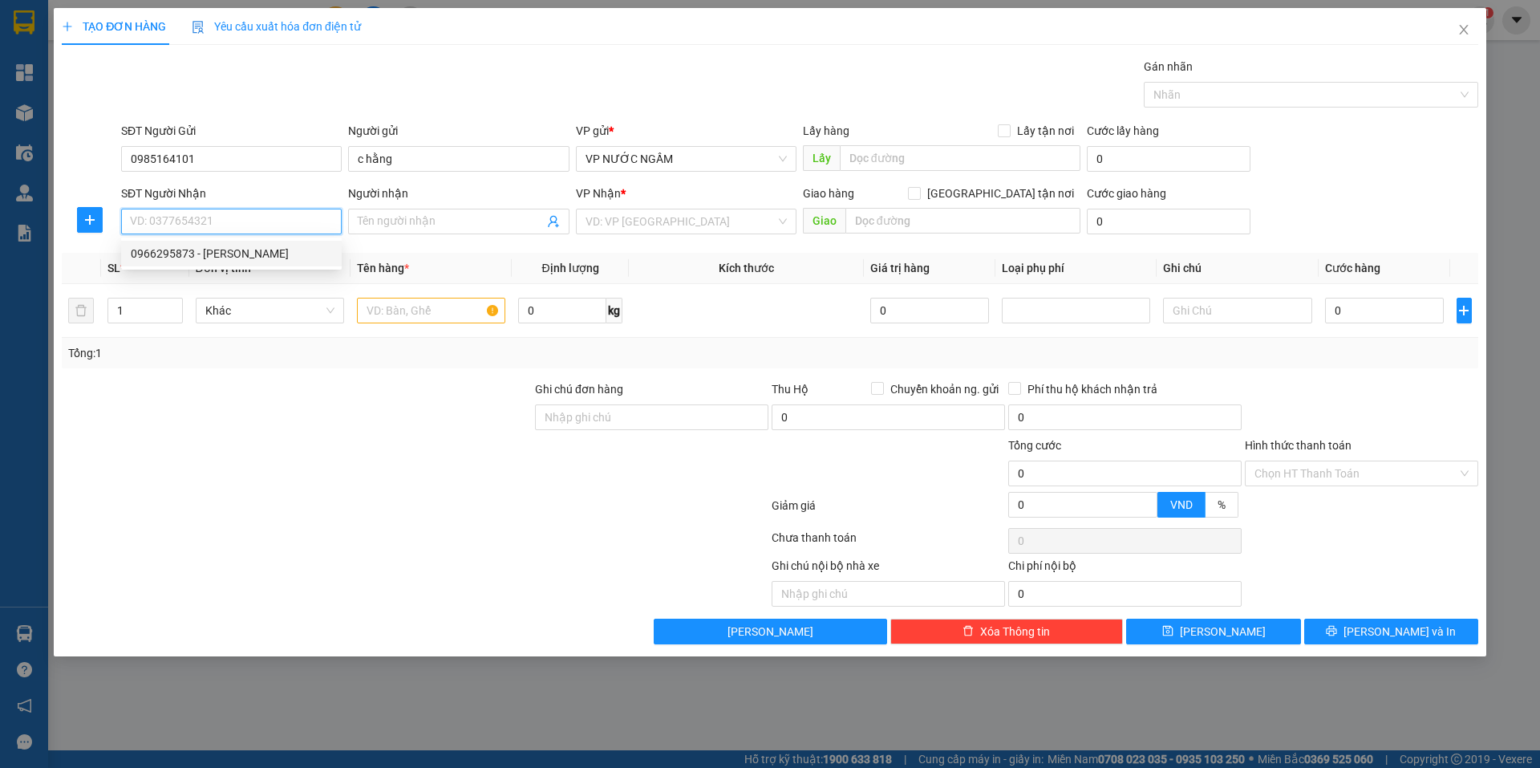
click at [249, 248] on div "0966295873 - [PERSON_NAME]" at bounding box center [231, 254] width 201 height 18
type input "0966295873"
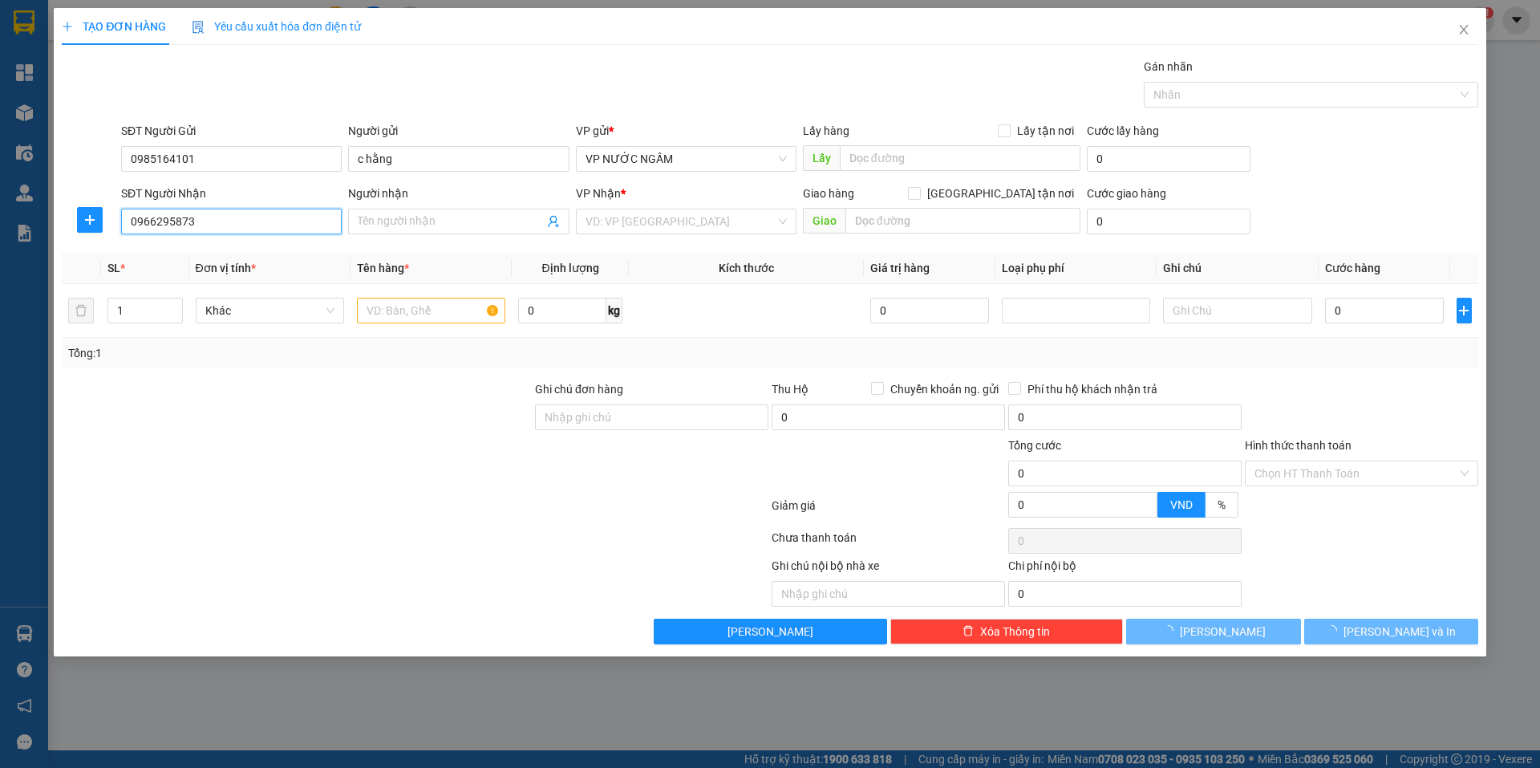
type input "[PERSON_NAME]"
checkbox input "true"
type input "6/132 sư [PERSON_NAME]"
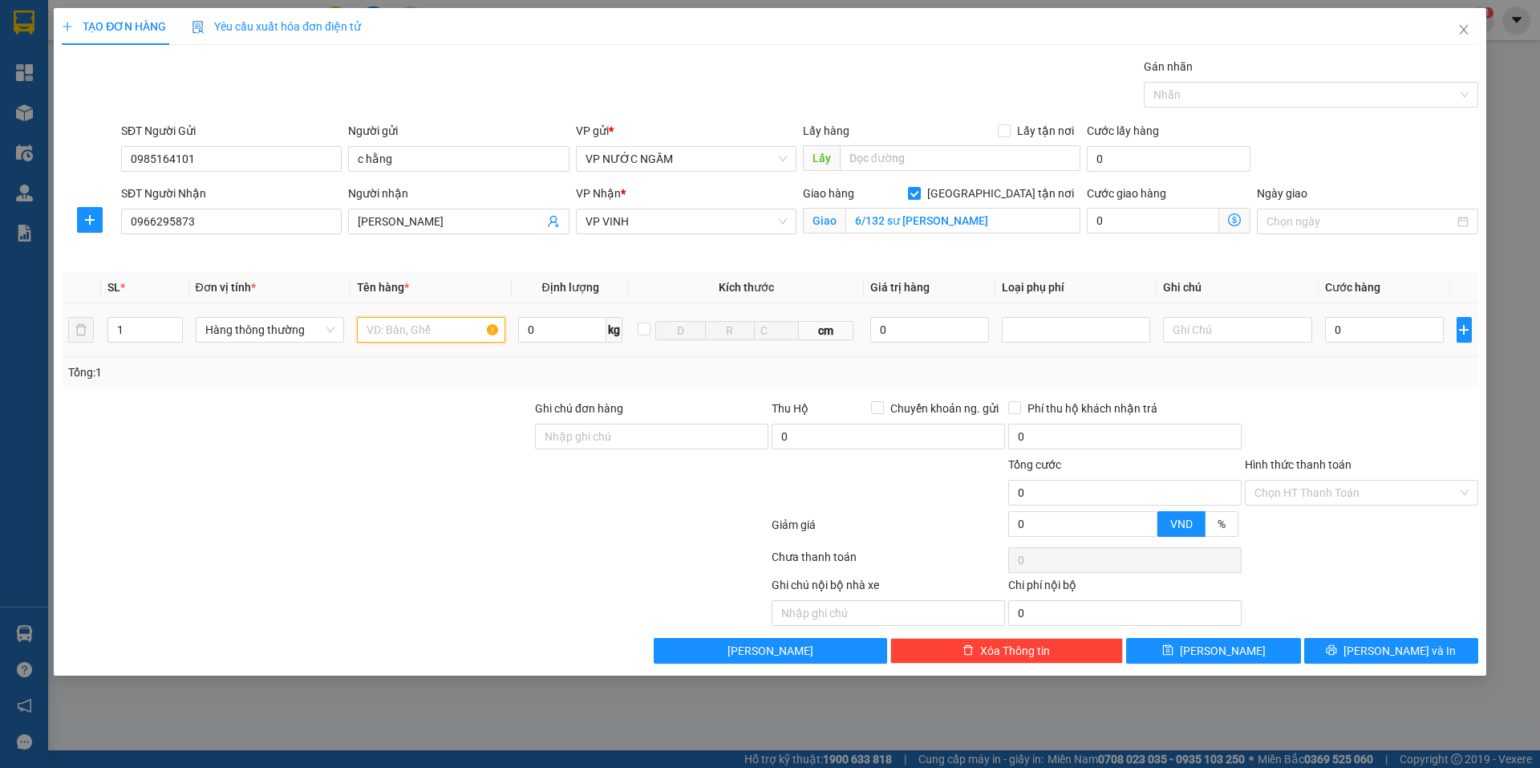
click at [436, 322] on input "text" at bounding box center [431, 330] width 148 height 26
type input "p"
click at [170, 327] on span "Decrease Value" at bounding box center [173, 334] width 18 height 14
type input "y te"
type input "2"
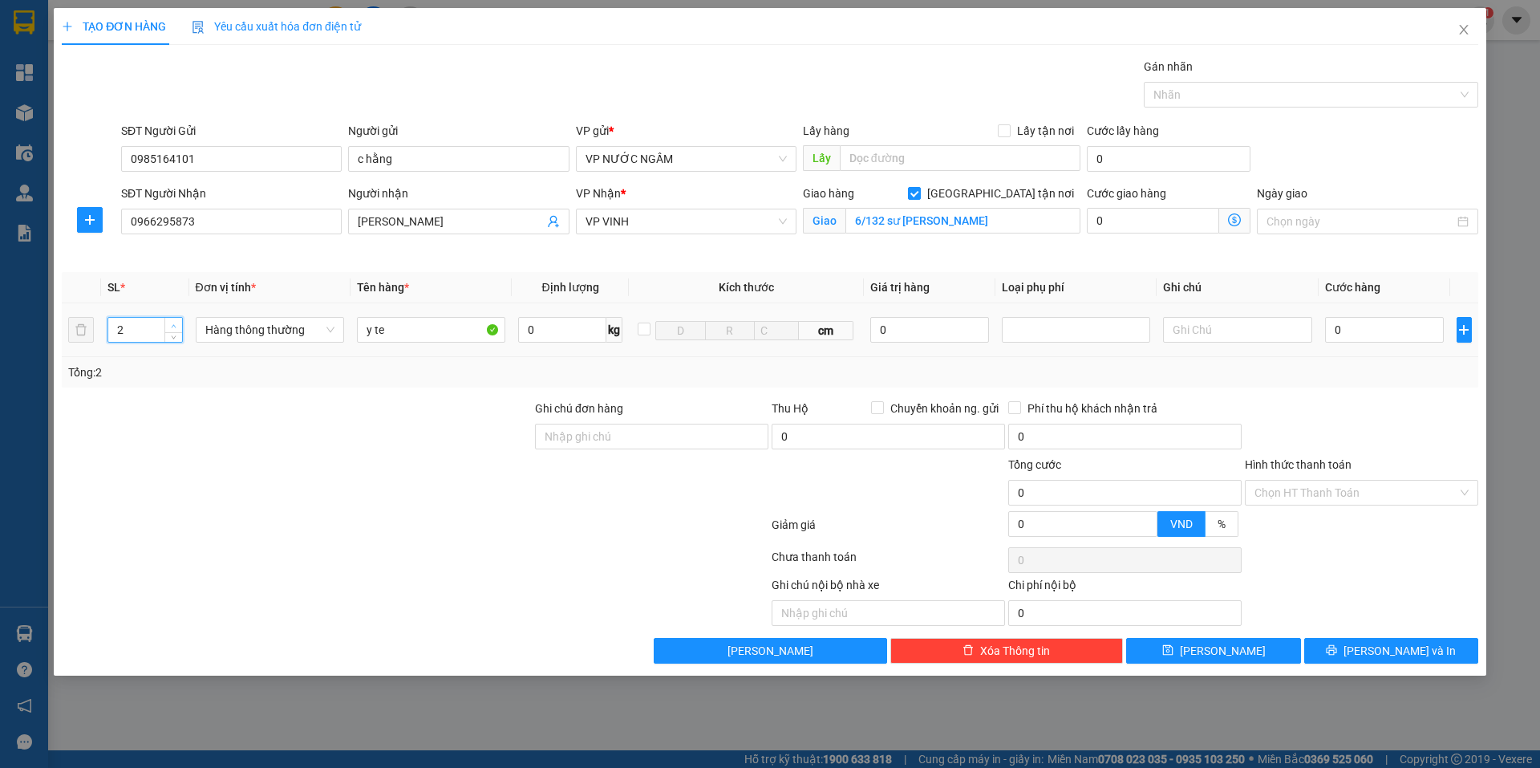
click at [169, 324] on span "up" at bounding box center [174, 326] width 10 height 10
click at [1434, 322] on input "0" at bounding box center [1385, 330] width 120 height 26
type input "1"
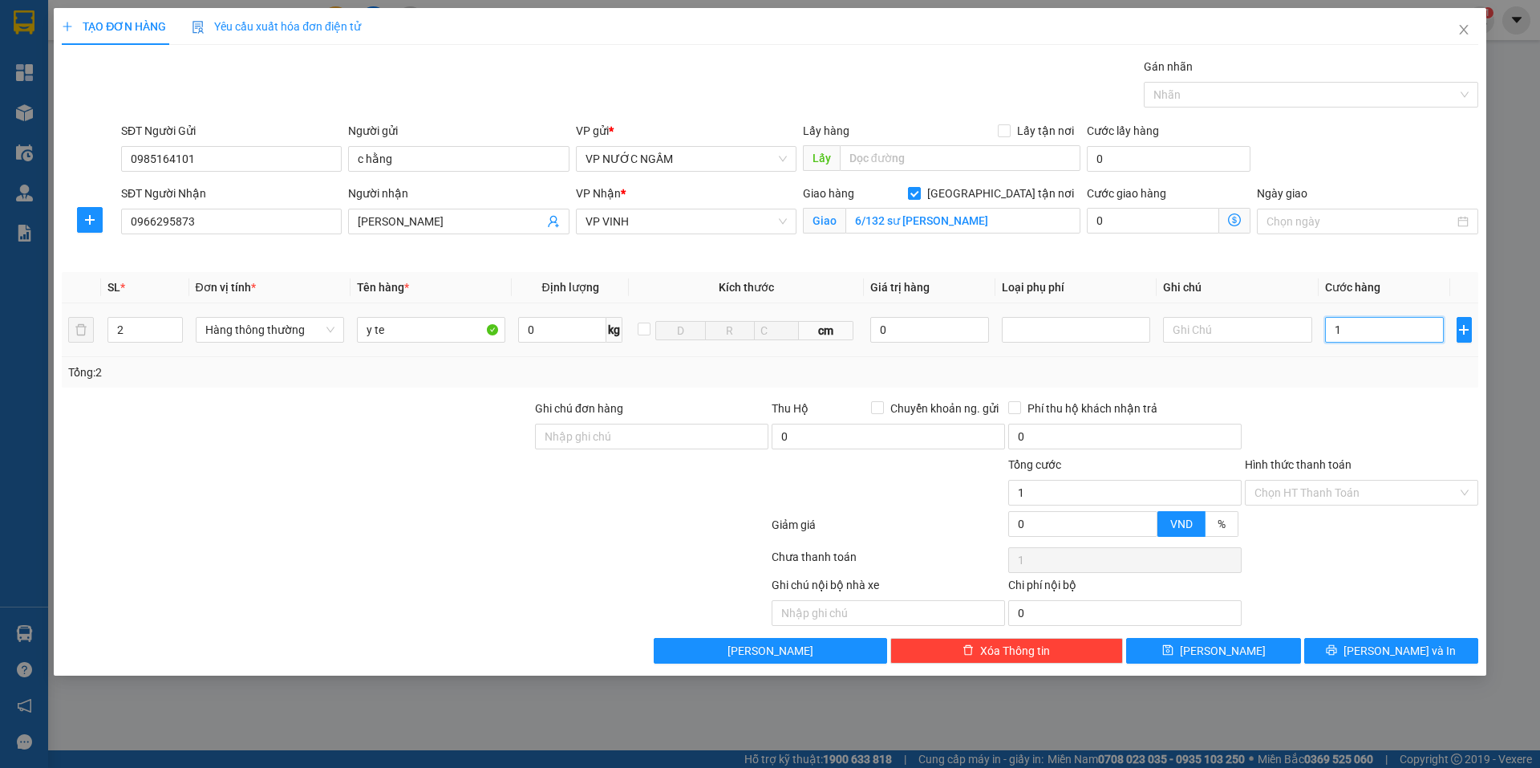
type input "10"
type input "100"
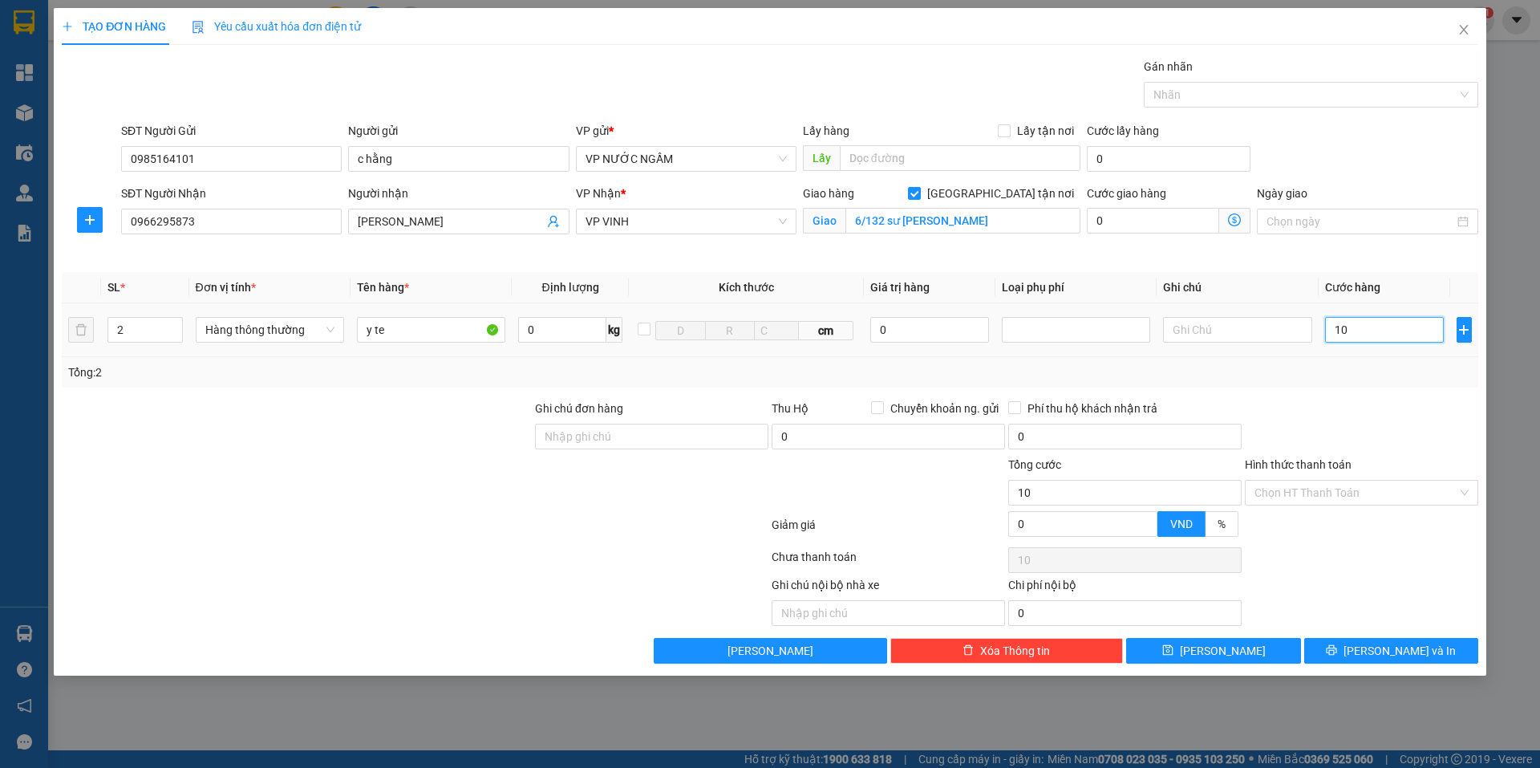
type input "100"
type input "100.000"
click at [1381, 655] on span "[PERSON_NAME] và In" at bounding box center [1400, 651] width 112 height 18
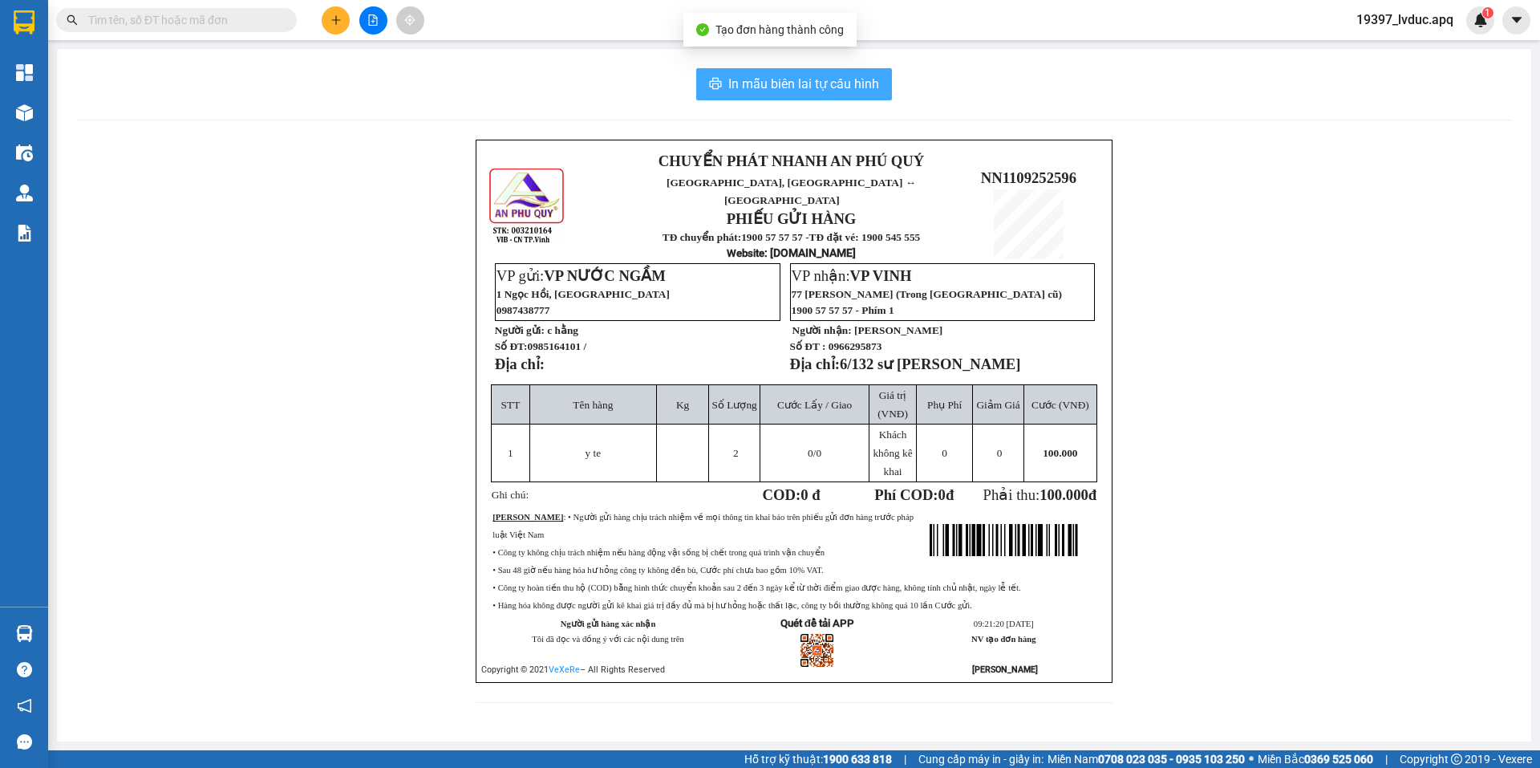
click at [823, 80] on span "In mẫu biên lai tự cấu hình" at bounding box center [803, 84] width 151 height 20
drag, startPoint x: 823, startPoint y: 80, endPoint x: 821, endPoint y: 105, distance: 25.0
click at [824, 87] on span "In mẫu biên lai tự cấu hình" at bounding box center [803, 84] width 151 height 20
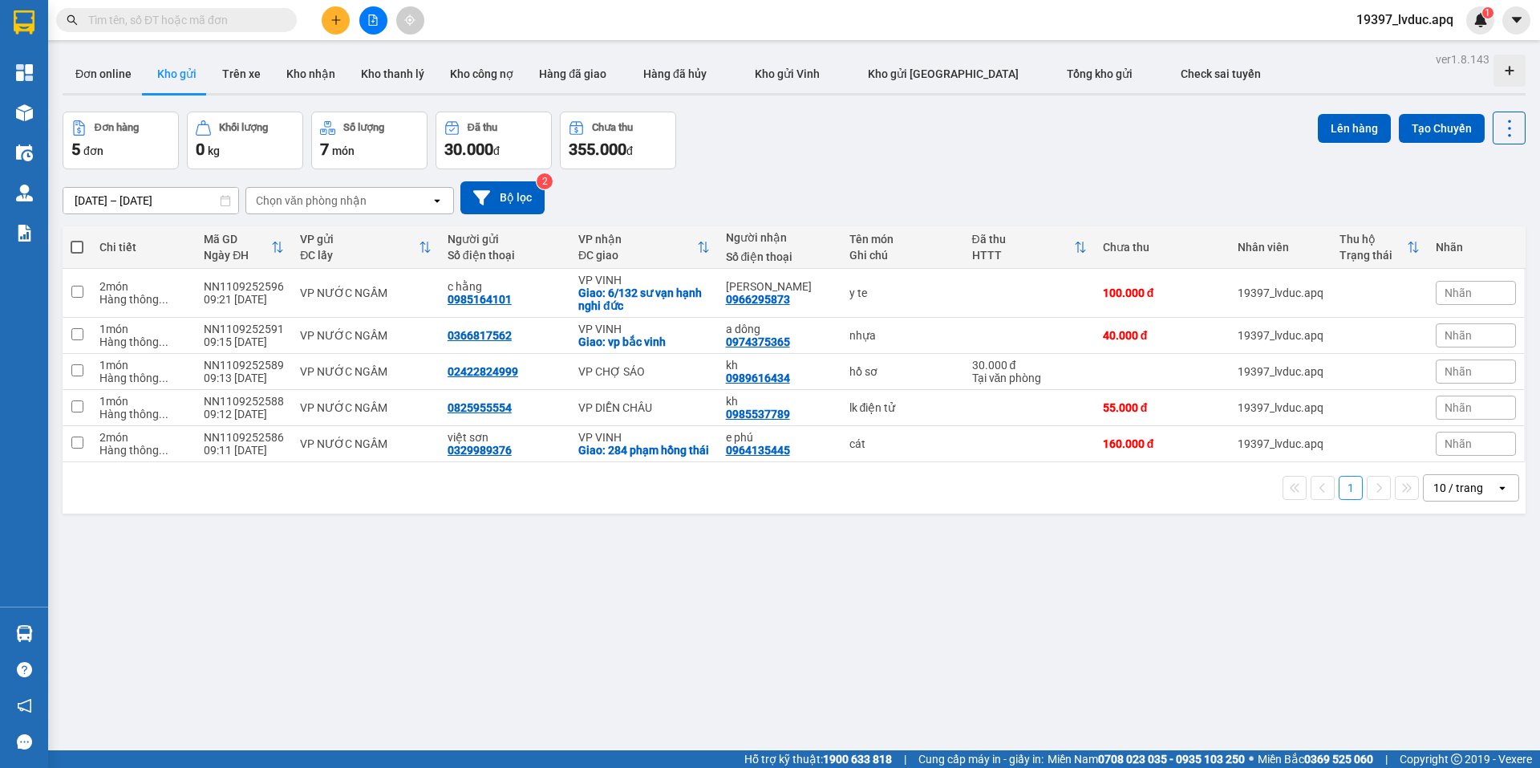
click at [993, 610] on div "ver 1.8.143 Đơn online Kho gửi Trên xe Kho nhận Kho thanh lý Kho công nợ Hàng đ…" at bounding box center [794, 432] width 1476 height 768
click at [344, 16] on button at bounding box center [336, 20] width 28 height 28
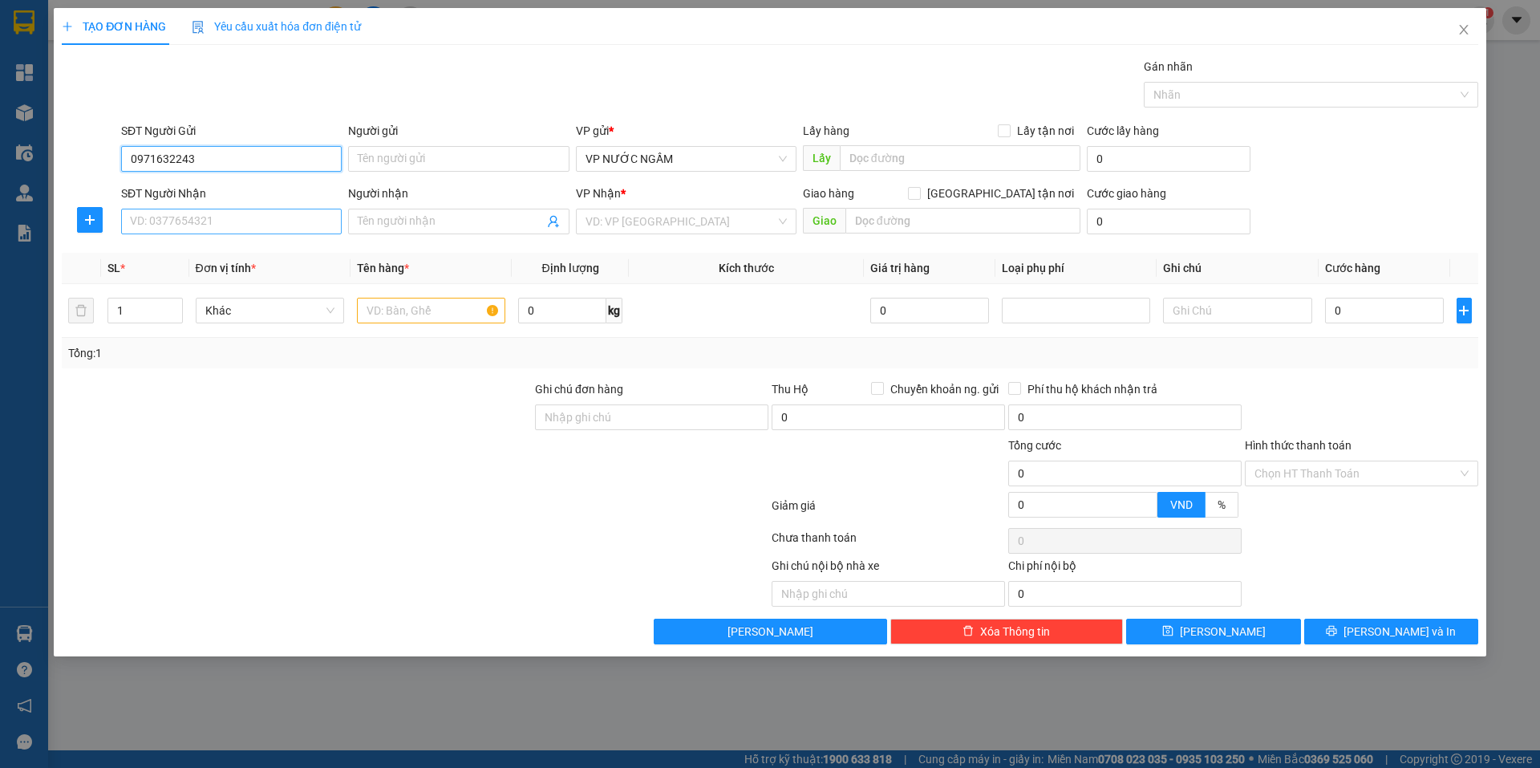
type input "0971632243"
click at [306, 215] on input "SĐT Người Nhận" at bounding box center [231, 222] width 221 height 26
type input "0339582297"
click at [357, 220] on span at bounding box center [458, 222] width 221 height 26
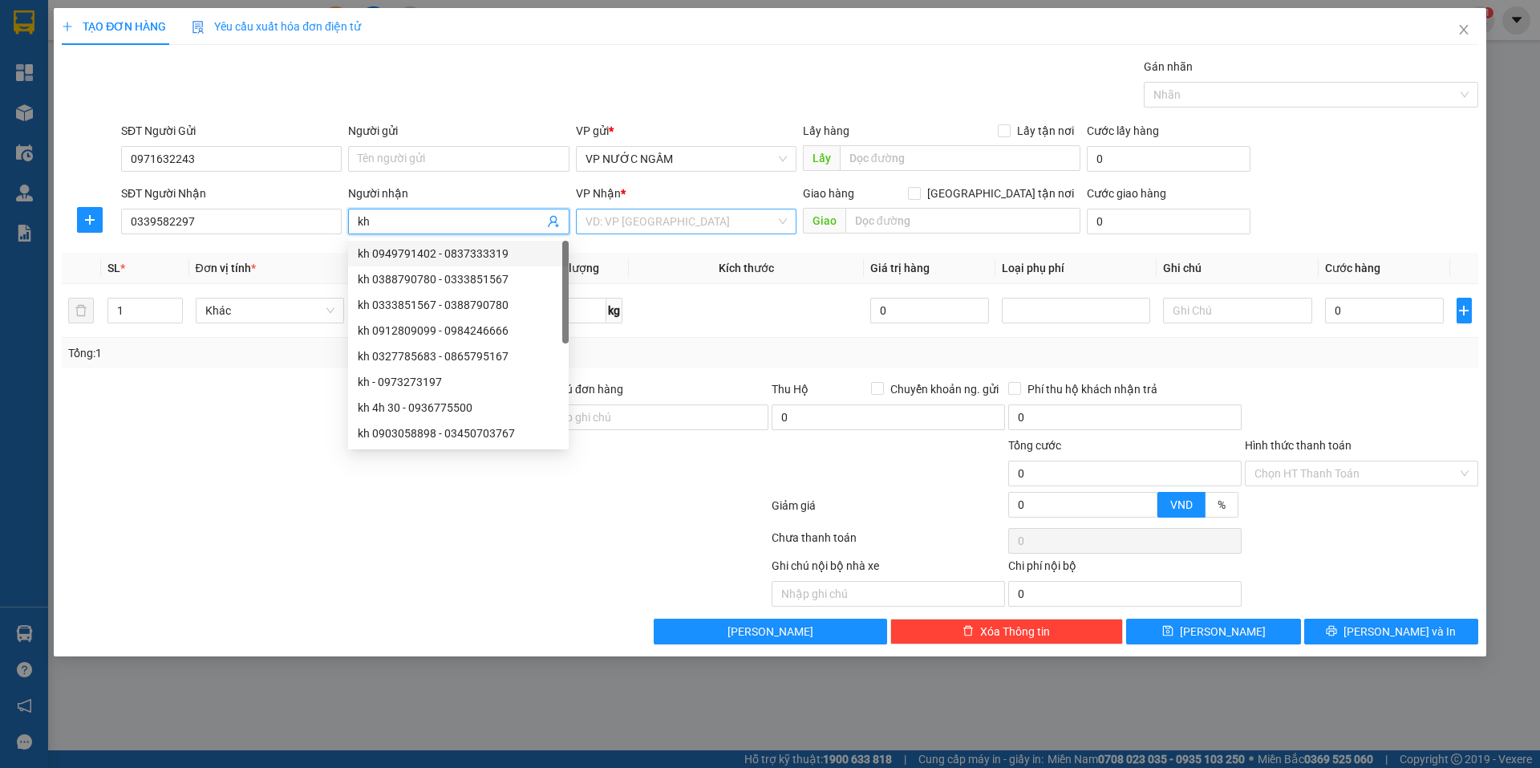
type input "kh"
click at [628, 224] on input "search" at bounding box center [681, 221] width 190 height 24
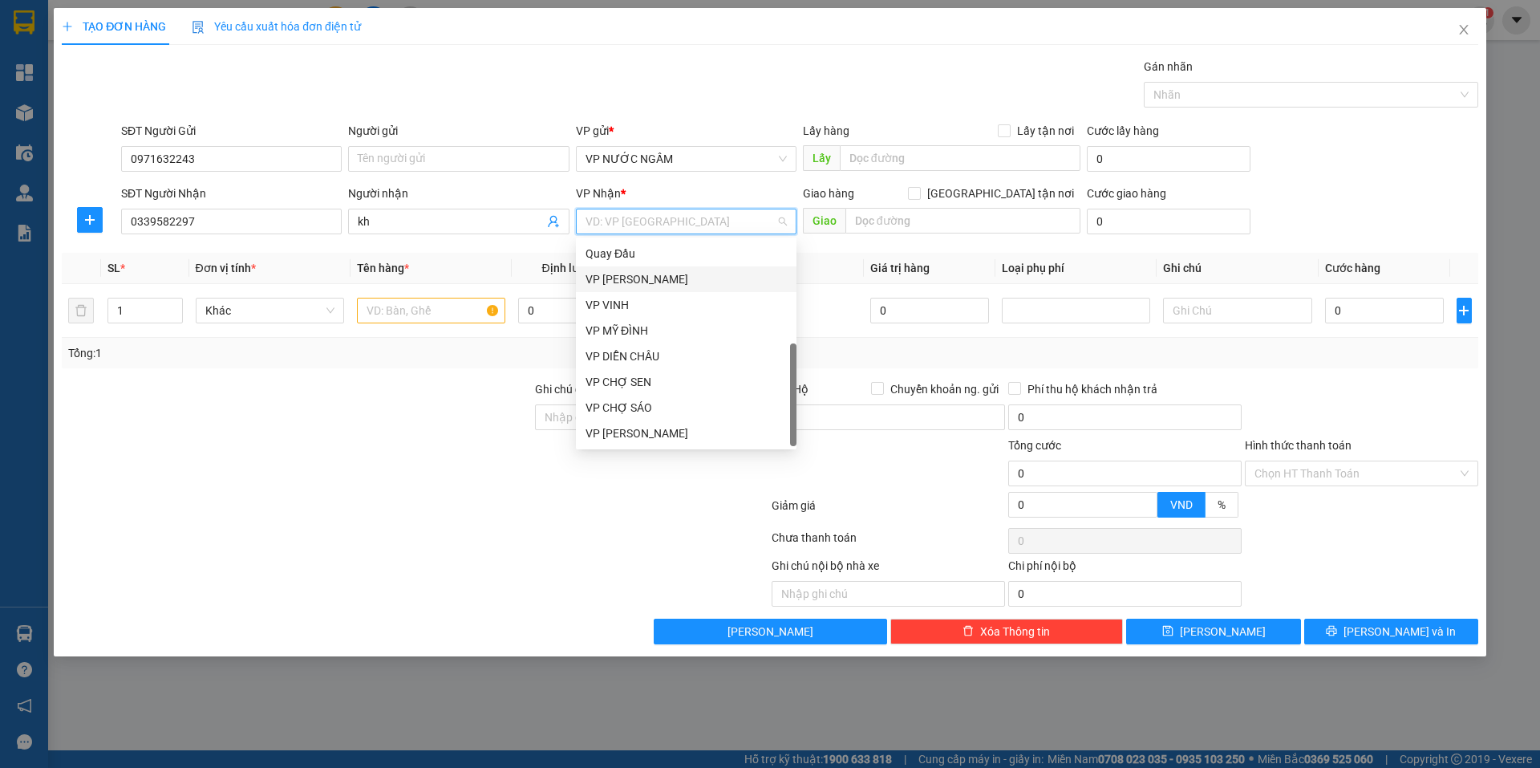
scroll to position [231, 0]
click at [639, 298] on div "VP VINH" at bounding box center [686, 305] width 201 height 18
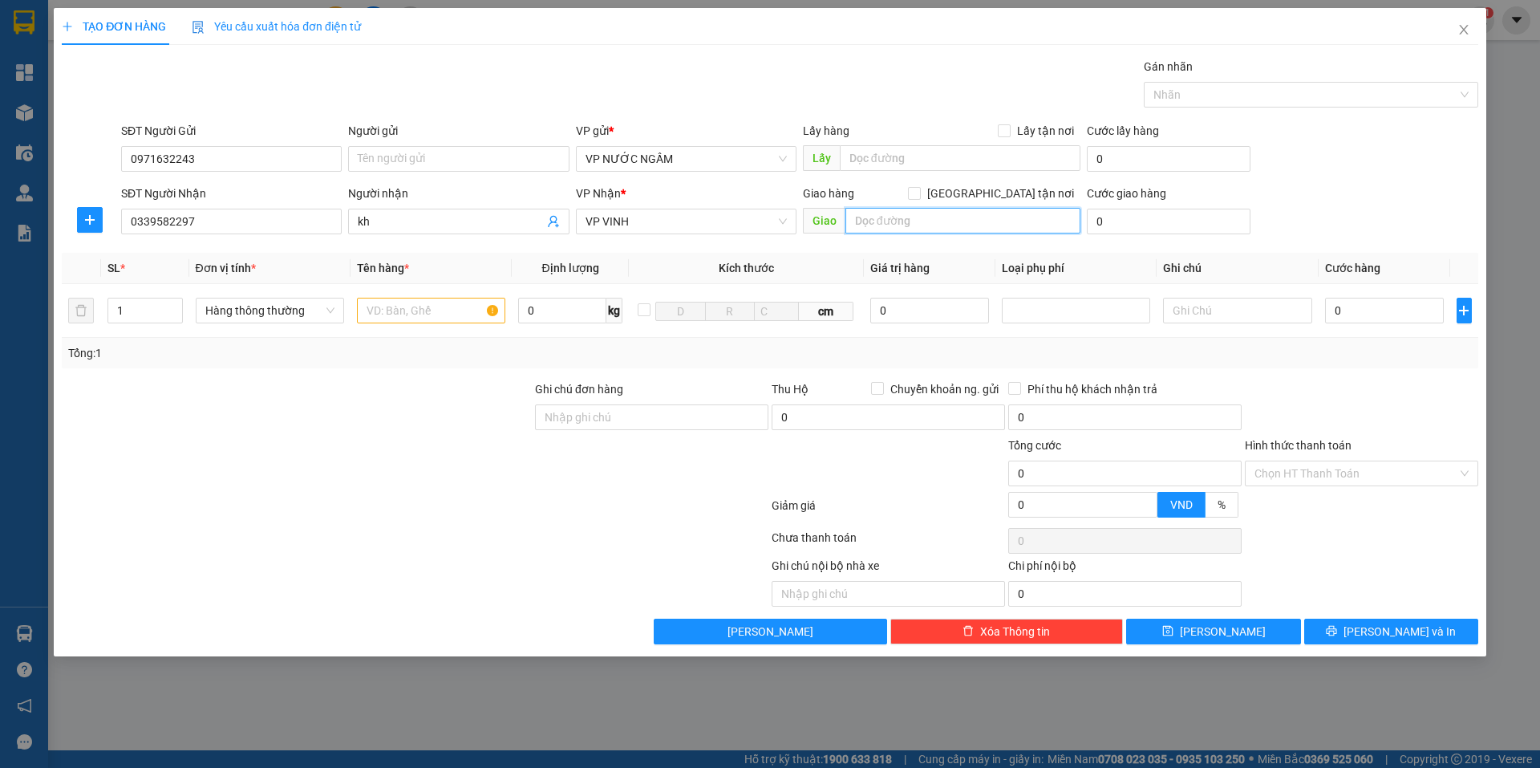
drag, startPoint x: 915, startPoint y: 212, endPoint x: 929, endPoint y: 221, distance: 16.2
click at [919, 213] on input "text" at bounding box center [963, 221] width 235 height 26
type input "hưng thông"
click at [919, 197] on input "[GEOGRAPHIC_DATA] tận nơi" at bounding box center [913, 192] width 11 height 11
checkbox input "true"
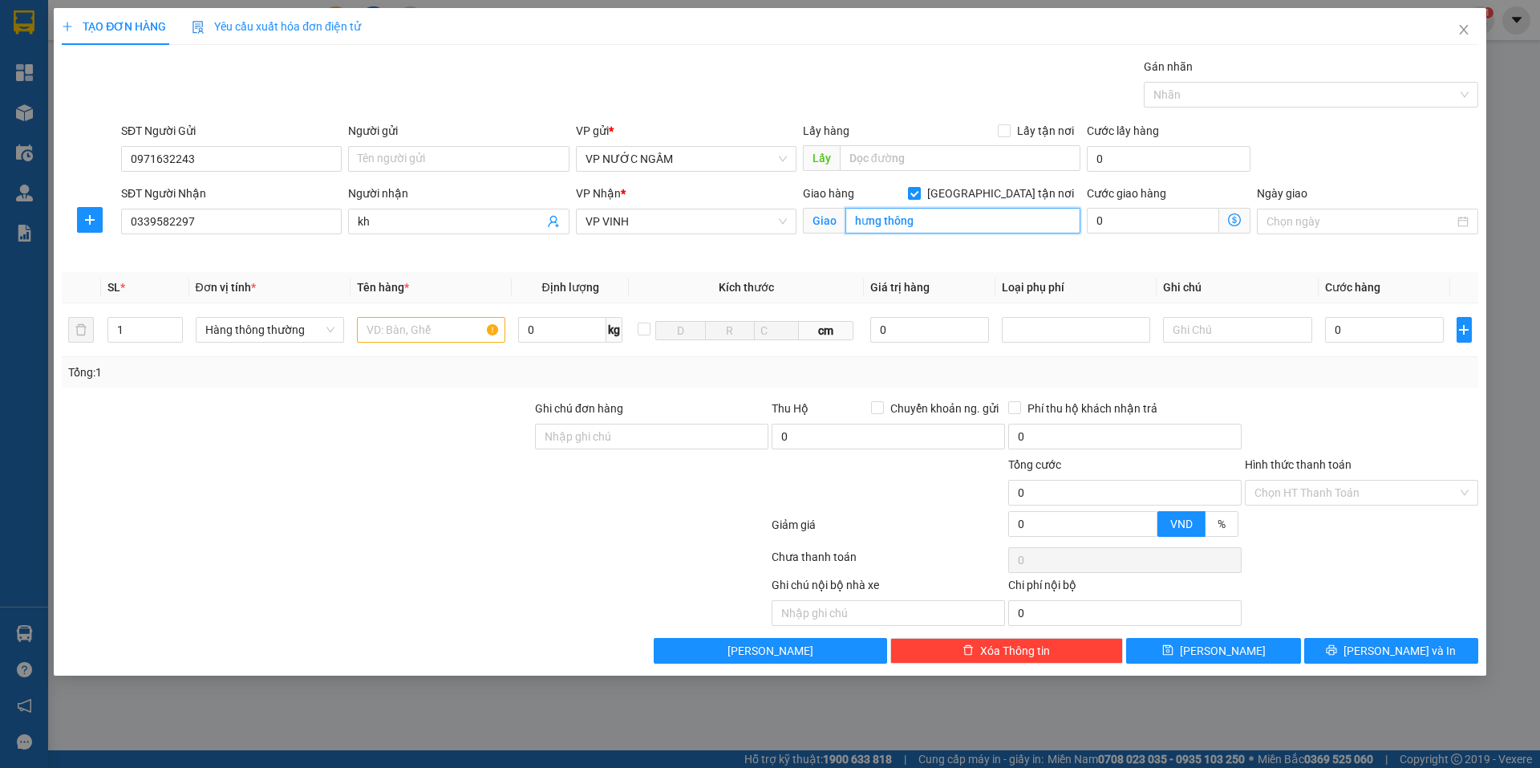
click at [919, 225] on input "hưng thông" at bounding box center [963, 221] width 235 height 26
click at [931, 225] on input "hưng thông" at bounding box center [963, 221] width 235 height 26
type input "hưng nam"
click at [463, 338] on input "text" at bounding box center [431, 330] width 148 height 26
click at [451, 330] on input "text" at bounding box center [431, 330] width 148 height 26
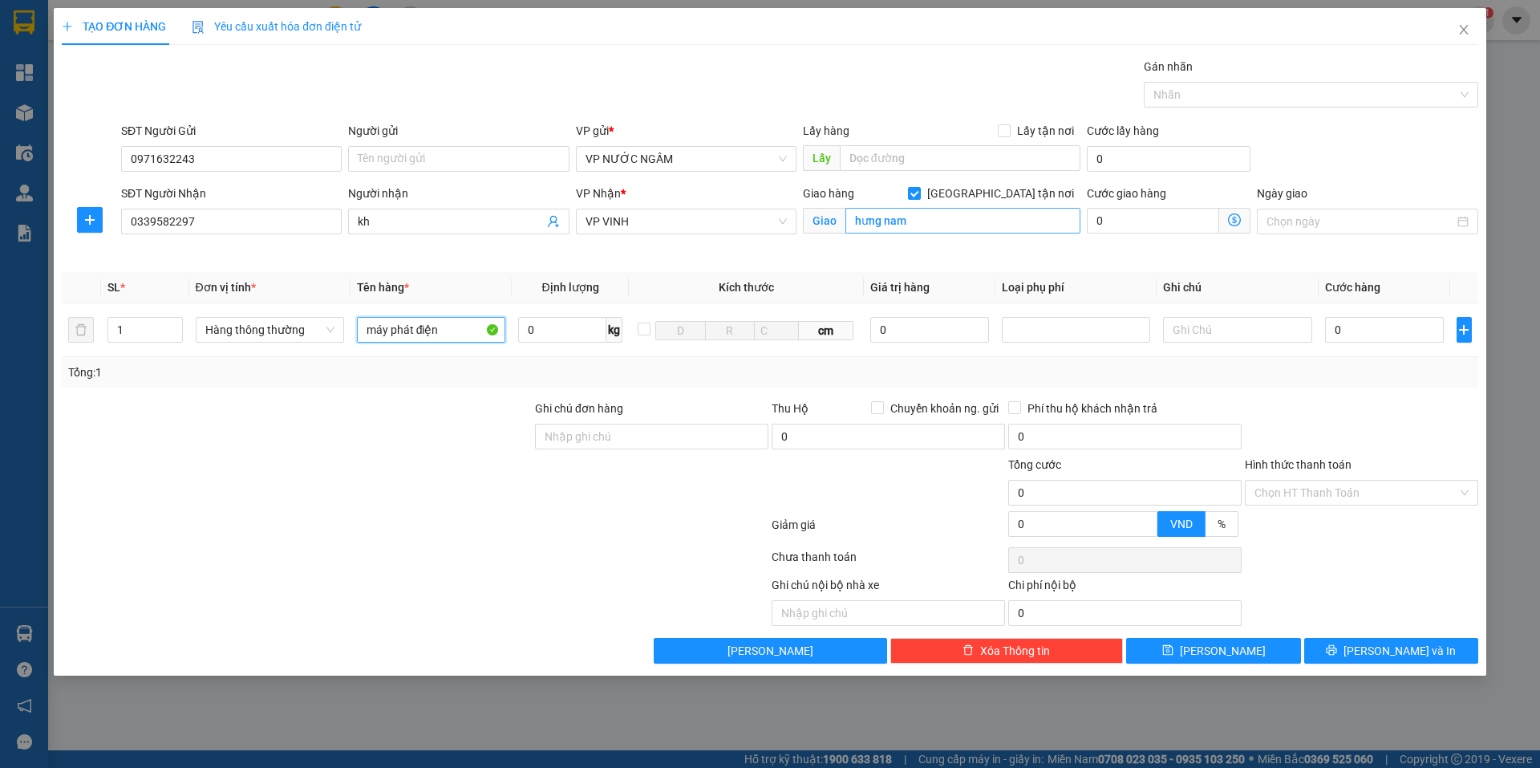
type input "máy phát điện"
click at [927, 221] on input "hưng nam" at bounding box center [963, 221] width 235 height 26
click at [913, 224] on input "text" at bounding box center [963, 221] width 235 height 26
click at [919, 196] on input "[GEOGRAPHIC_DATA] tận nơi" at bounding box center [913, 192] width 11 height 11
checkbox input "false"
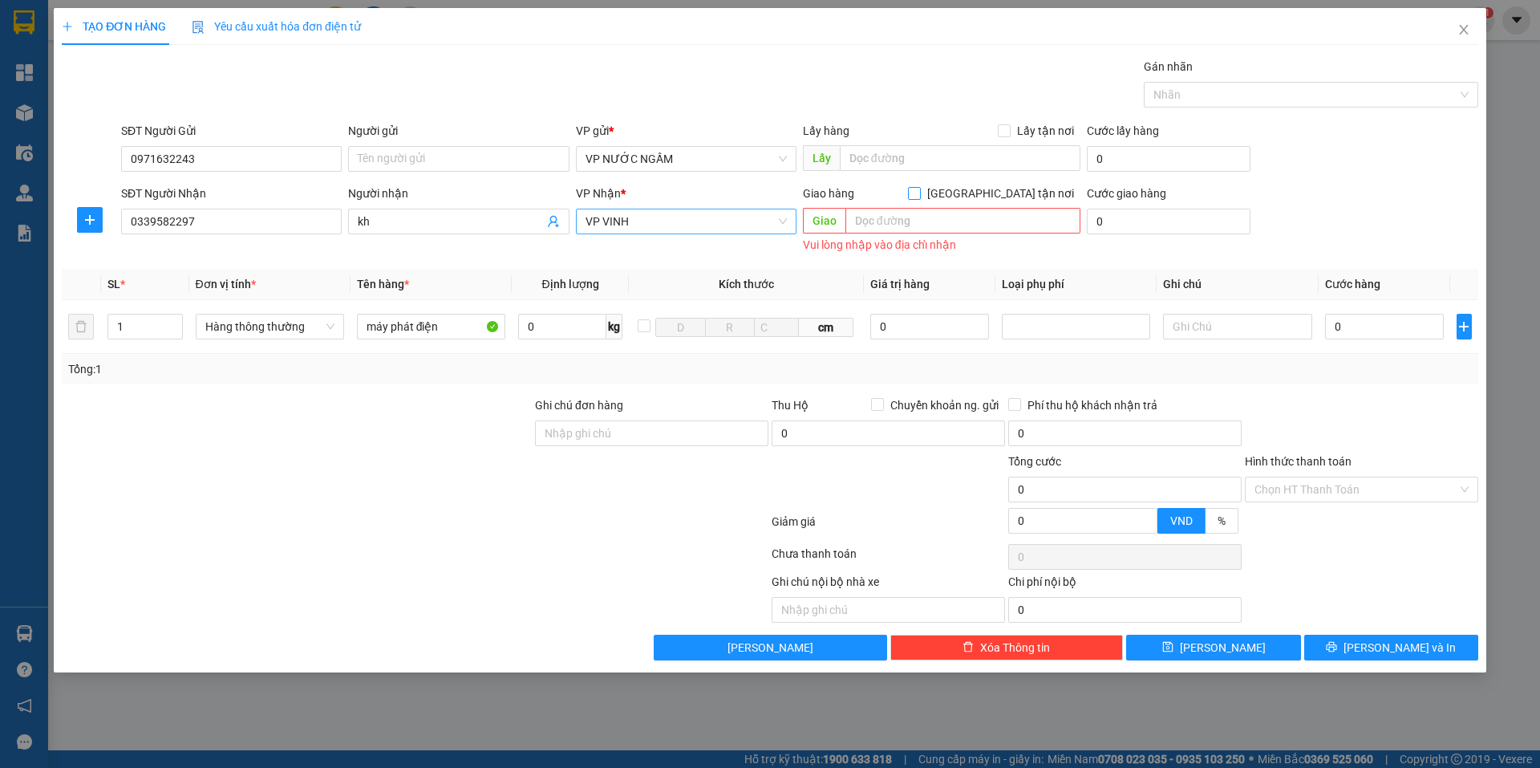
click at [628, 228] on span "VP VINH" at bounding box center [686, 221] width 201 height 24
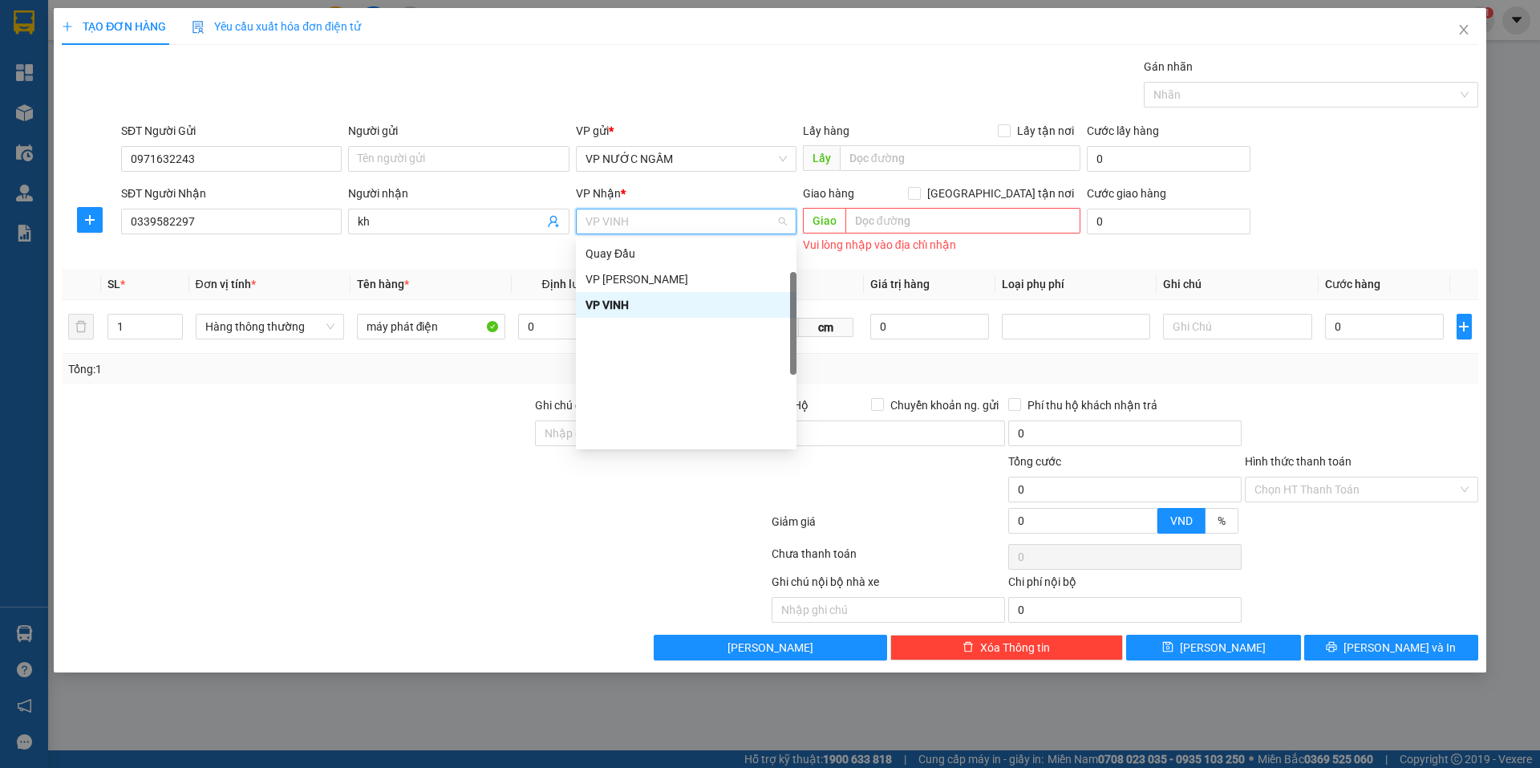
scroll to position [71, 0]
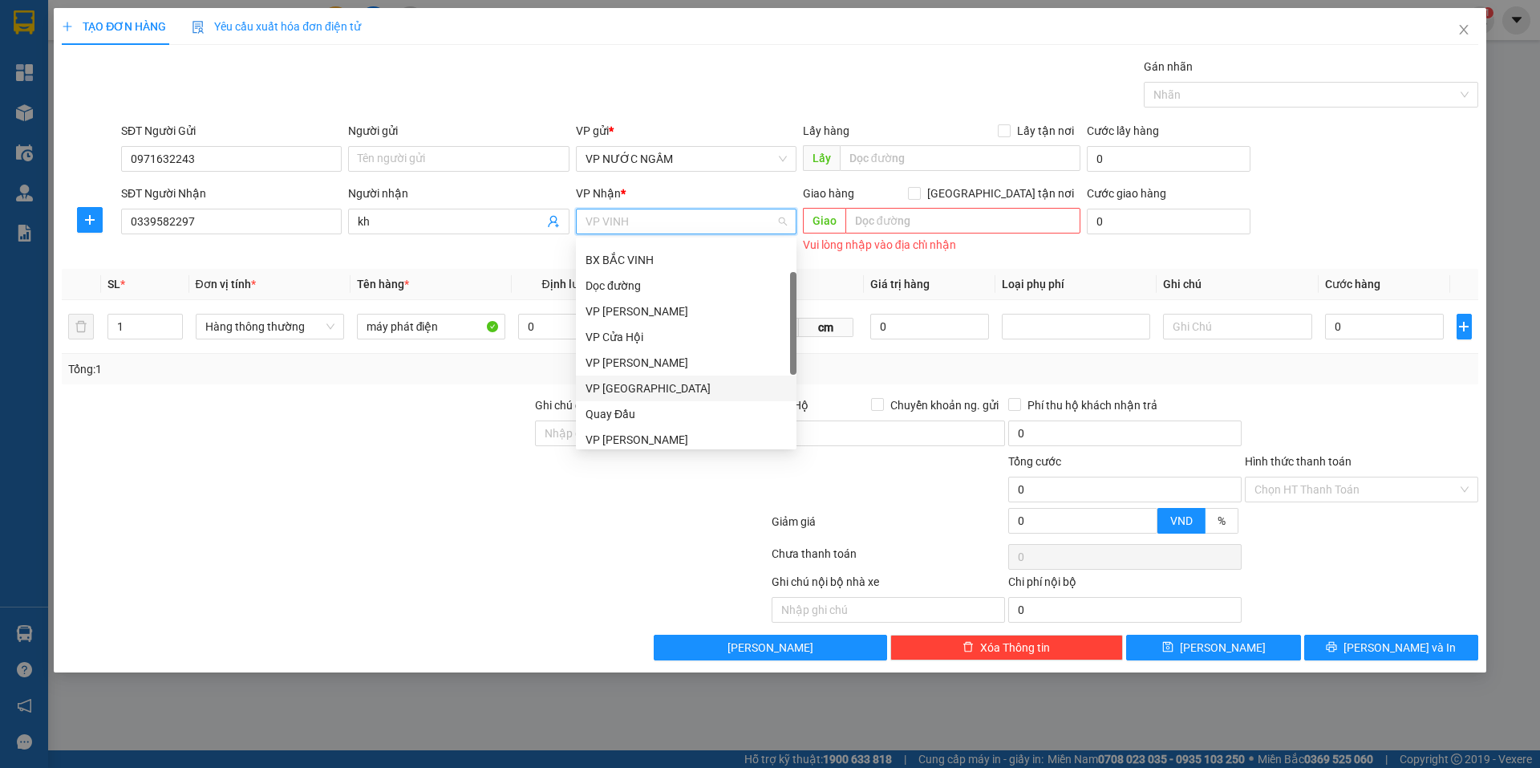
click at [659, 384] on div "VP [GEOGRAPHIC_DATA]" at bounding box center [686, 388] width 201 height 18
click at [368, 476] on div at bounding box center [296, 480] width 473 height 56
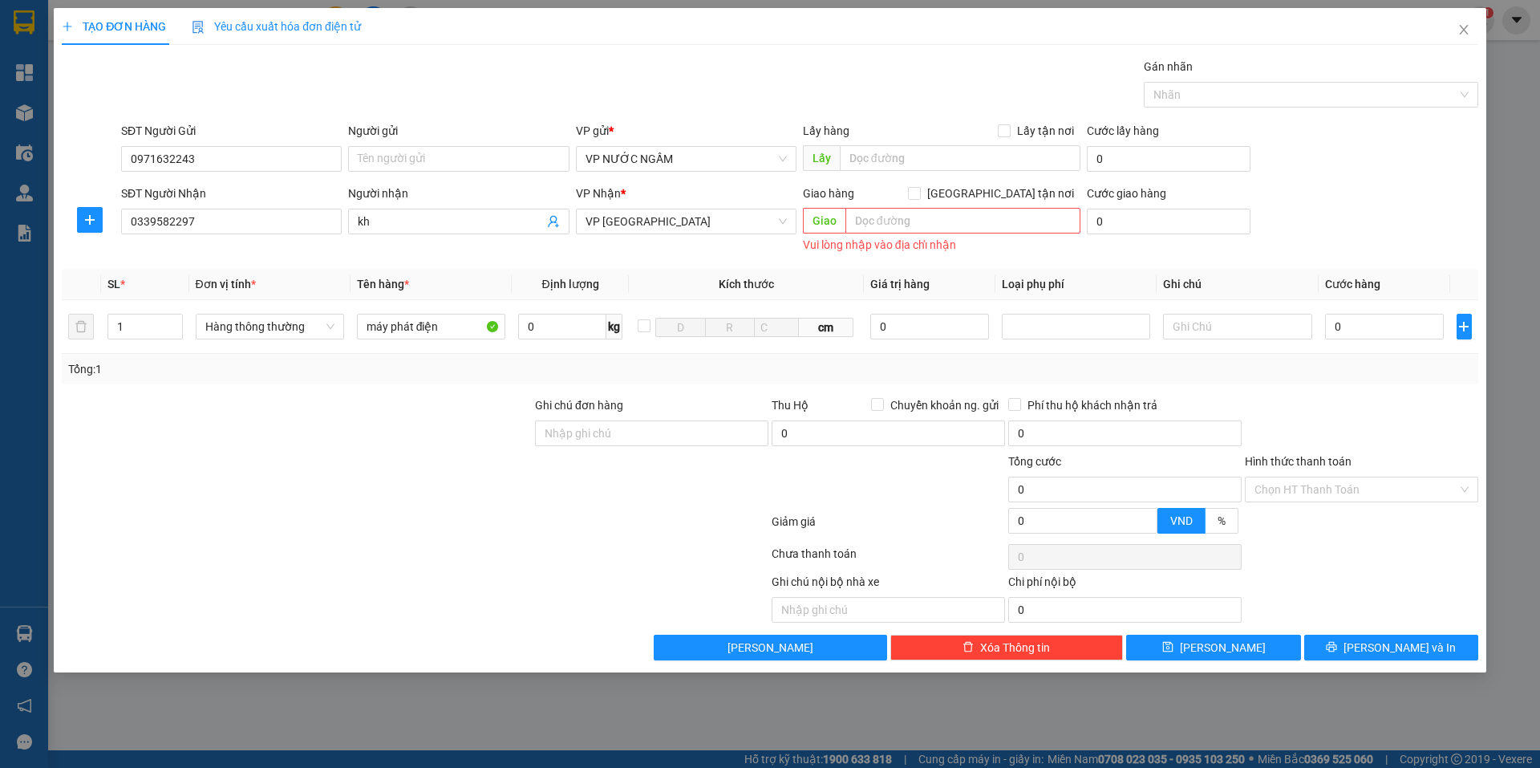
click at [367, 476] on div at bounding box center [296, 480] width 473 height 56
click at [26, 112] on div "TẠO ĐƠN HÀNG Yêu cầu xuất hóa đơn điện tử Transit Pickup Surcharge Ids Transit …" at bounding box center [770, 384] width 1540 height 768
click at [213, 98] on div "Gói vận chuyển * Tiêu chuẩn Gán nhãn Nhãn" at bounding box center [800, 86] width 1364 height 56
drag, startPoint x: 228, startPoint y: 79, endPoint x: 27, endPoint y: 111, distance: 203.0
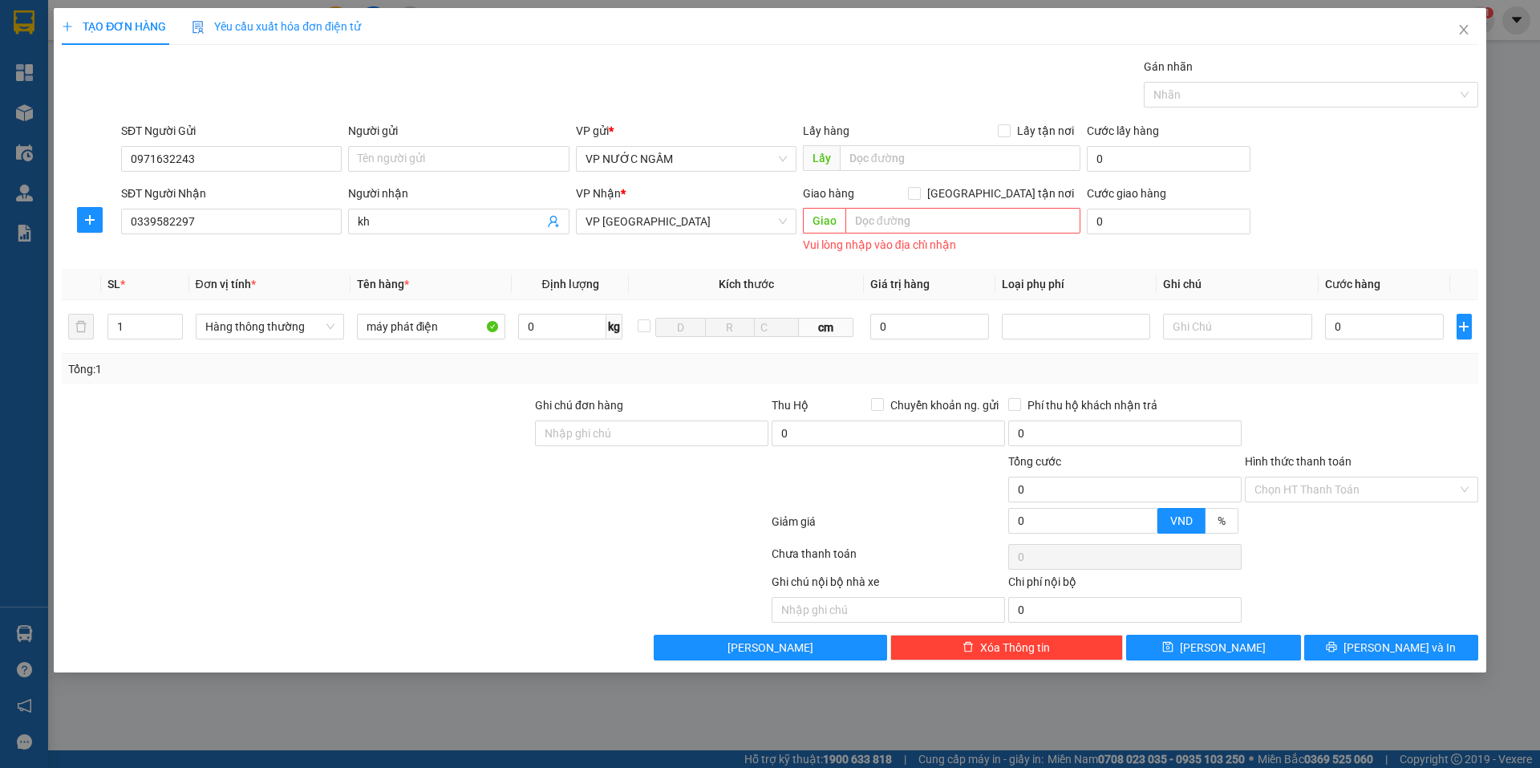
click at [27, 111] on div "TẠO ĐƠN HÀNG Yêu cầu xuất hóa đơn điện tử Transit Pickup Surcharge Ids Transit …" at bounding box center [770, 384] width 1540 height 768
